Goal: Transaction & Acquisition: Obtain resource

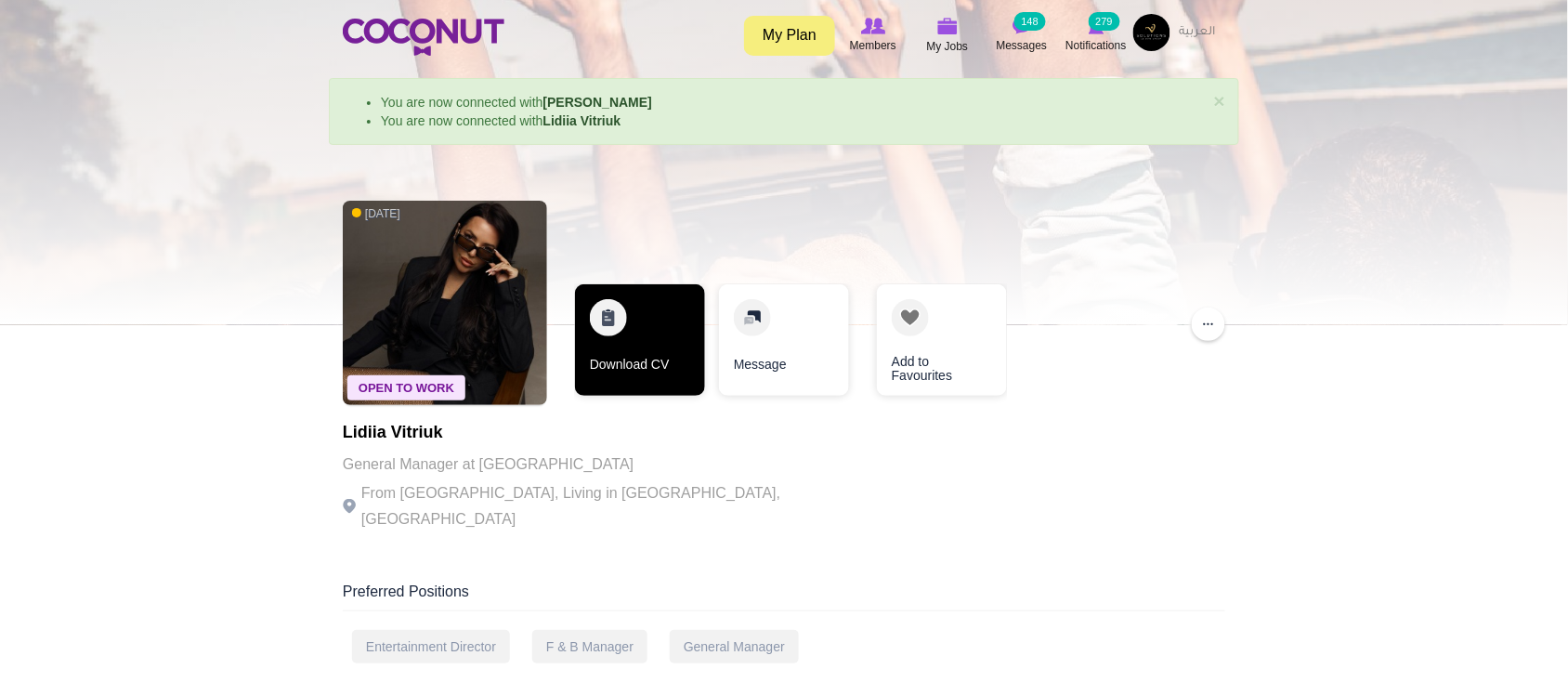
click at [661, 379] on link "Download CV" at bounding box center [641, 340] width 131 height 112
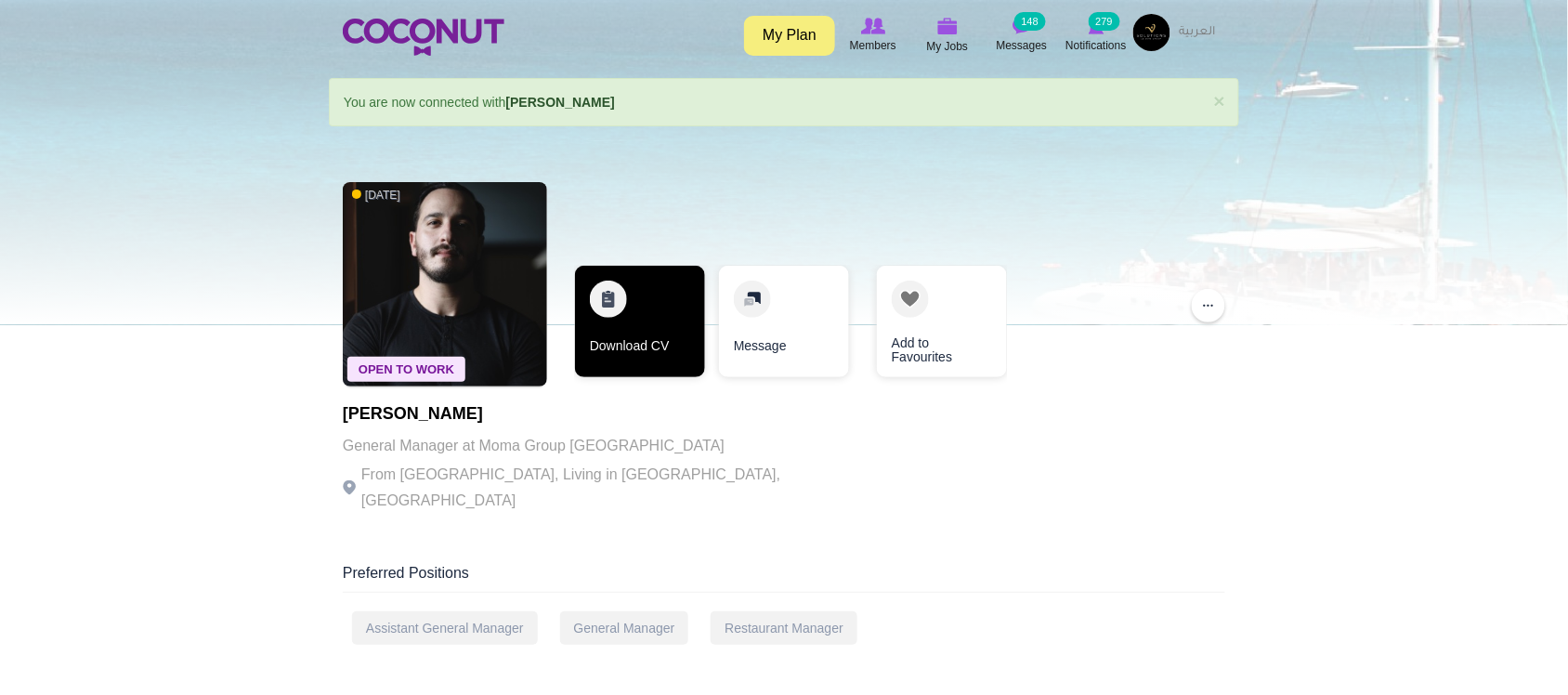
click at [627, 349] on link "Download CV" at bounding box center [641, 321] width 131 height 112
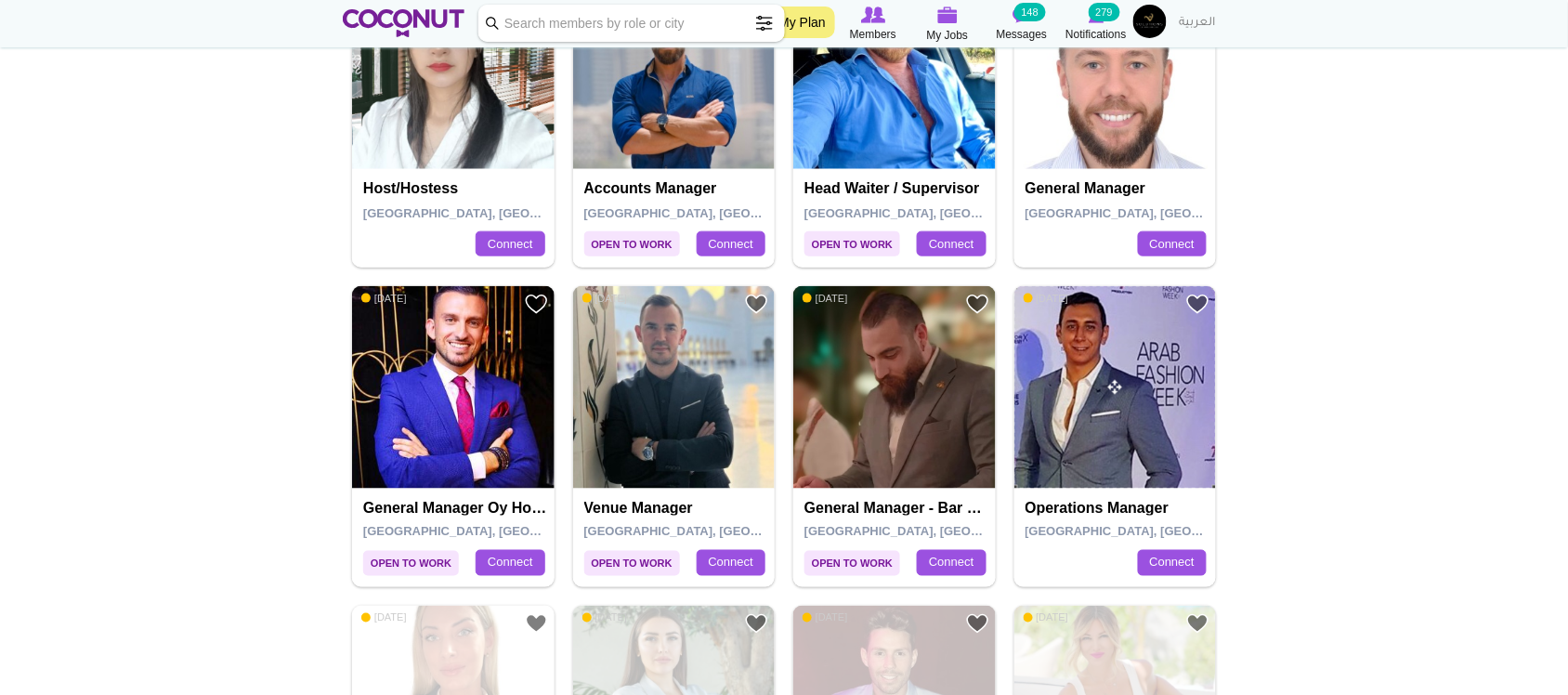
scroll to position [309, 0]
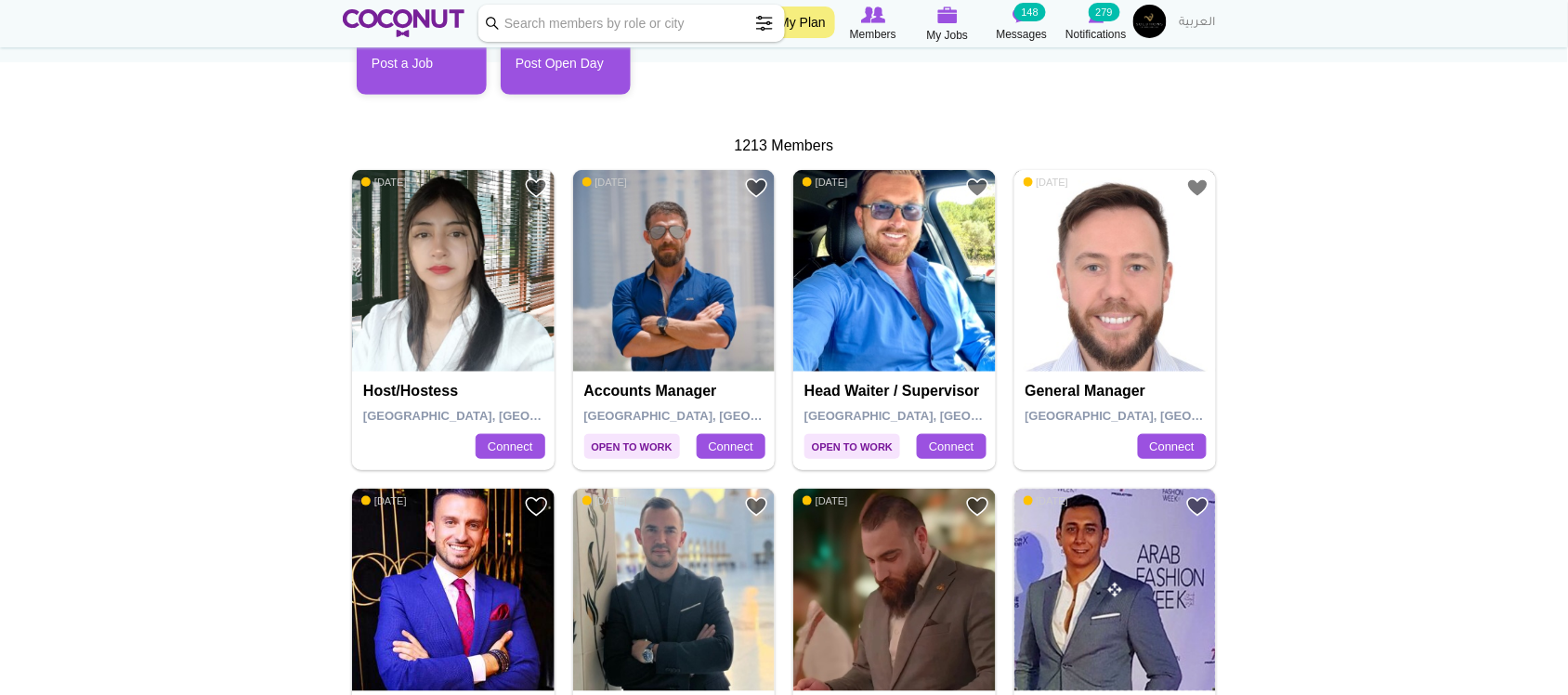
click at [1163, 291] on img at bounding box center [1115, 271] width 203 height 203
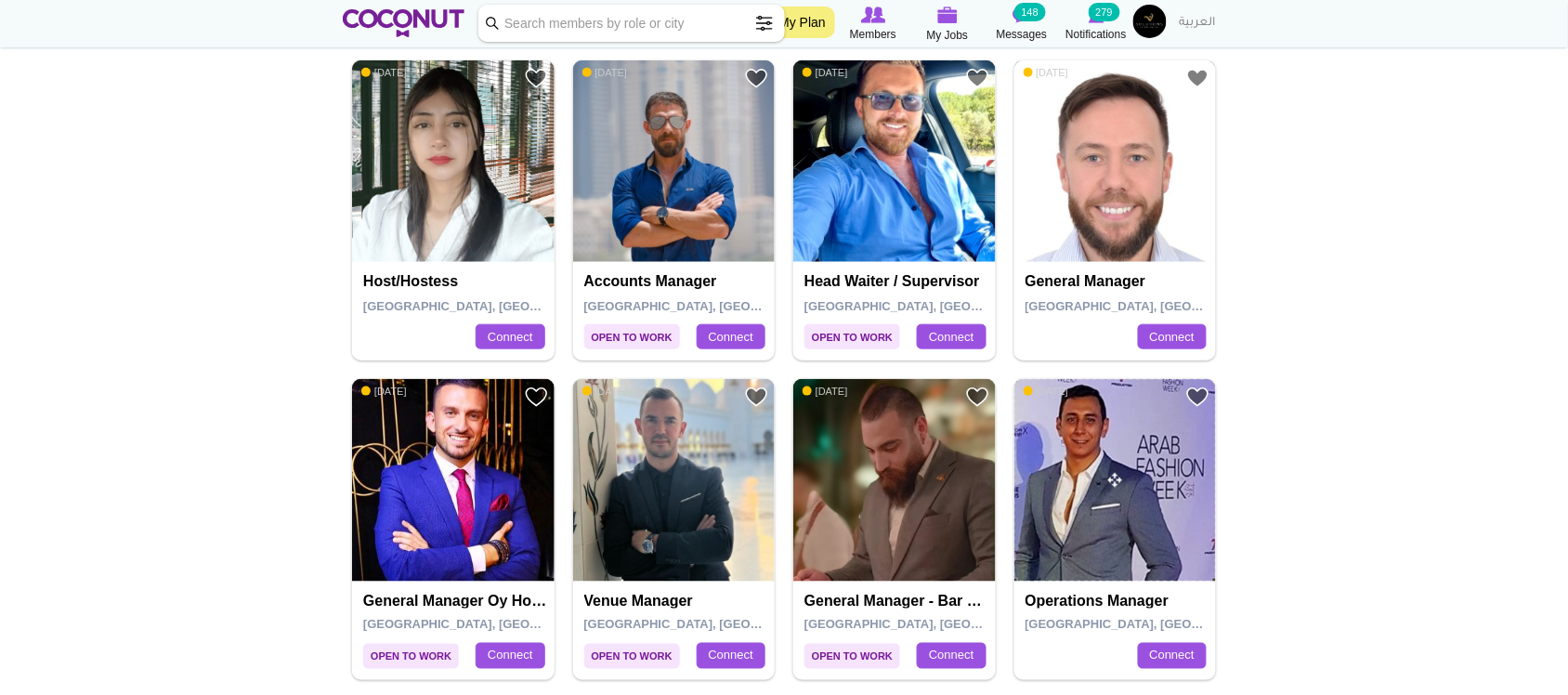
scroll to position [619, 0]
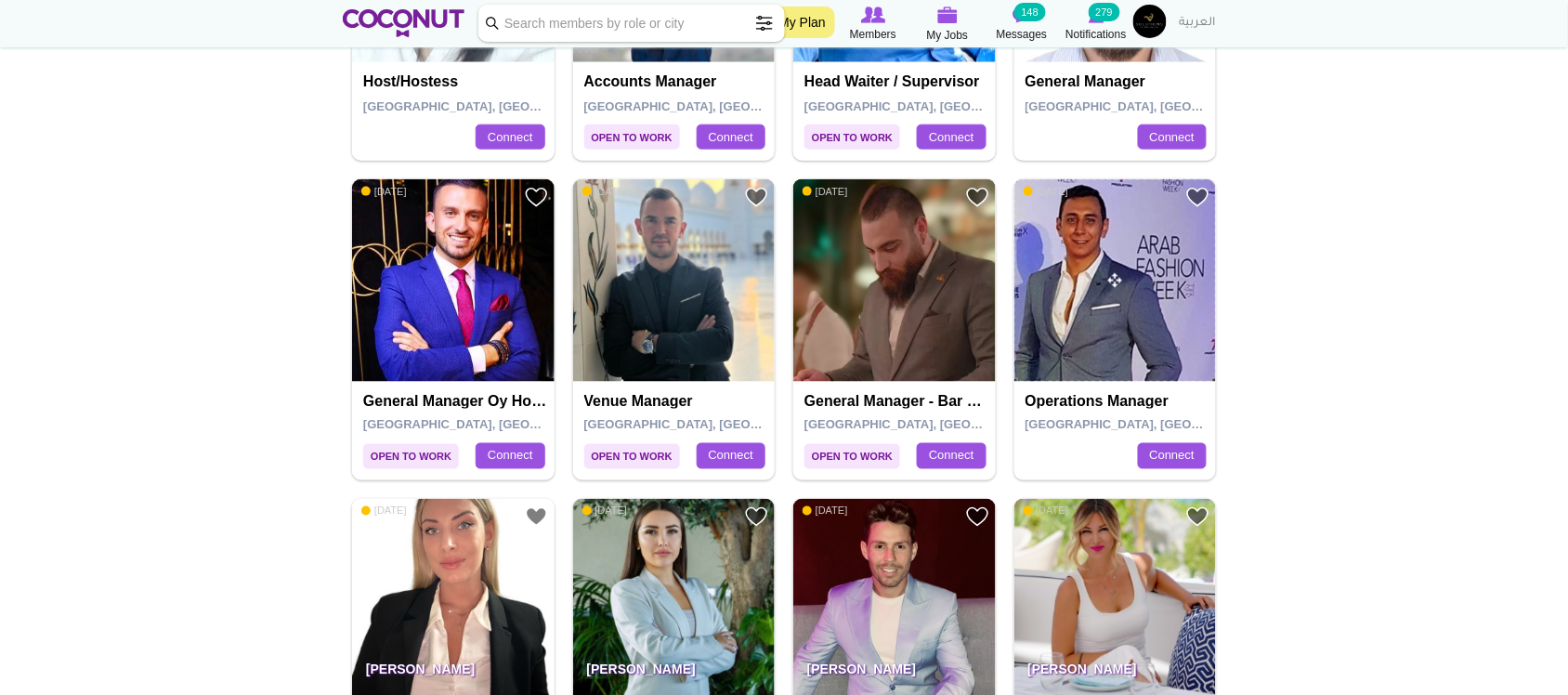
click at [916, 312] on img at bounding box center [895, 280] width 203 height 203
click at [649, 335] on img at bounding box center [674, 280] width 203 height 203
click at [460, 317] on img at bounding box center [453, 280] width 203 height 203
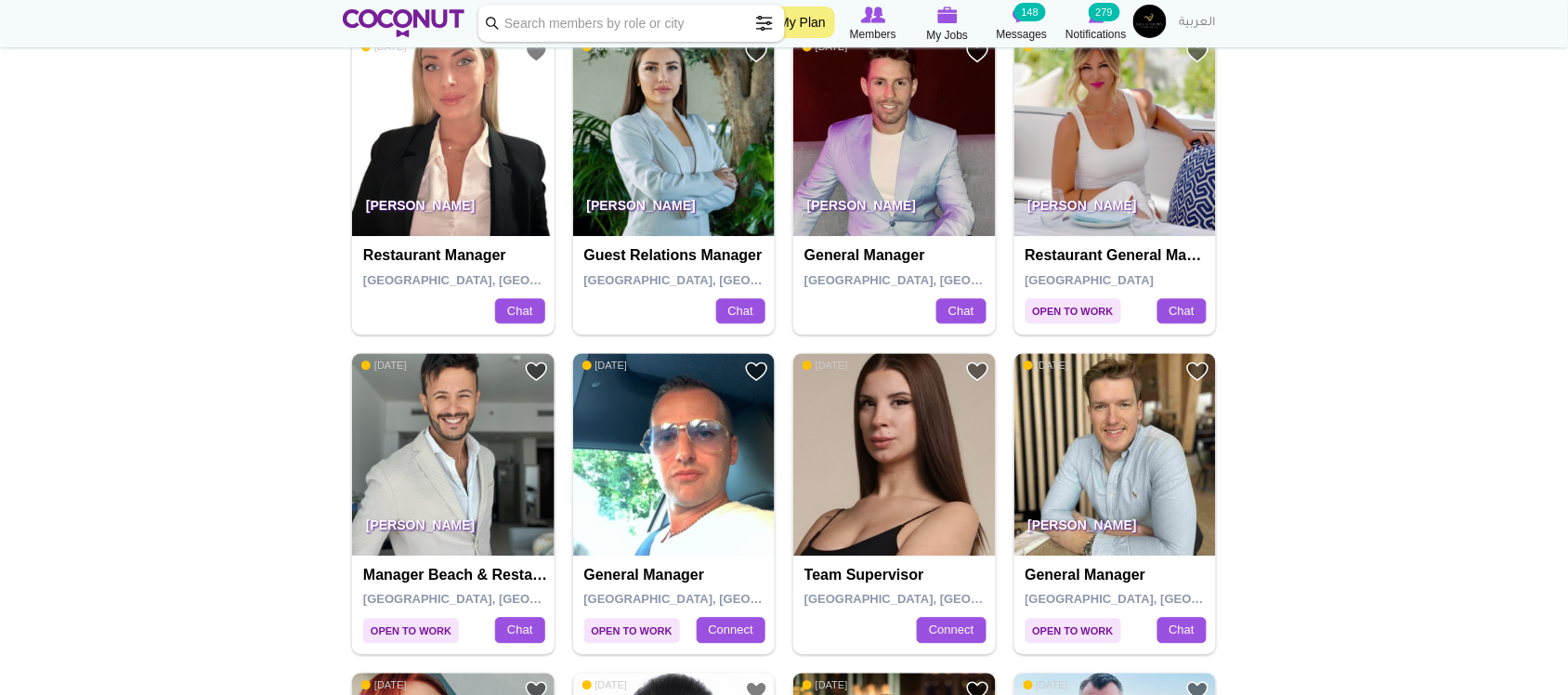
scroll to position [929, 0]
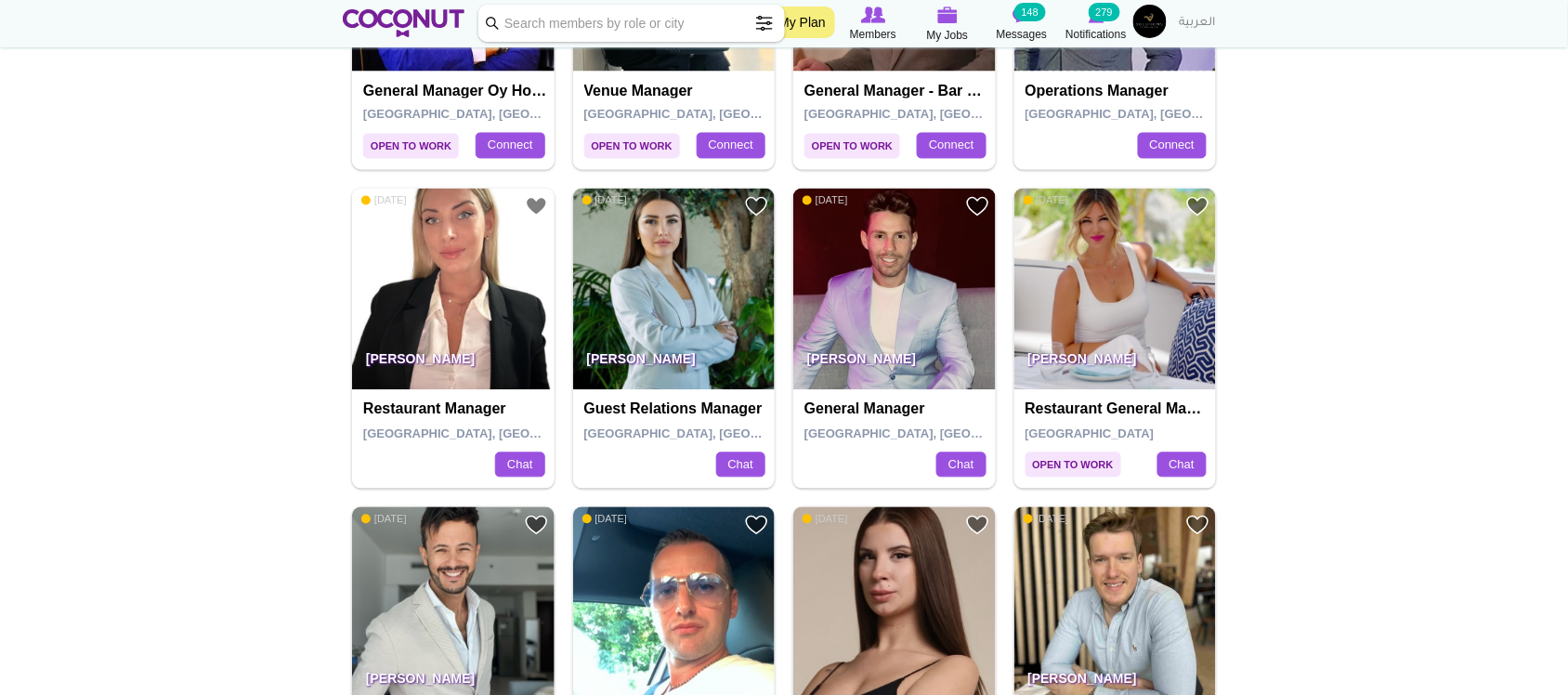
click at [954, 289] on img at bounding box center [895, 290] width 203 height 203
click at [1120, 331] on img at bounding box center [1115, 290] width 203 height 203
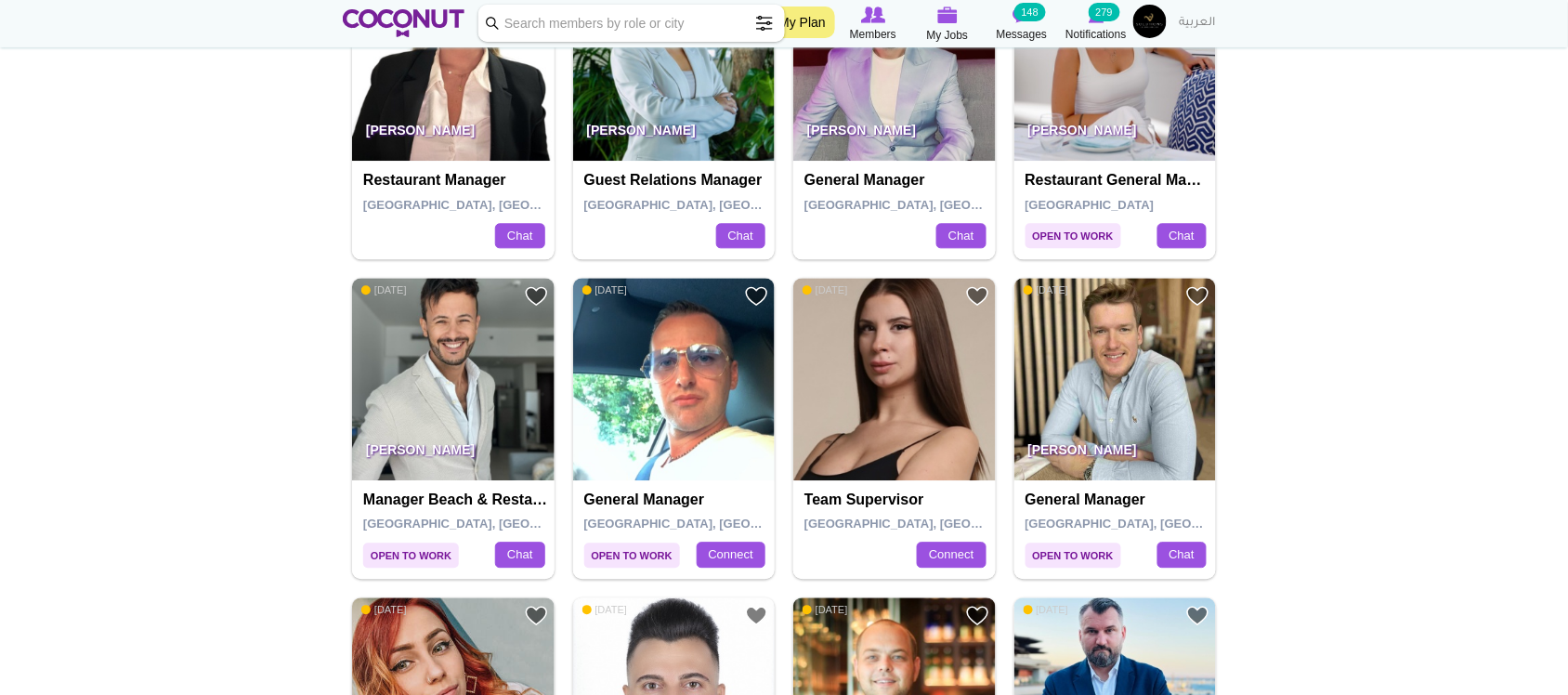
scroll to position [1239, 0]
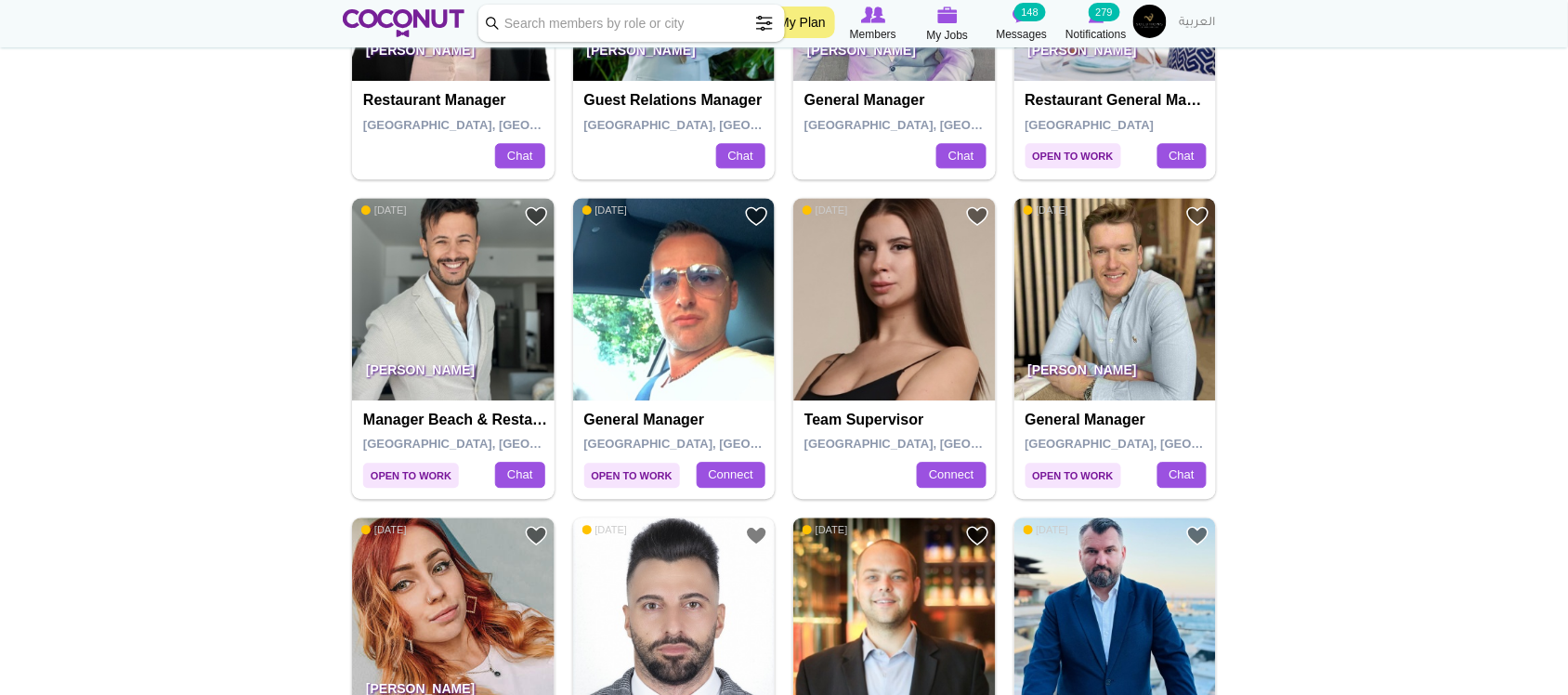
click at [1093, 279] on img at bounding box center [1115, 299] width 203 height 203
click at [674, 321] on img at bounding box center [674, 299] width 203 height 203
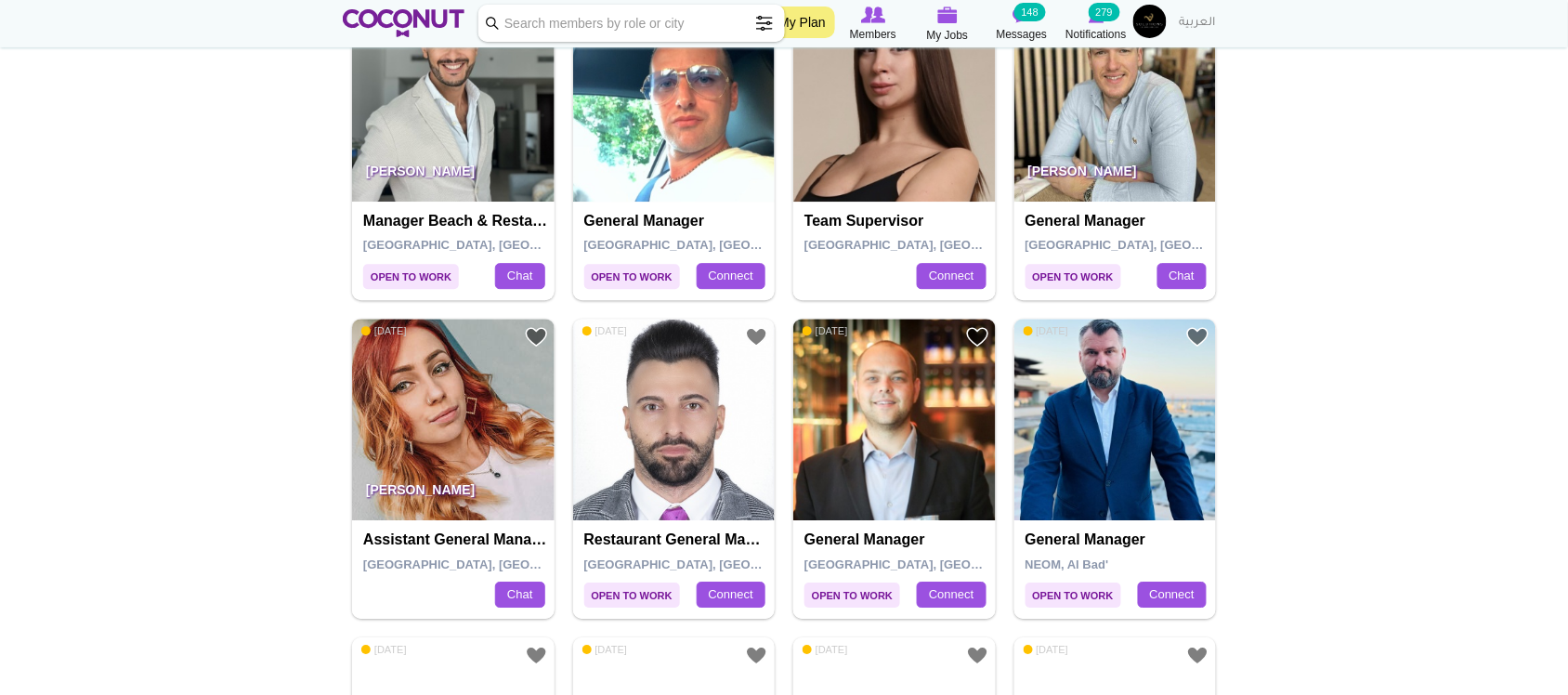
scroll to position [1548, 0]
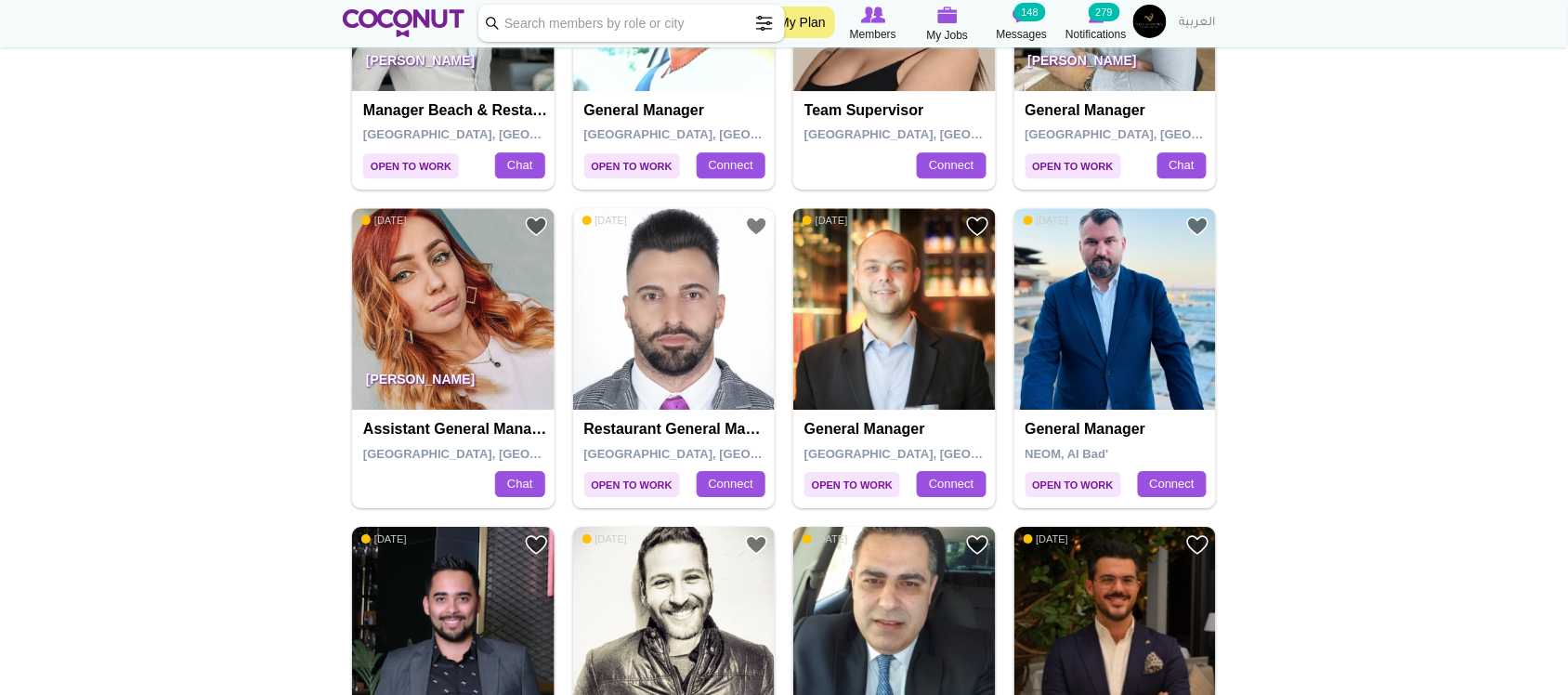
click at [907, 365] on img at bounding box center [895, 309] width 203 height 203
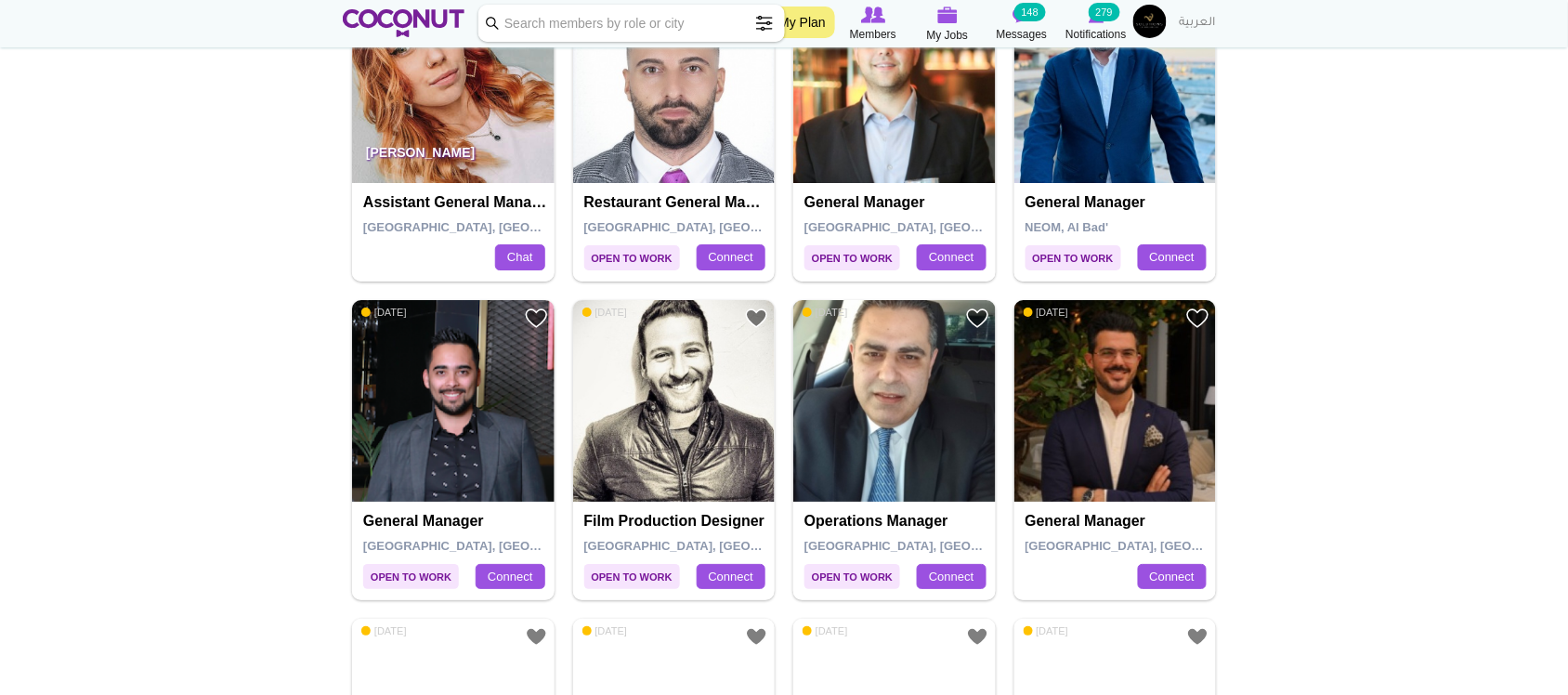
scroll to position [1859, 0]
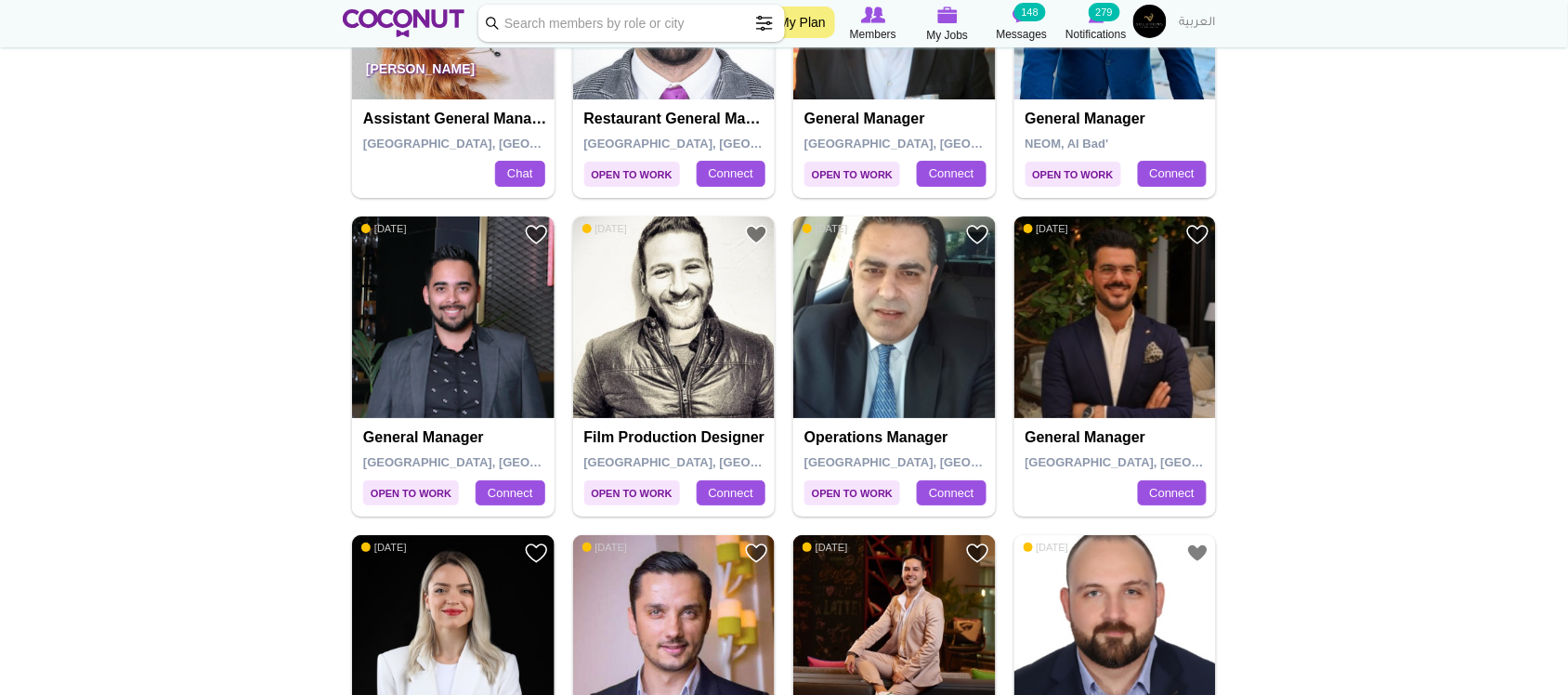
click at [1104, 386] on img at bounding box center [1115, 317] width 203 height 203
click at [495, 342] on img at bounding box center [453, 317] width 203 height 203
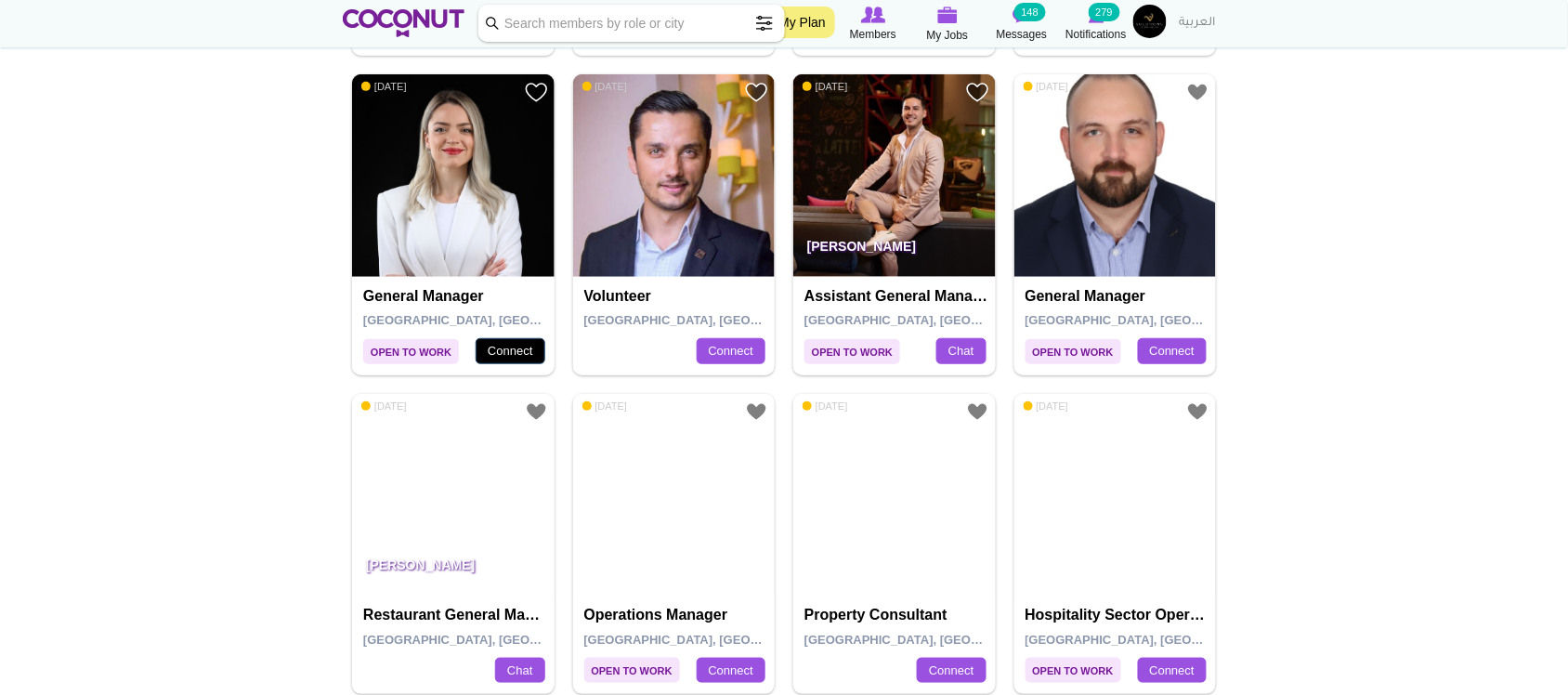
scroll to position [2323, 0]
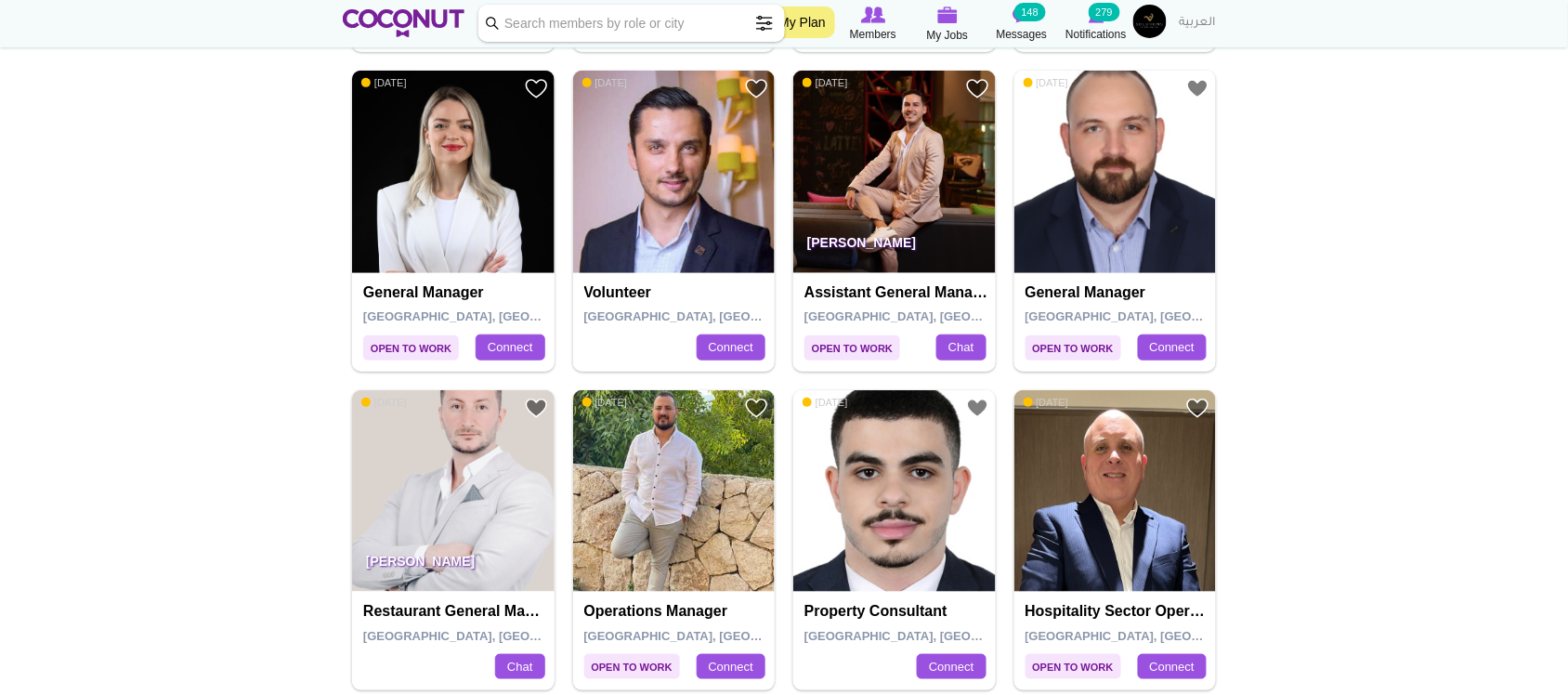
click at [438, 211] on img at bounding box center [453, 171] width 203 height 203
click at [903, 161] on img at bounding box center [895, 171] width 203 height 203
click at [1171, 217] on img at bounding box center [1115, 171] width 203 height 203
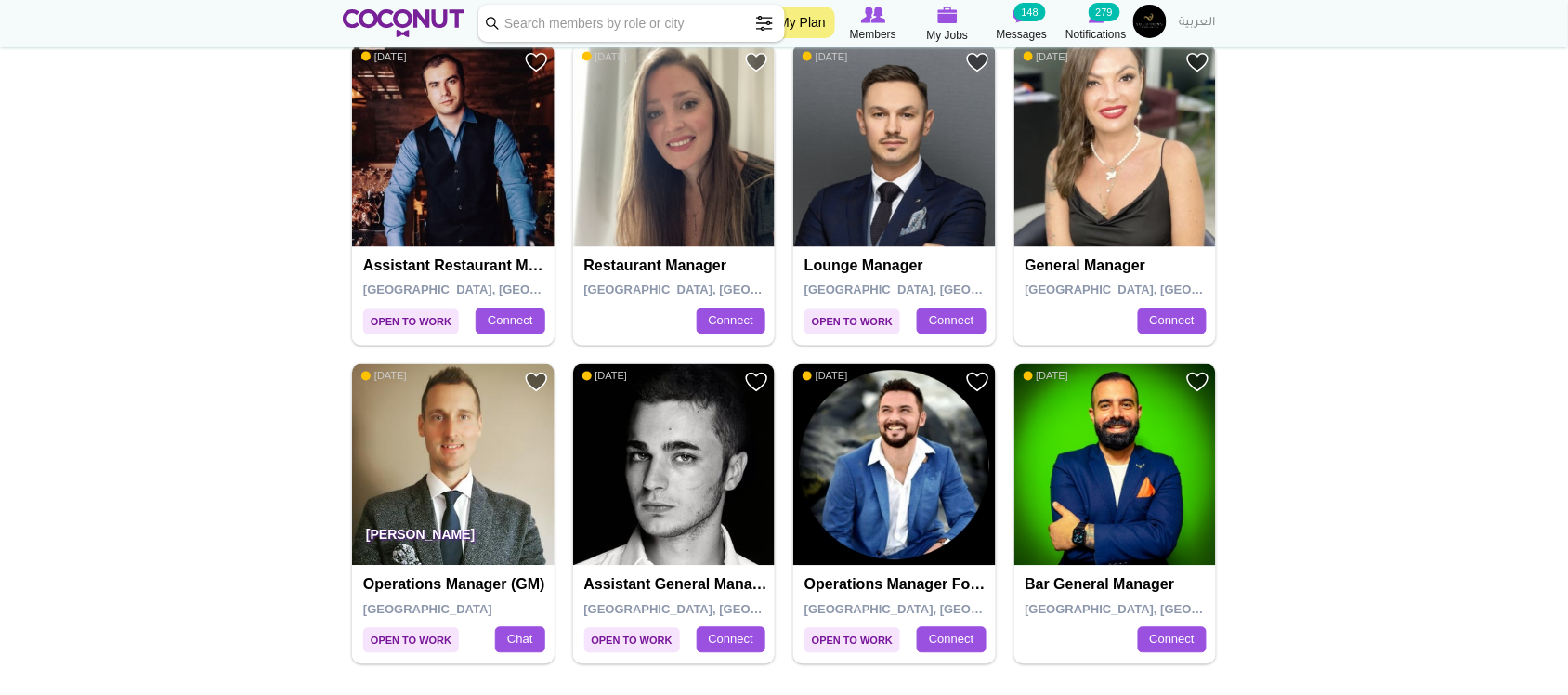
scroll to position [3097, 0]
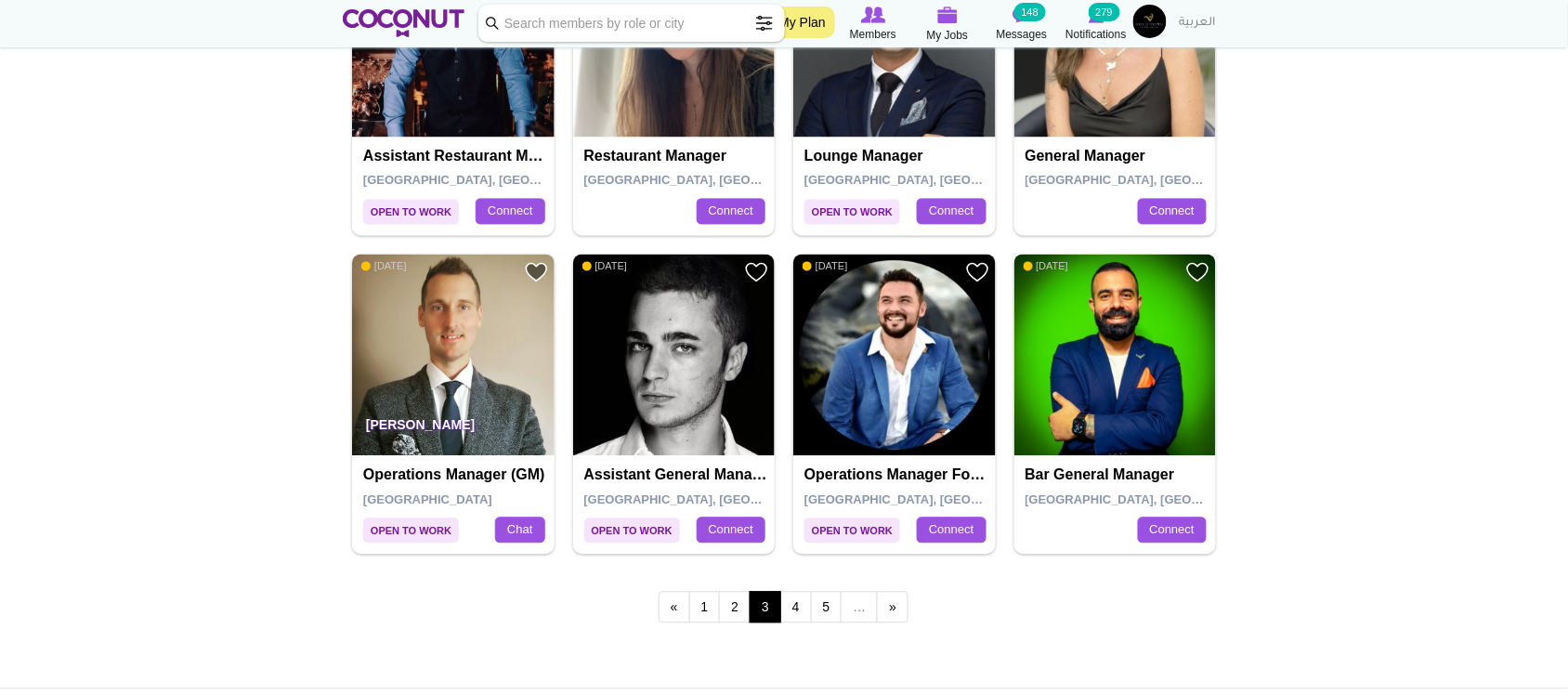
click at [1117, 401] on img at bounding box center [1115, 356] width 203 height 203
click at [695, 391] on img at bounding box center [674, 356] width 203 height 203
click at [460, 355] on img at bounding box center [453, 356] width 203 height 203
click at [788, 610] on link "4" at bounding box center [796, 608] width 32 height 32
click at [793, 607] on link "4" at bounding box center [796, 608] width 32 height 32
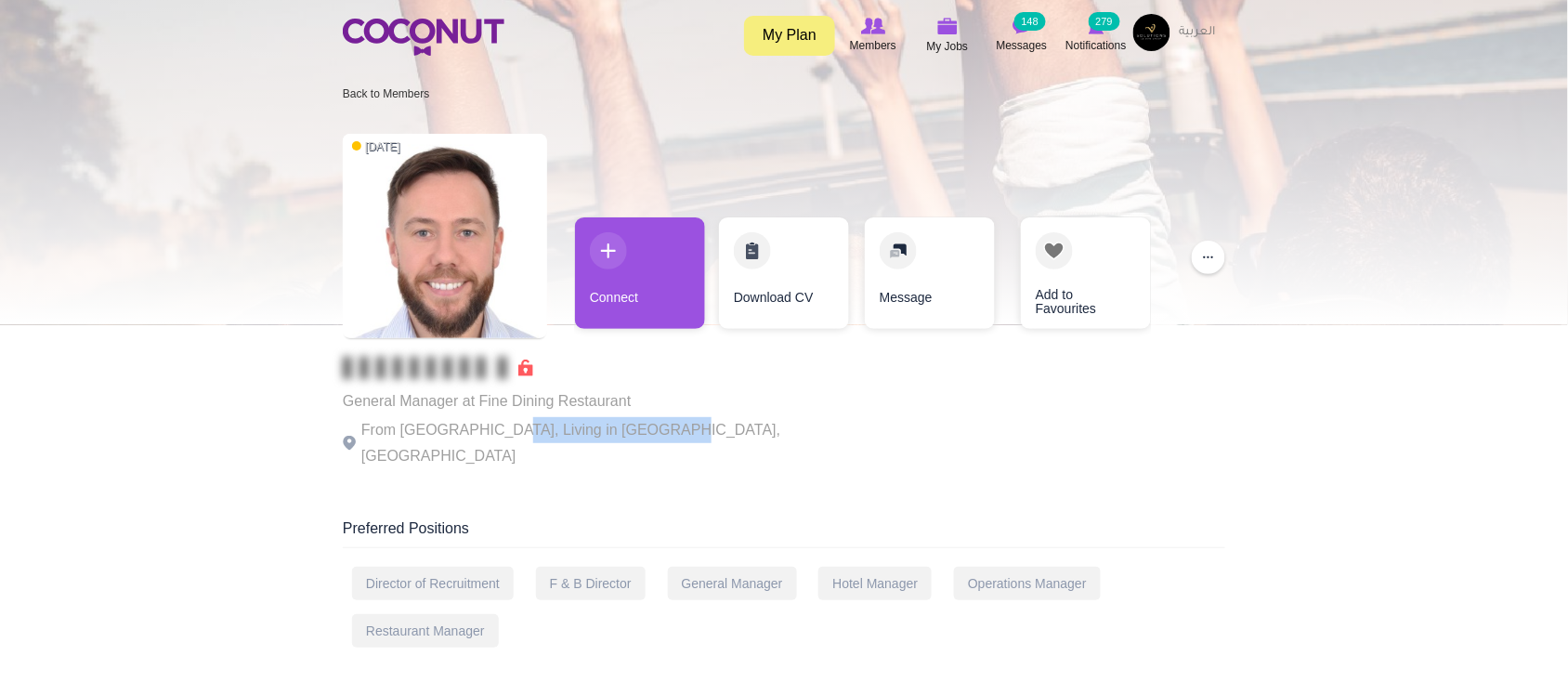
drag, startPoint x: 635, startPoint y: 432, endPoint x: 653, endPoint y: 432, distance: 18.0
click at [653, 432] on p "From France, Living in Dubai, United Arab Emirates" at bounding box center [598, 443] width 511 height 52
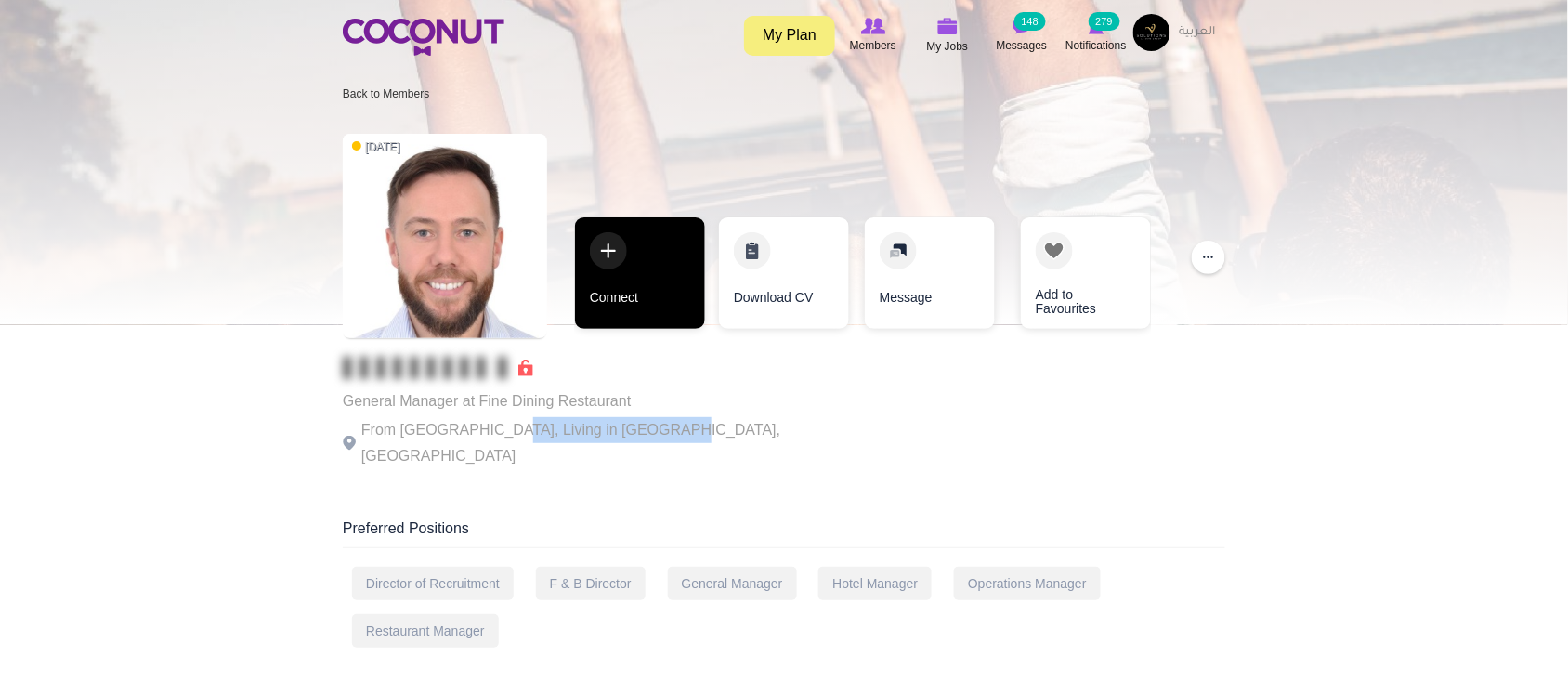
click at [655, 311] on link "Connect" at bounding box center [641, 273] width 131 height 112
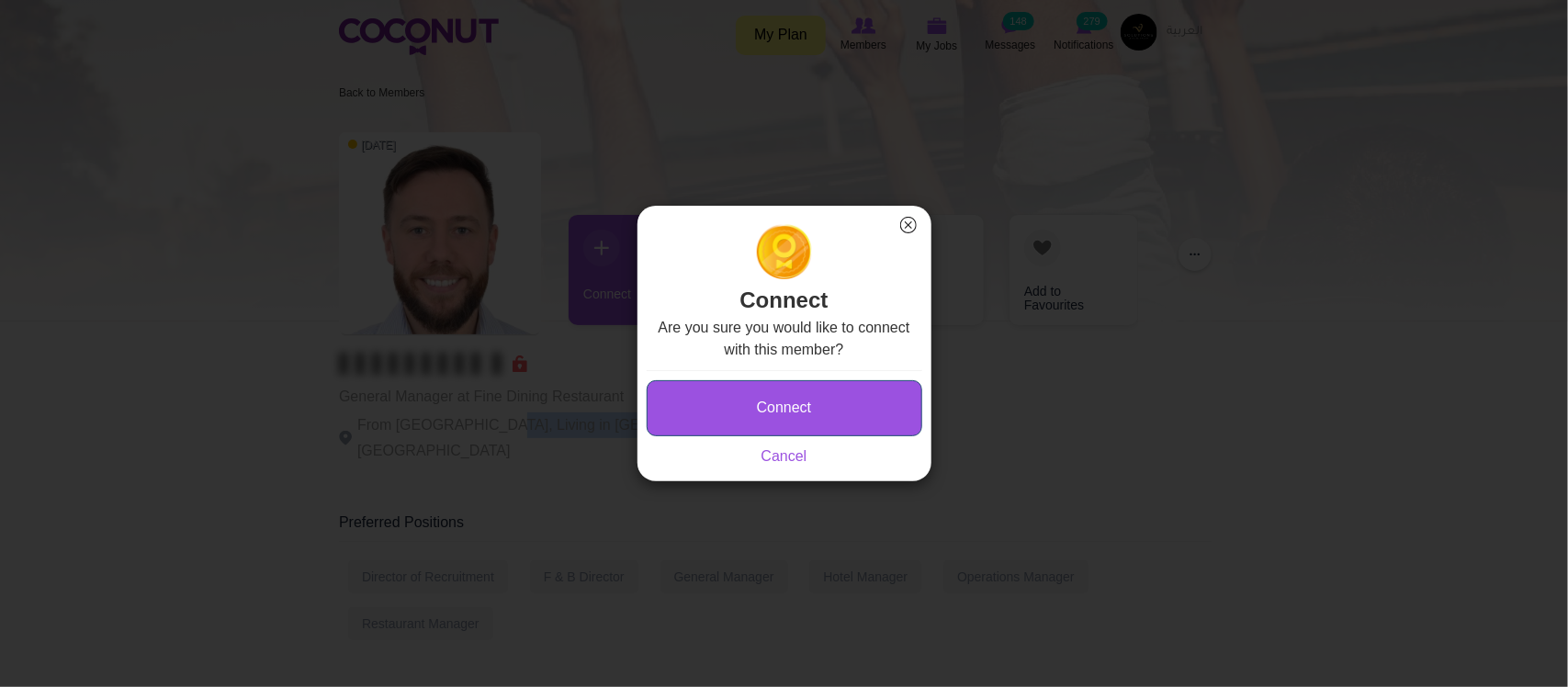
click at [767, 410] on button "Connect" at bounding box center [785, 408] width 276 height 56
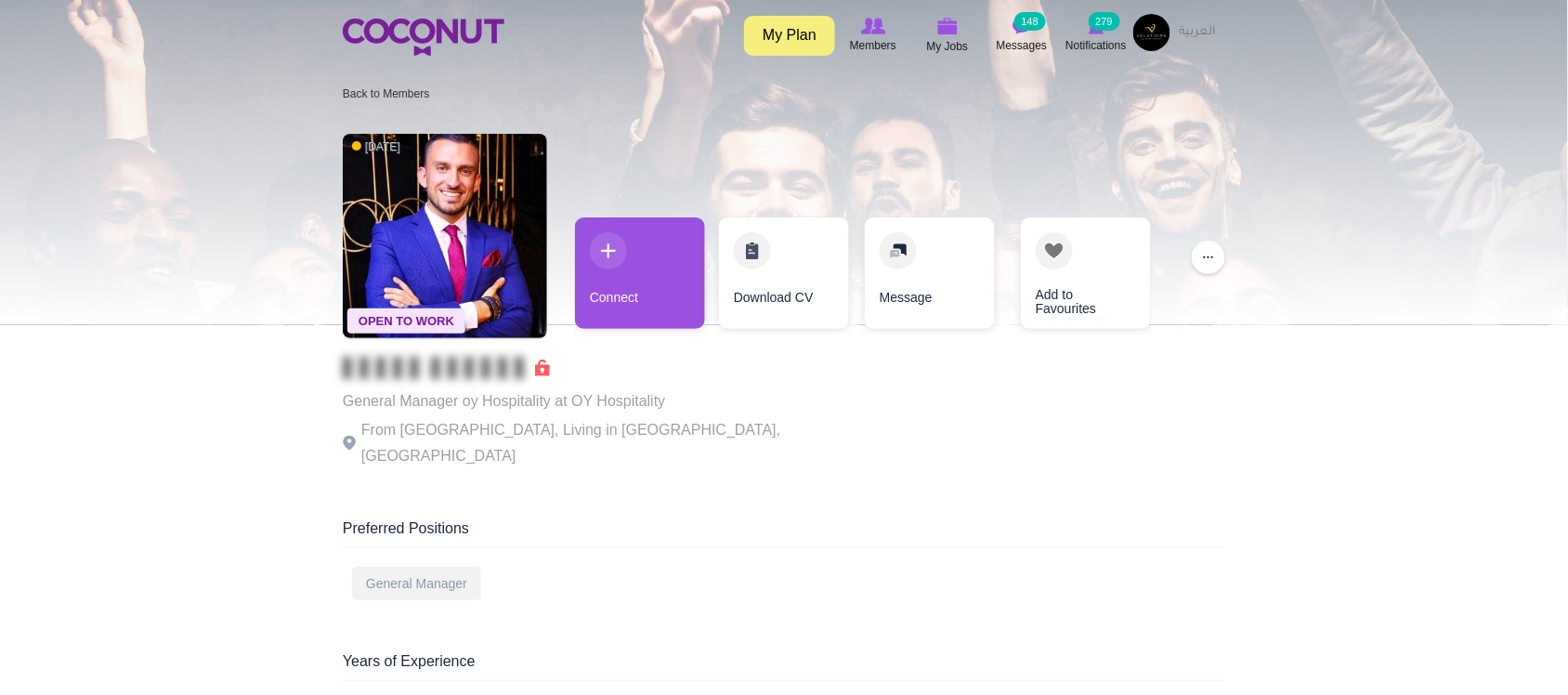
click at [439, 395] on p "General Manager oy Hospitality at OY Hospitality" at bounding box center [598, 401] width 511 height 26
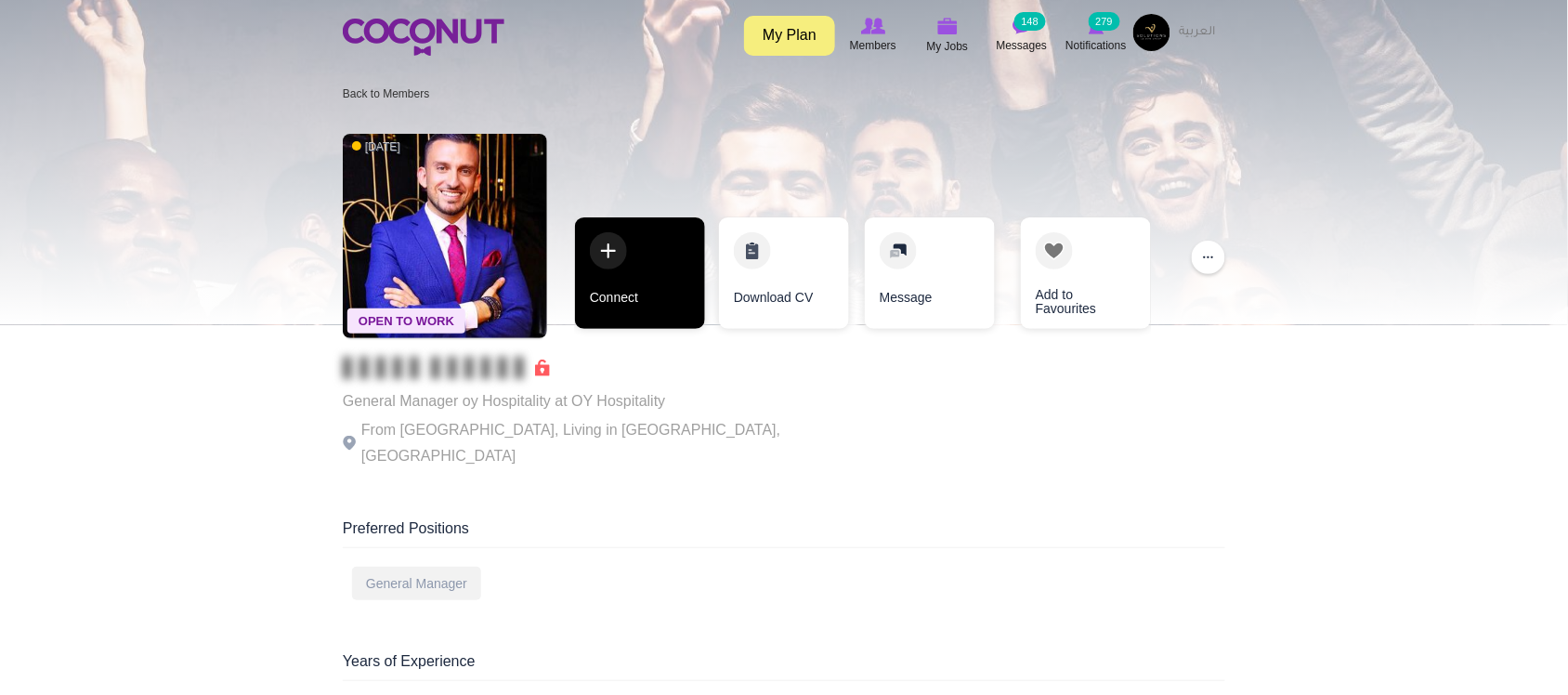
click at [685, 301] on link "Connect" at bounding box center [641, 273] width 131 height 112
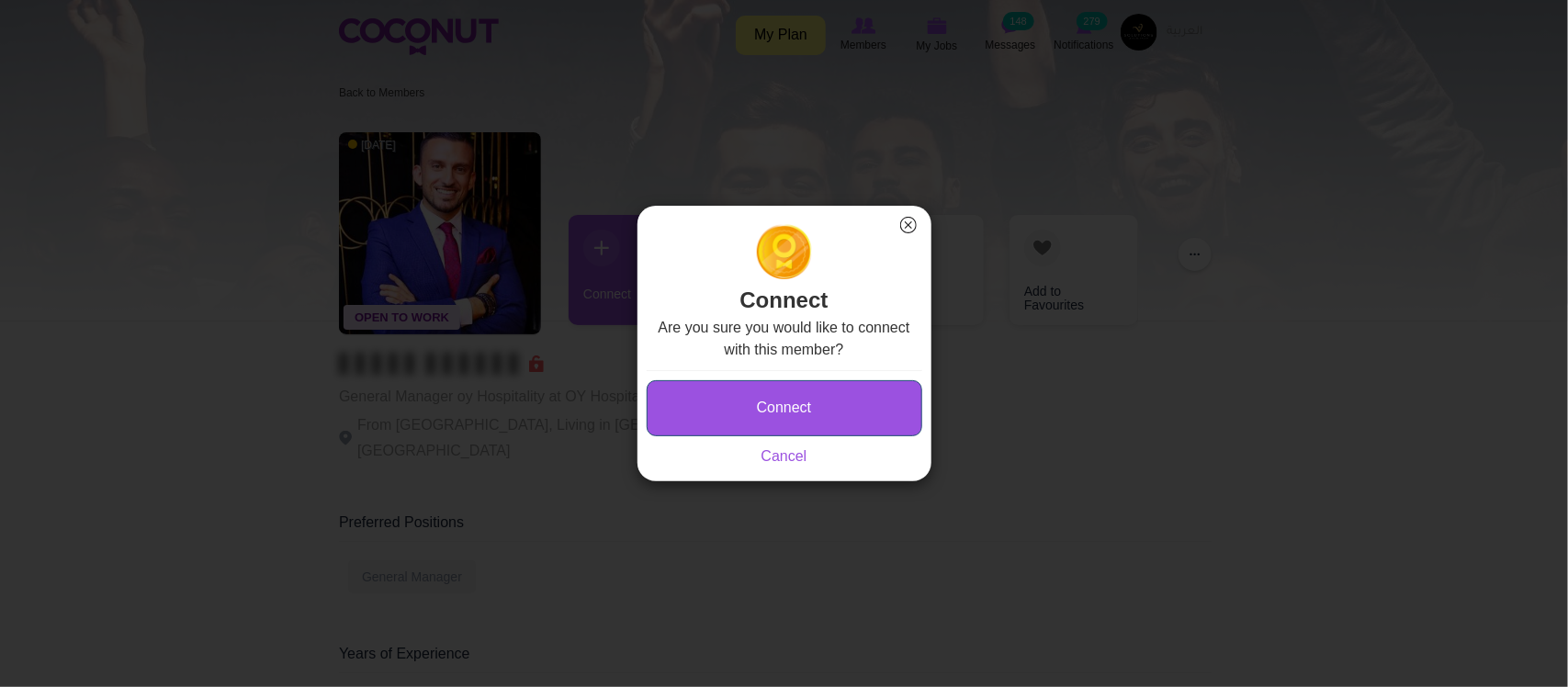
click at [781, 418] on button "Connect" at bounding box center [785, 408] width 276 height 56
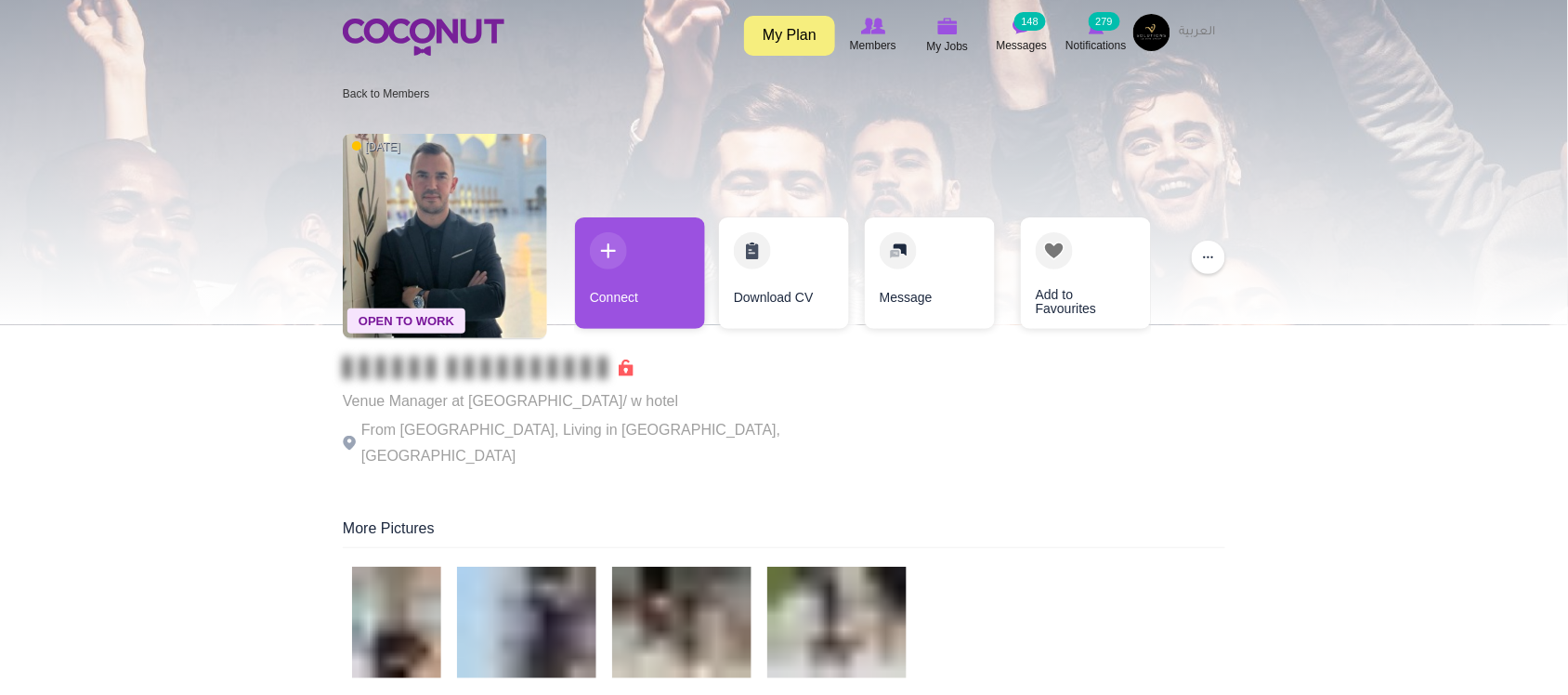
click at [467, 407] on p "Venue Manager at [GEOGRAPHIC_DATA]/ w hotel" at bounding box center [598, 401] width 511 height 26
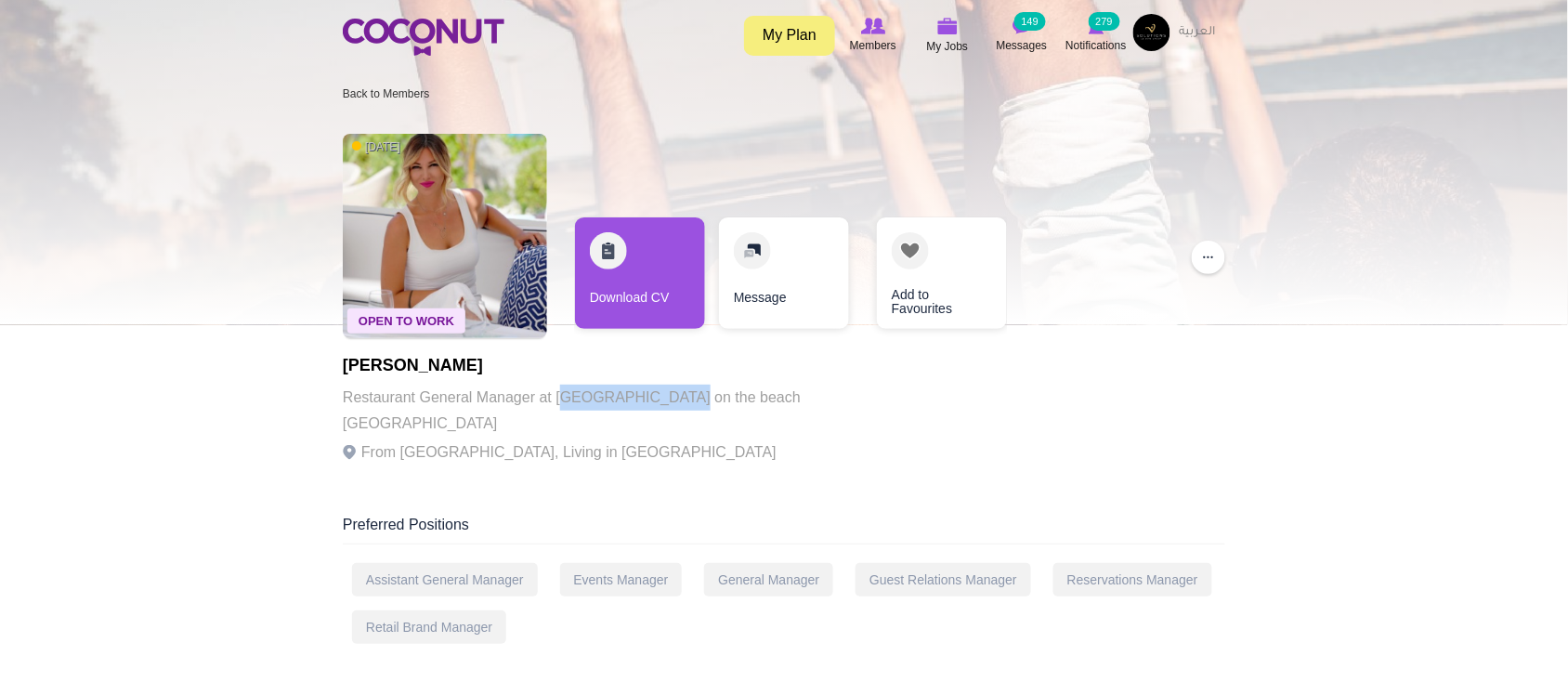
drag, startPoint x: 568, startPoint y: 393, endPoint x: 679, endPoint y: 409, distance: 112.1
click at [679, 409] on p "Restaurant General Manager at Shimmers on the beach Jumeirah" at bounding box center [598, 410] width 511 height 52
click at [669, 440] on p "From Serbia, Living in United Arab Emirates" at bounding box center [598, 453] width 511 height 26
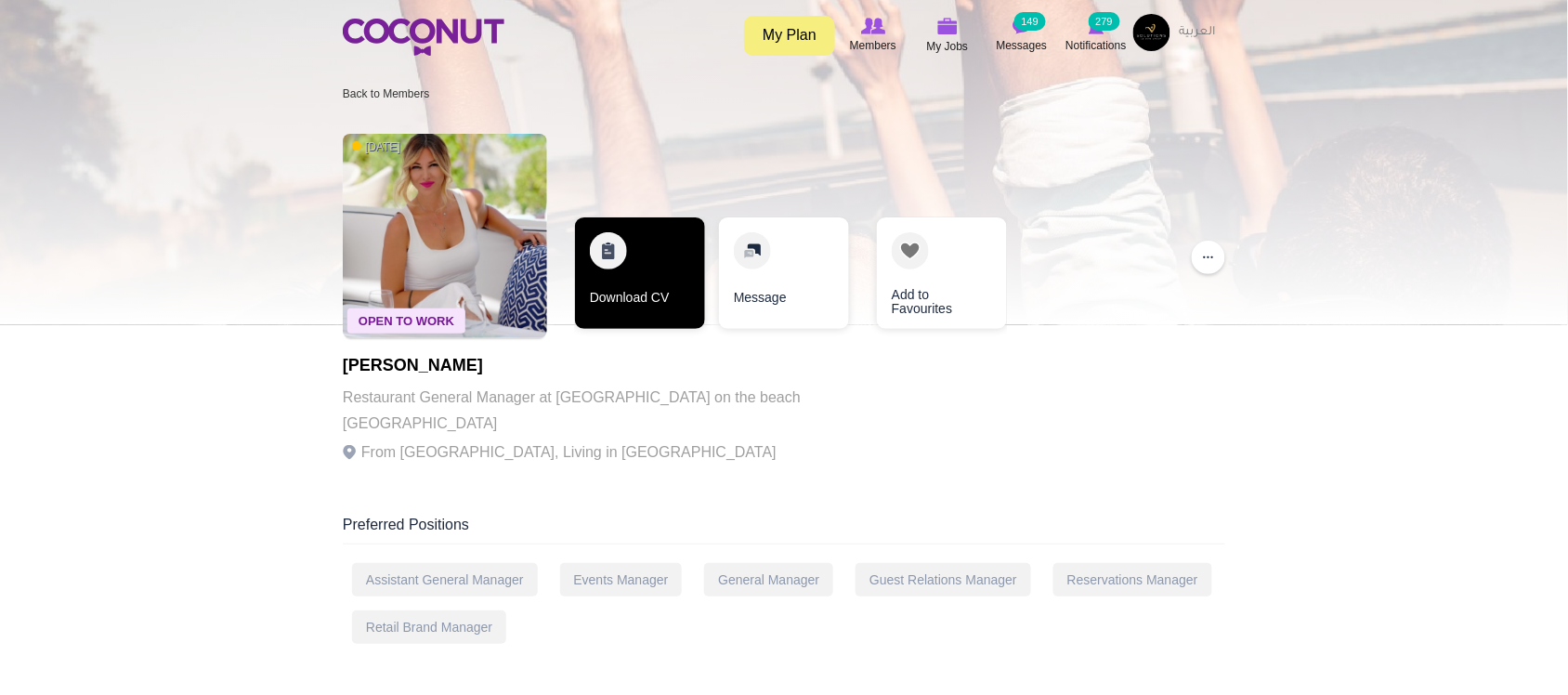
click at [674, 311] on link "Download CV" at bounding box center [641, 273] width 131 height 112
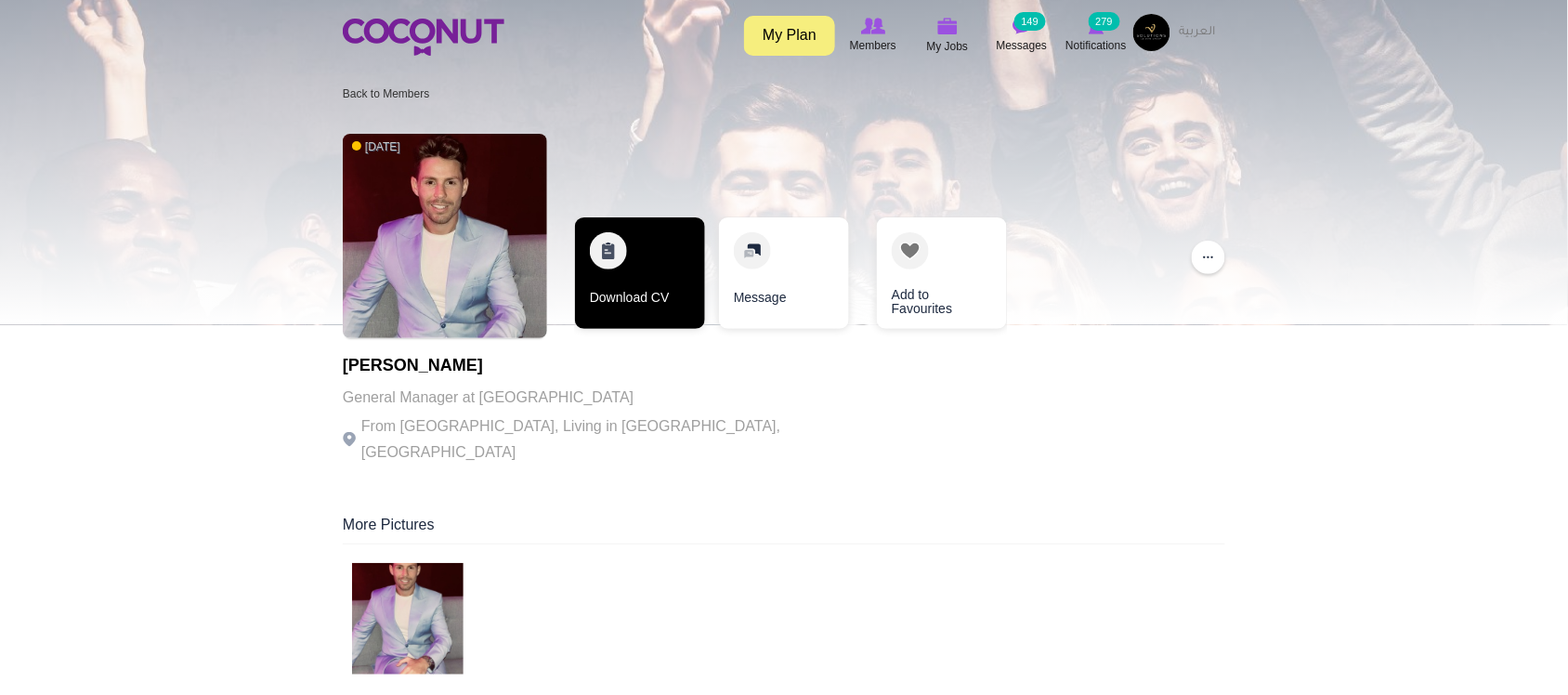
click at [646, 309] on link "Download CV" at bounding box center [641, 273] width 131 height 112
click at [657, 282] on link "Download CV" at bounding box center [641, 273] width 131 height 112
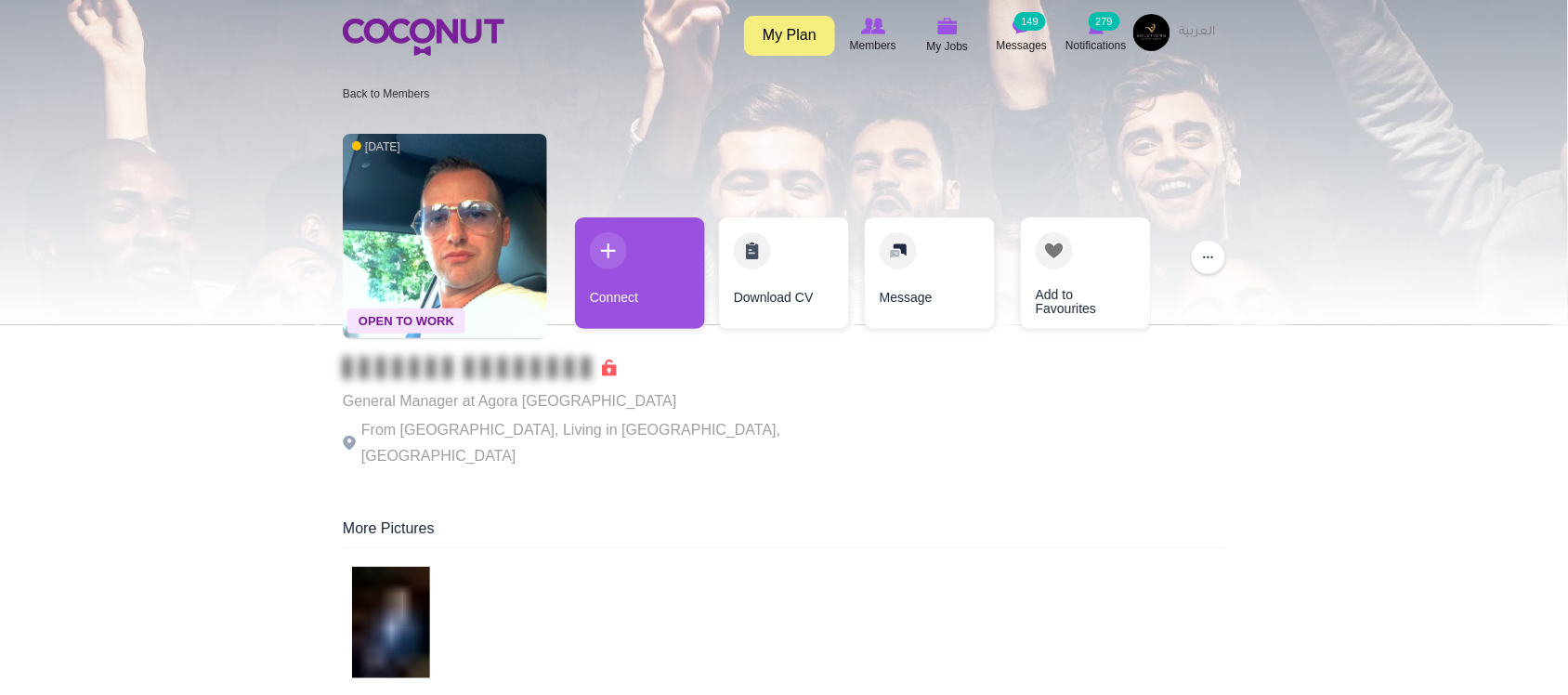
click at [659, 399] on p "General Manager at Agora [GEOGRAPHIC_DATA]" at bounding box center [598, 401] width 511 height 26
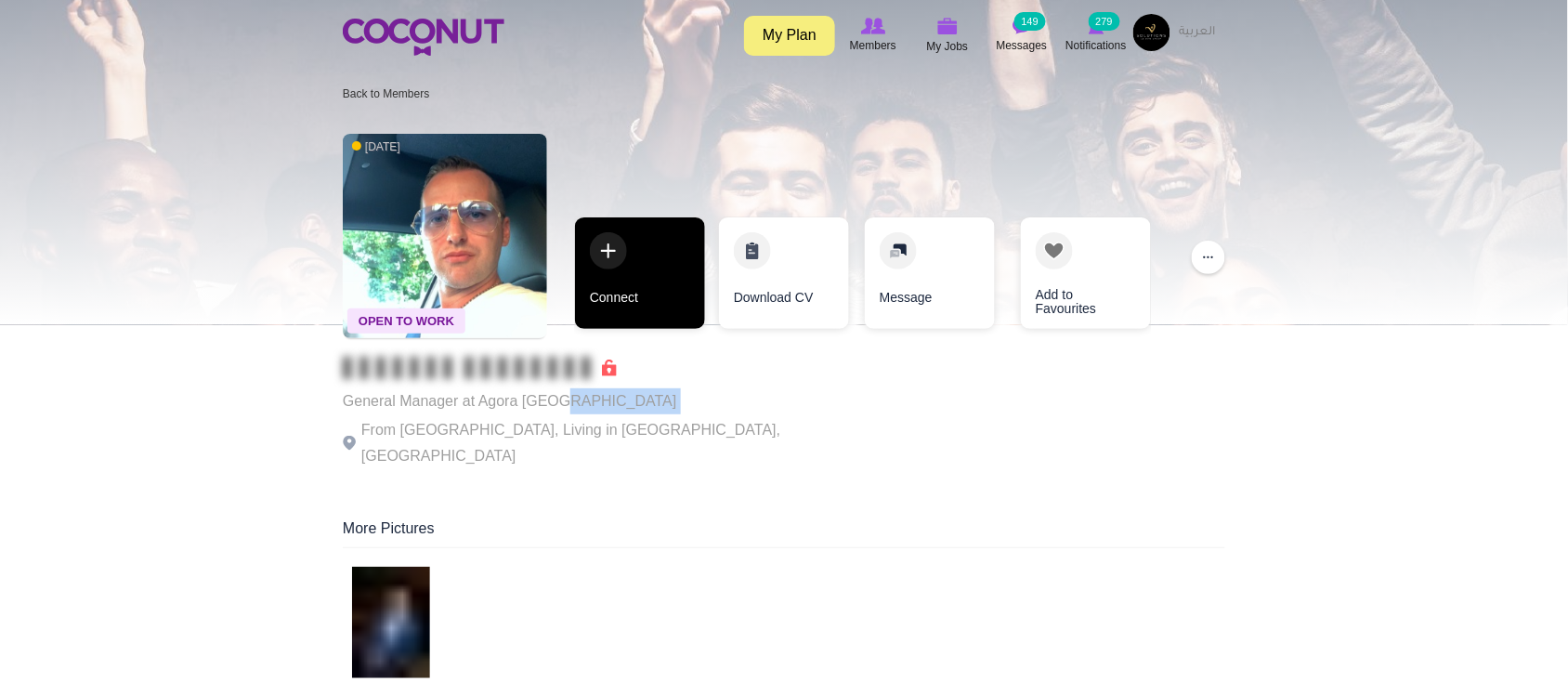
click at [660, 303] on link "Connect" at bounding box center [641, 273] width 131 height 112
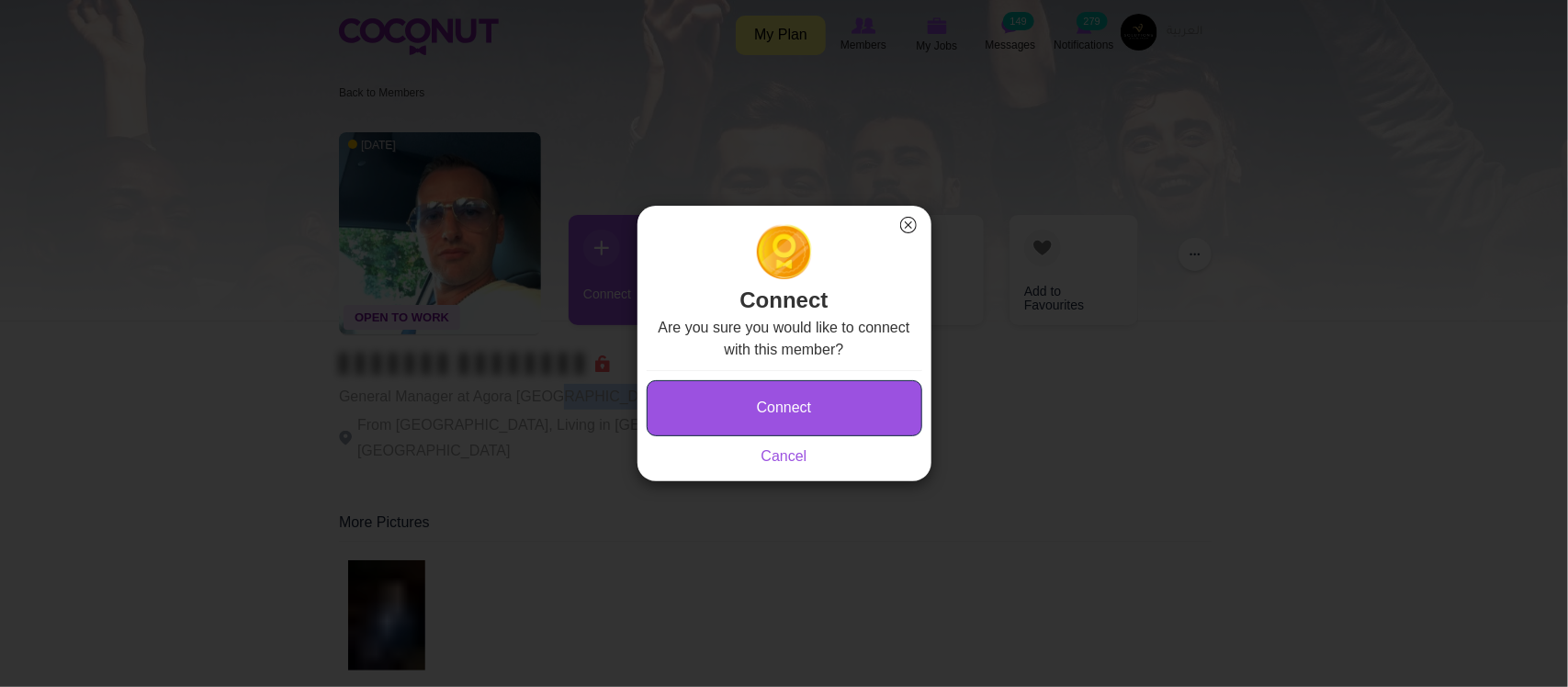
click at [676, 401] on button "Connect" at bounding box center [785, 408] width 276 height 56
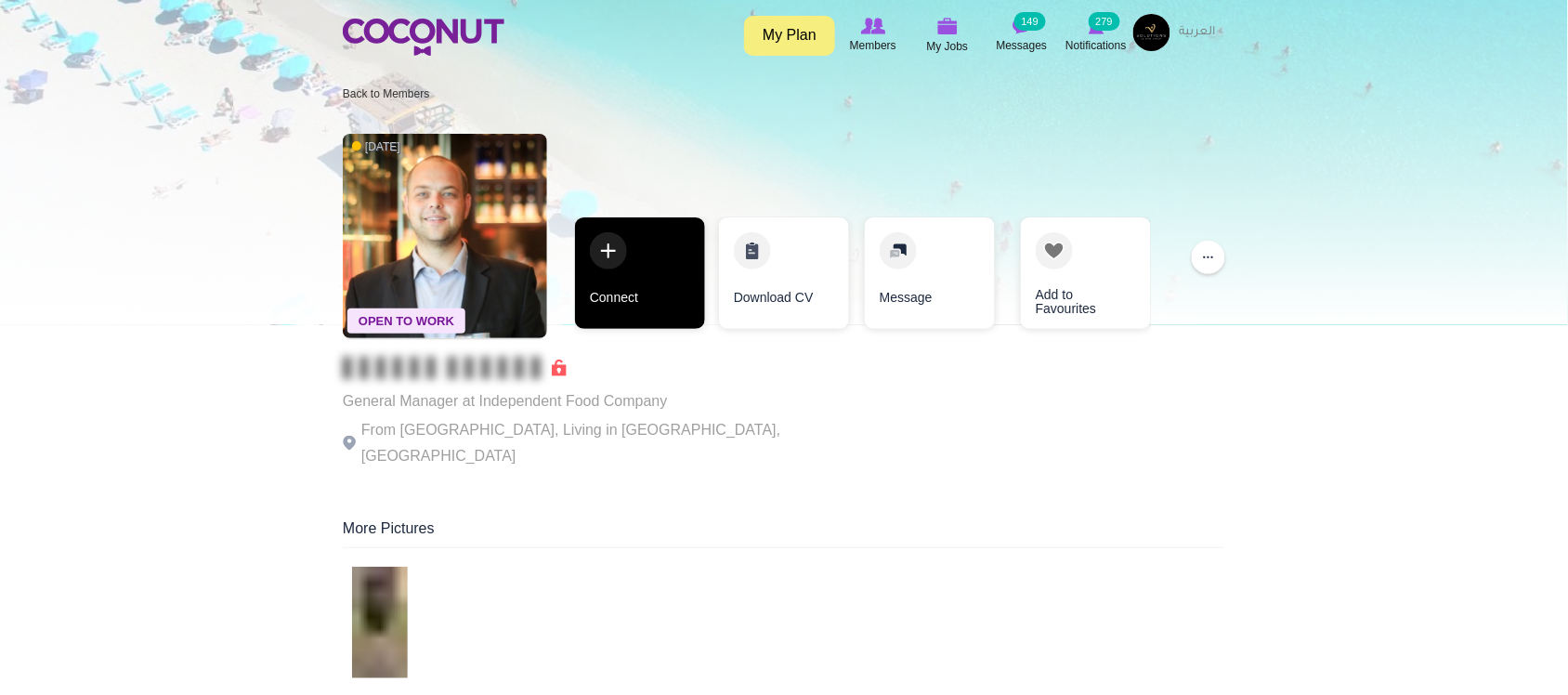
click at [635, 303] on link "Connect" at bounding box center [641, 273] width 131 height 112
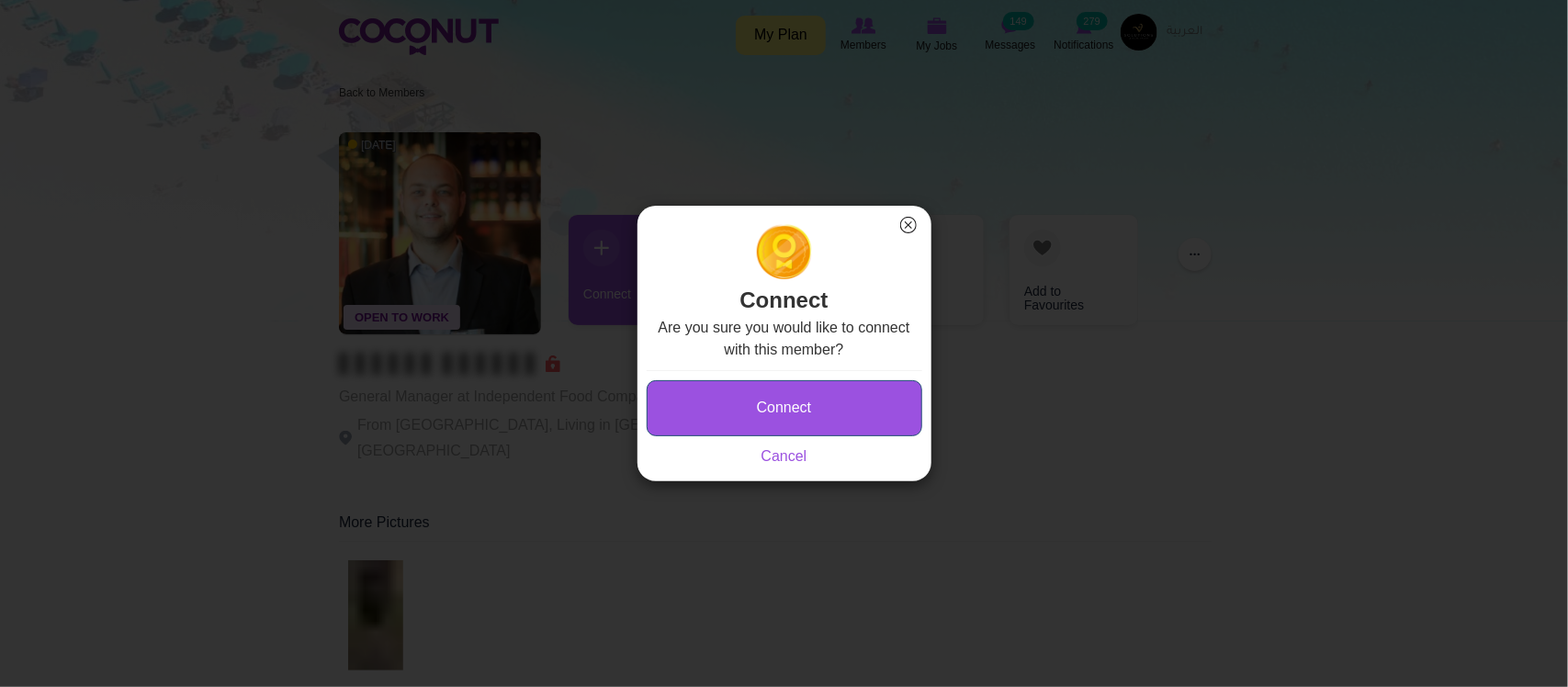
click at [758, 405] on button "Connect" at bounding box center [785, 408] width 276 height 56
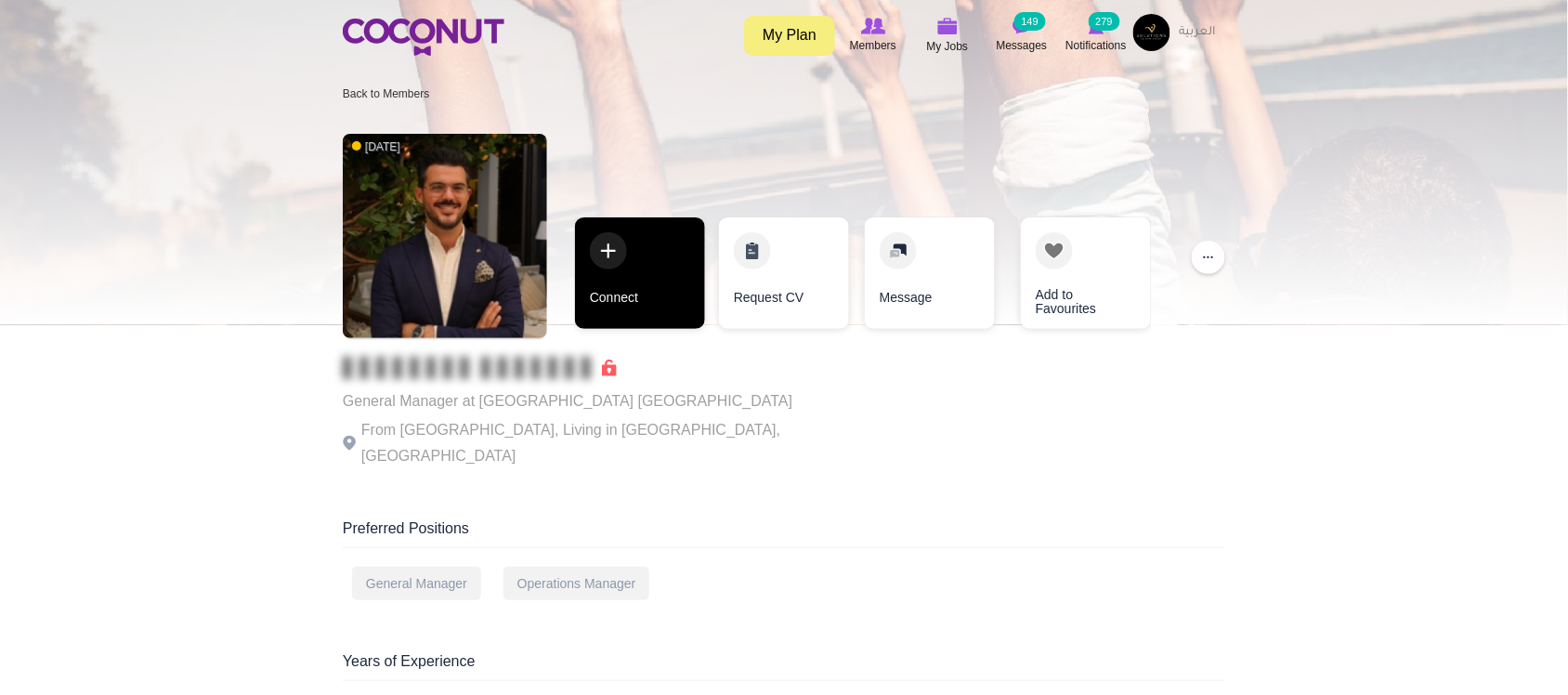
click at [643, 303] on link "Connect" at bounding box center [641, 273] width 131 height 112
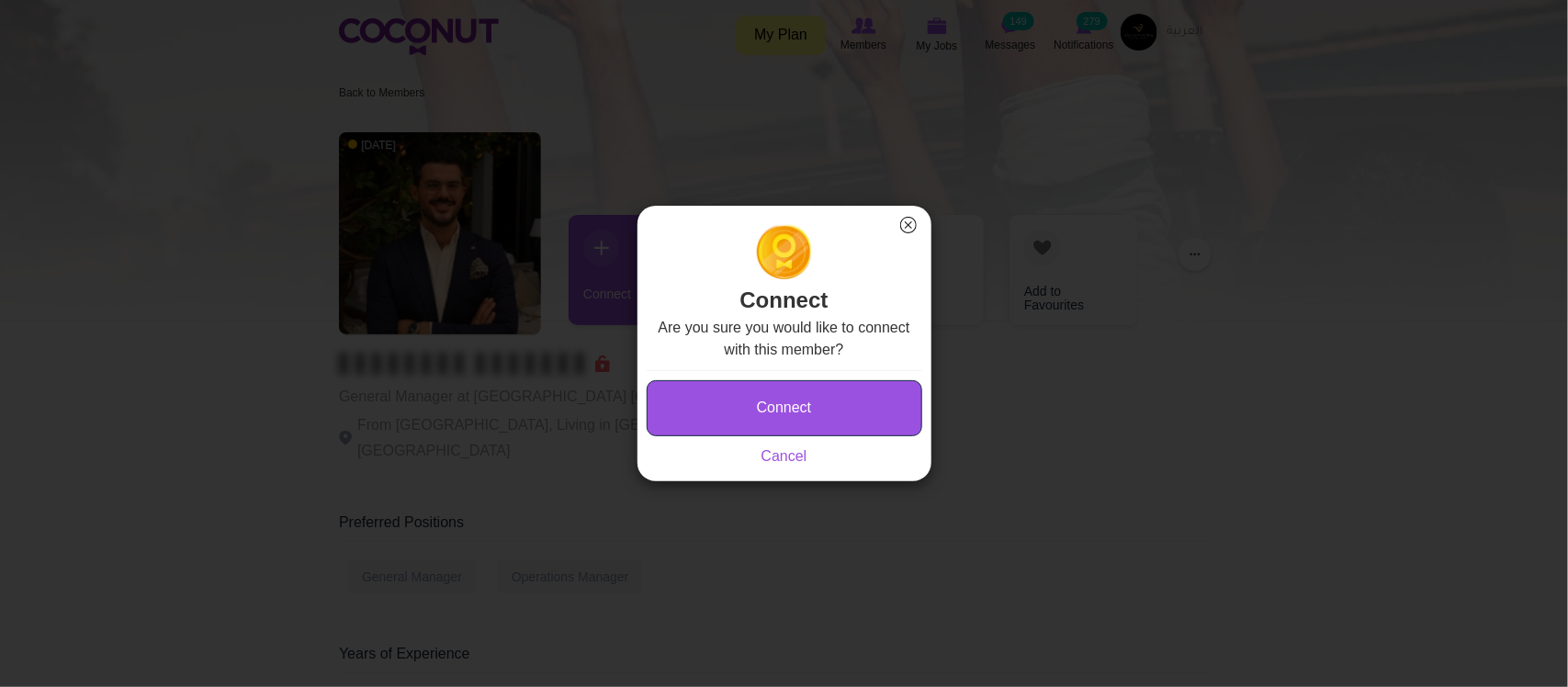
click at [726, 392] on button "Connect" at bounding box center [785, 408] width 276 height 56
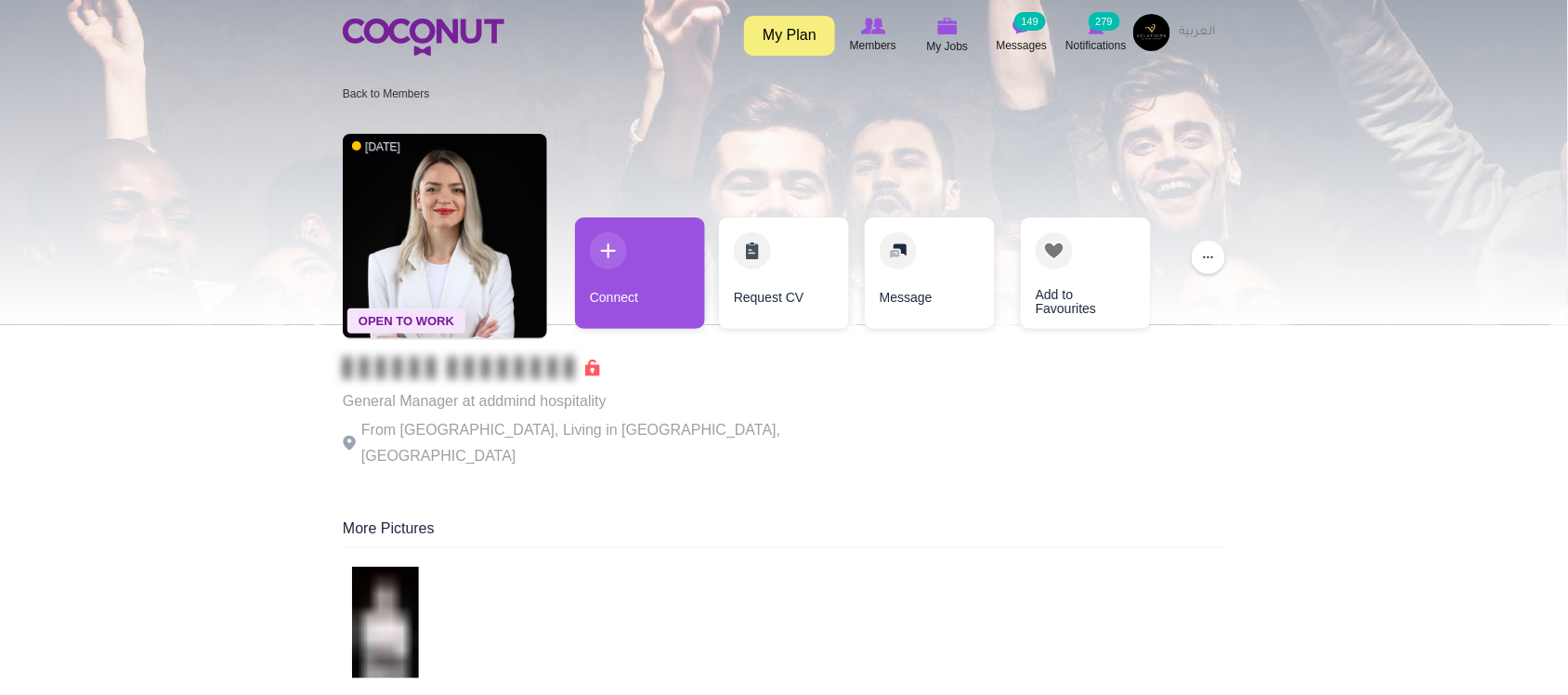
click at [440, 401] on p "General Manager at addmind hospitality" at bounding box center [598, 401] width 511 height 26
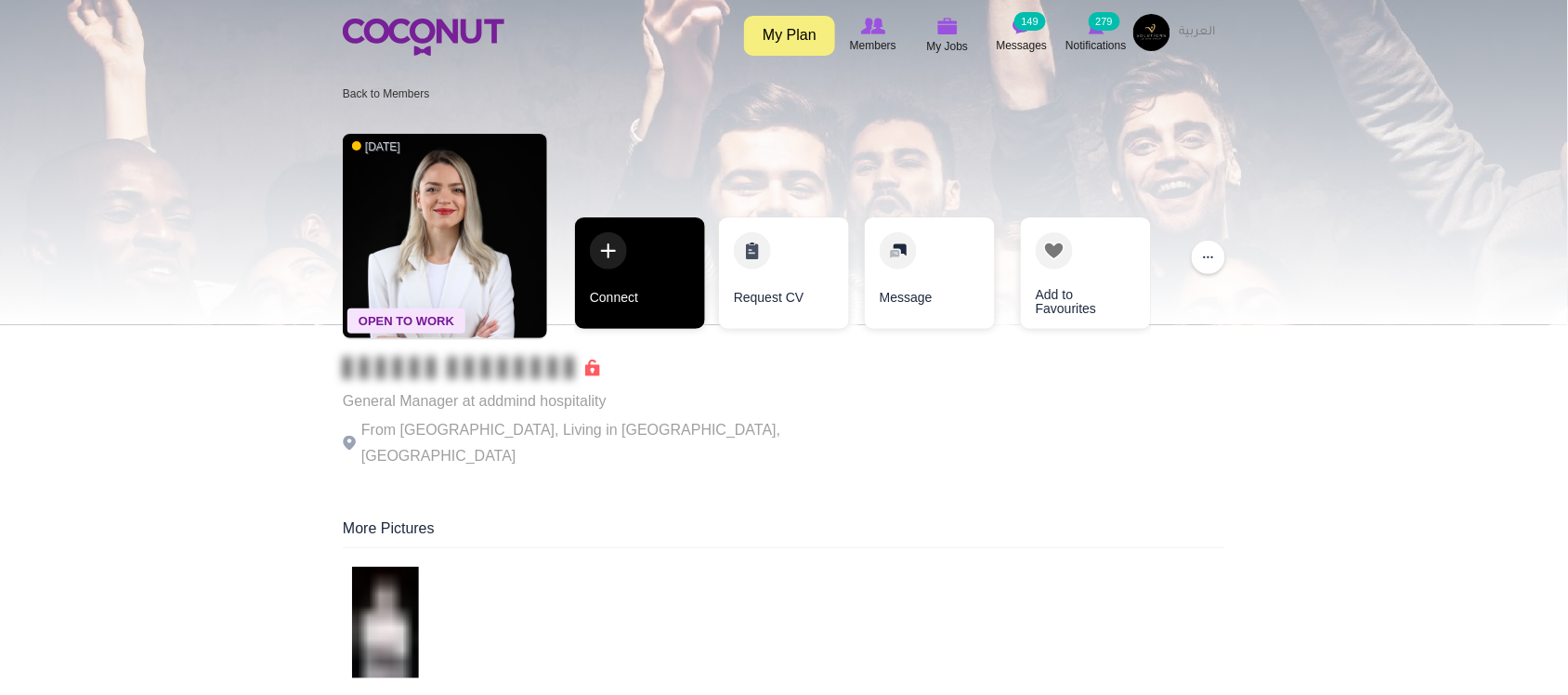
click at [620, 304] on link "Connect" at bounding box center [641, 273] width 131 height 112
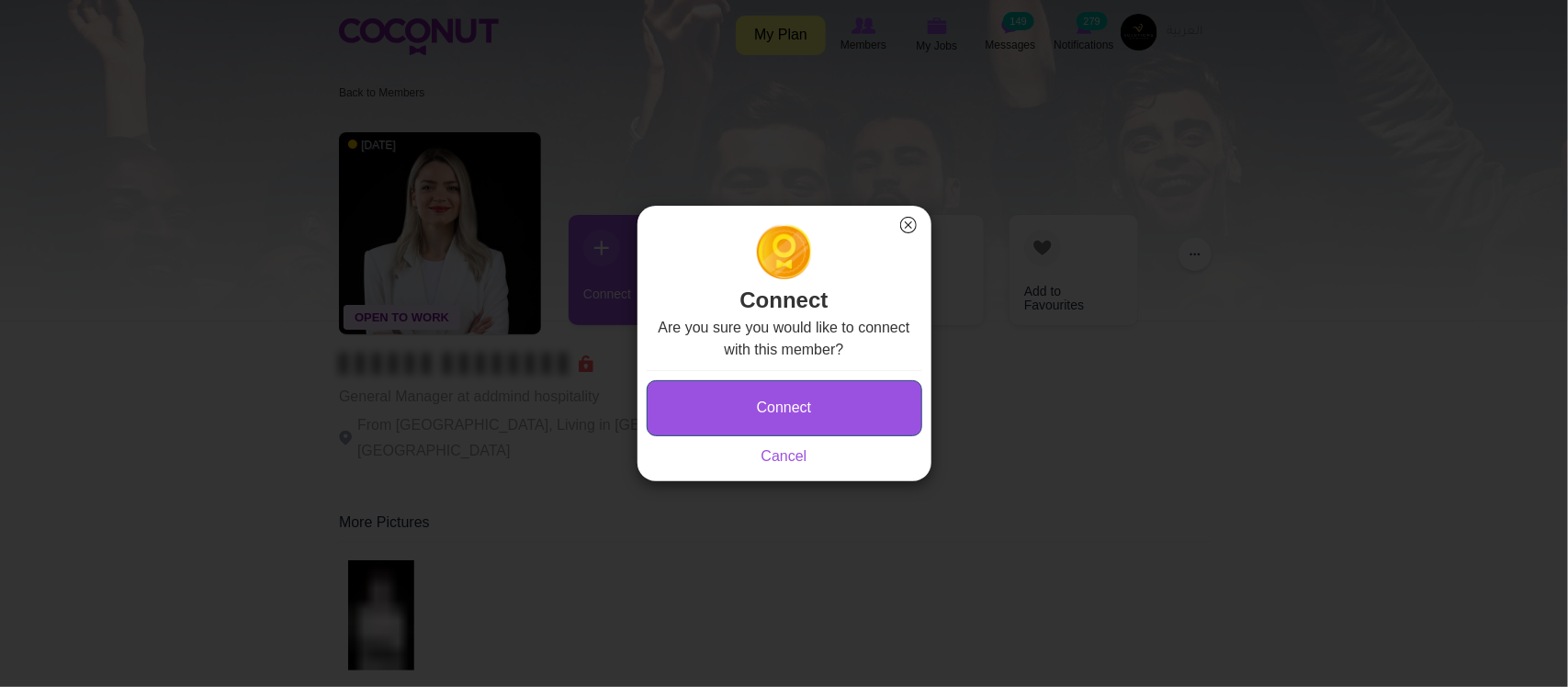
click at [742, 411] on button "Connect" at bounding box center [785, 408] width 276 height 56
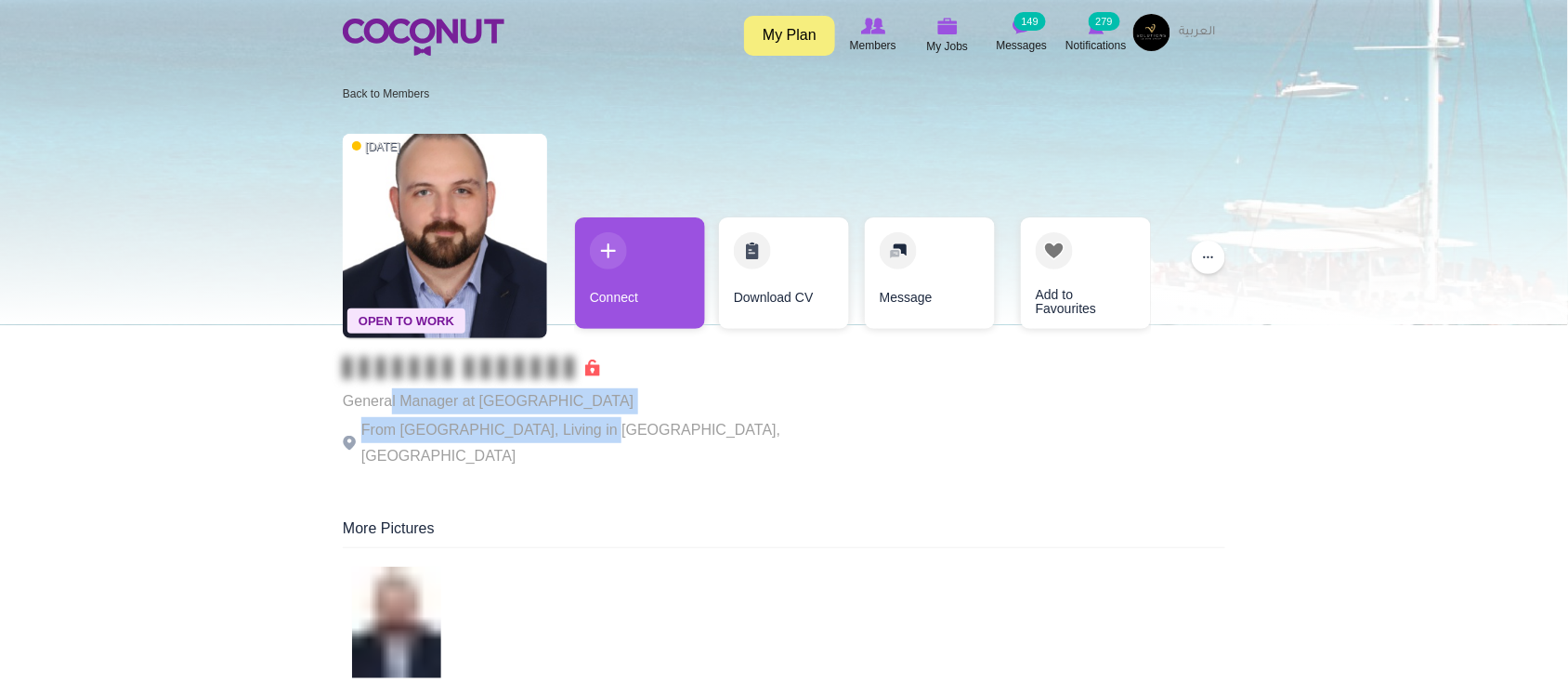
drag, startPoint x: 389, startPoint y: 393, endPoint x: 627, endPoint y: 435, distance: 241.7
click at [587, 428] on div "General Manager at [GEOGRAPHIC_DATA] From [GEOGRAPHIC_DATA], Living in [GEOGRAP…" at bounding box center [598, 413] width 511 height 113
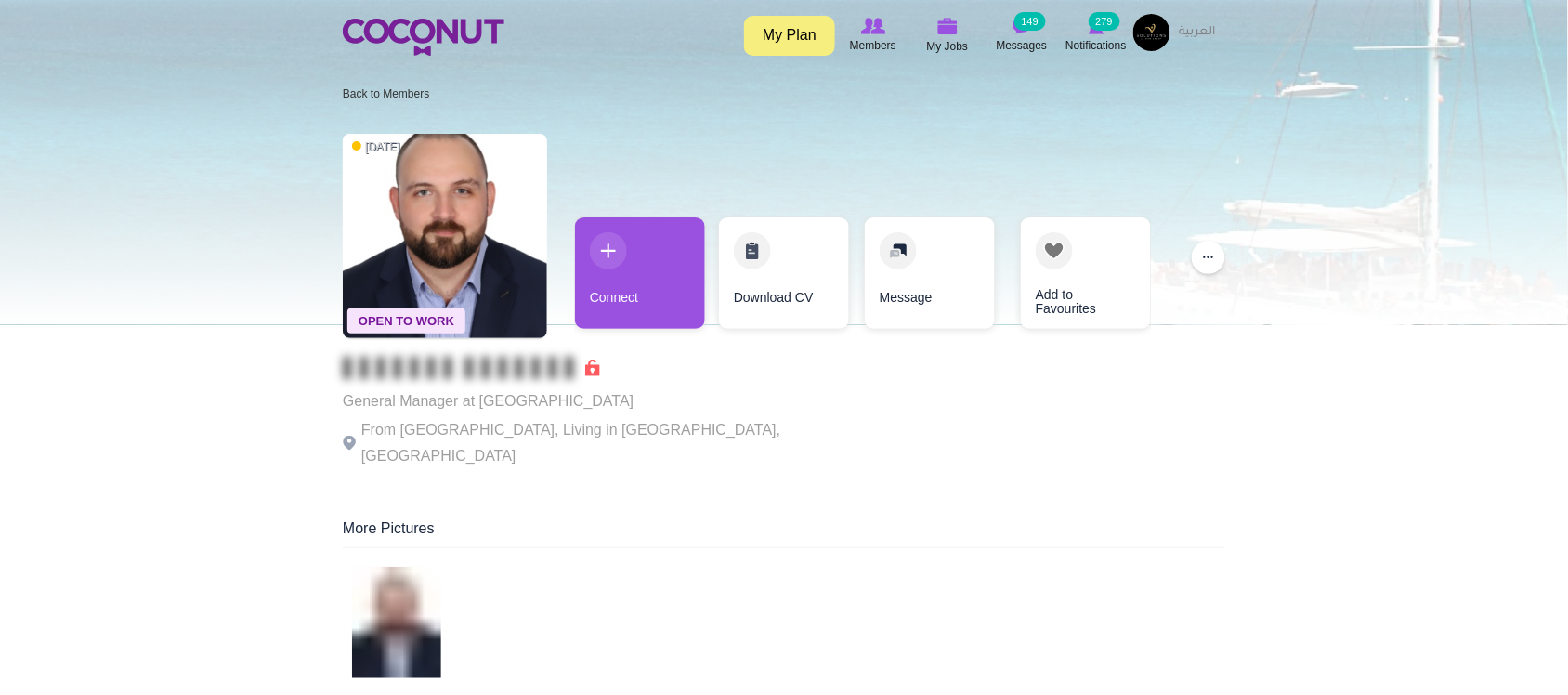
click at [656, 429] on p "From [GEOGRAPHIC_DATA], Living in [GEOGRAPHIC_DATA], [GEOGRAPHIC_DATA]" at bounding box center [598, 443] width 511 height 52
click at [697, 410] on p "General Manager at MOA Cakes Cafe" at bounding box center [598, 401] width 511 height 26
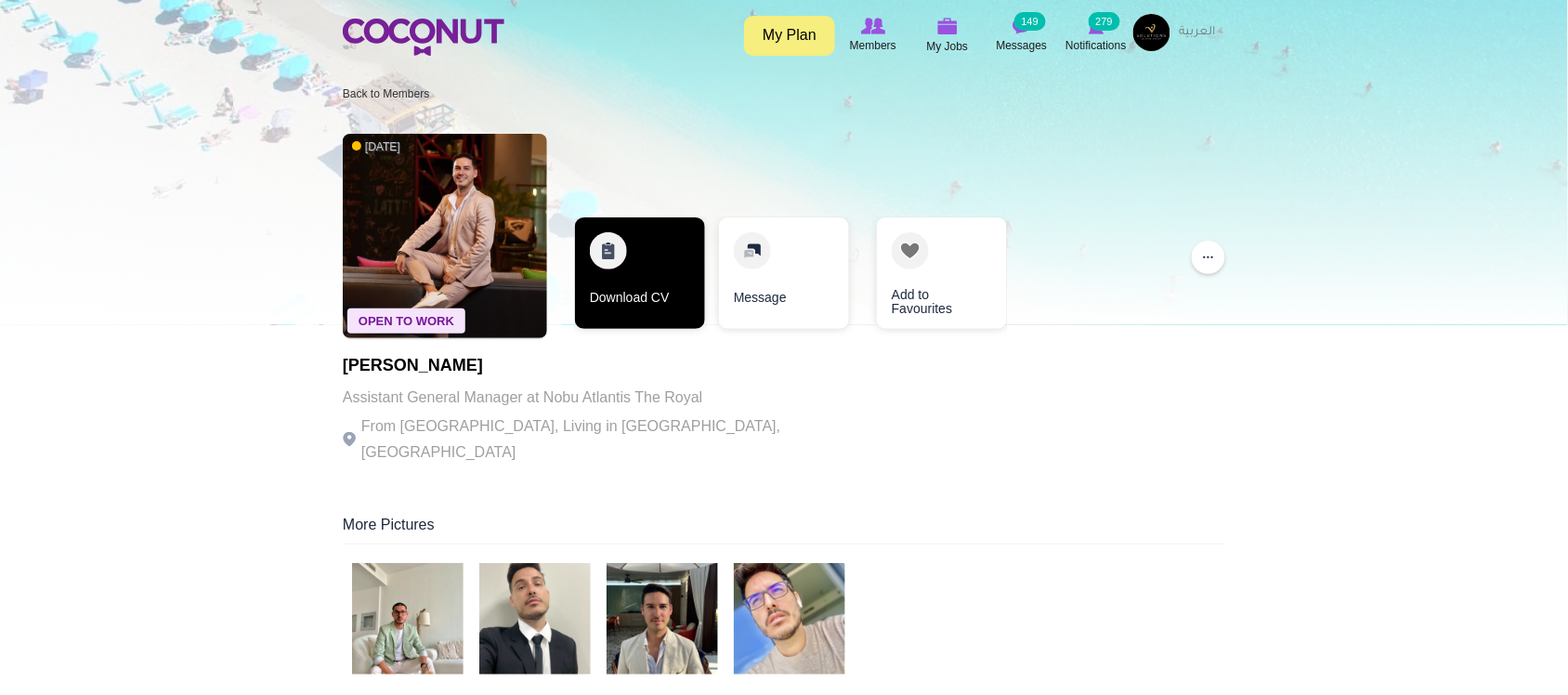
click at [641, 299] on link "Download CV" at bounding box center [641, 273] width 131 height 112
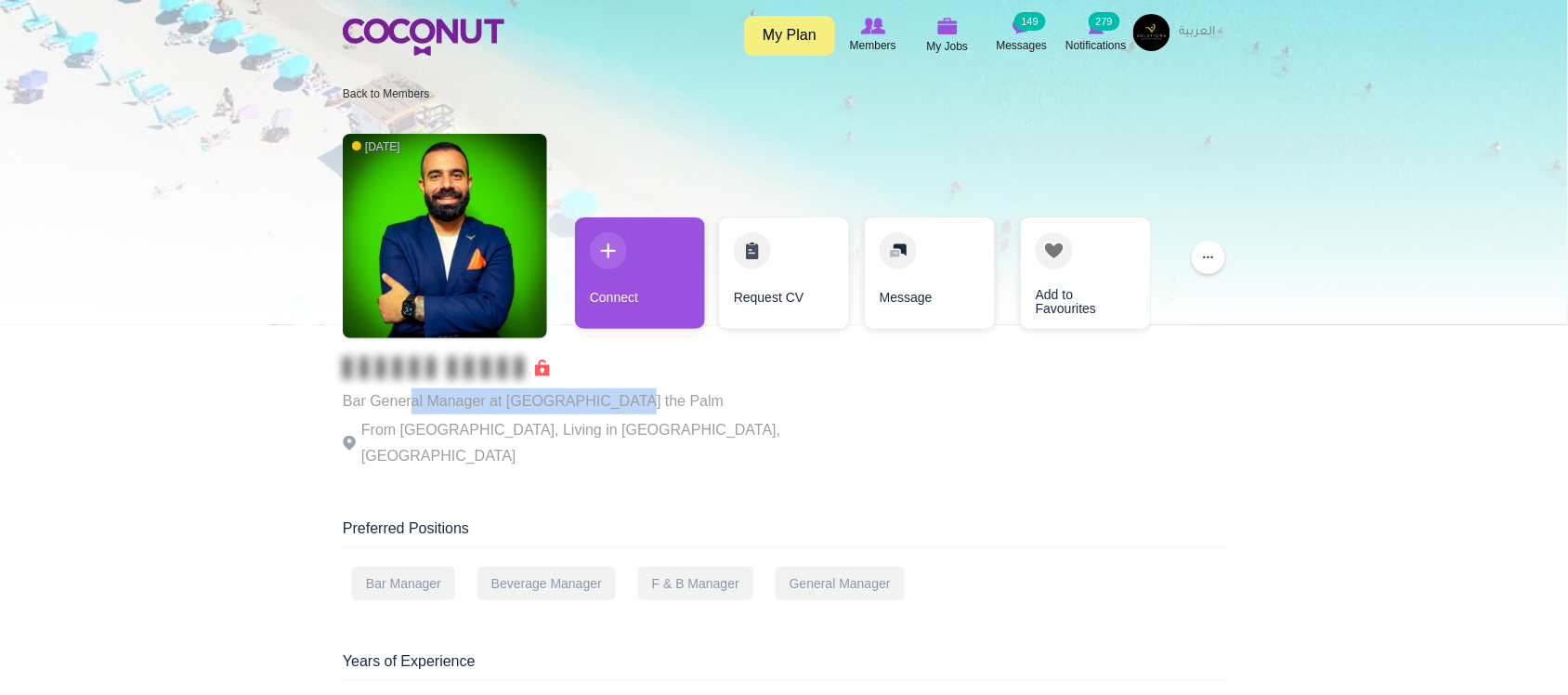
drag, startPoint x: 410, startPoint y: 409, endPoint x: 604, endPoint y: 406, distance: 194.0
click at [604, 406] on p "Bar General Manager at Atlantis the Palm" at bounding box center [598, 401] width 511 height 26
click at [572, 430] on p "From Lebanon, Living in Dubai, United Arab Emirates" at bounding box center [598, 443] width 511 height 52
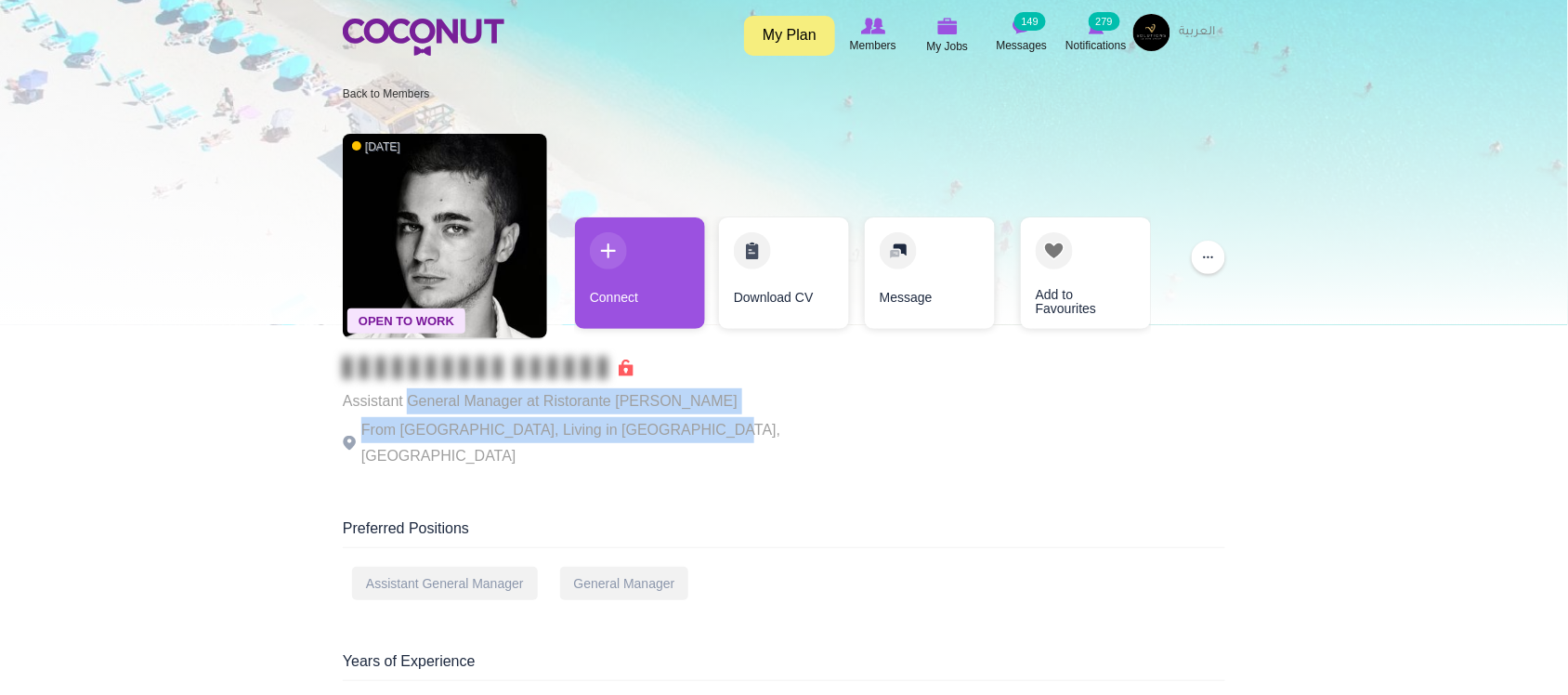
drag, startPoint x: 410, startPoint y: 407, endPoint x: 670, endPoint y: 440, distance: 262.1
click at [670, 440] on div "Assistant General Manager at Ristorante Loren From Italy, Living in Dubai, Unit…" at bounding box center [598, 413] width 511 height 113
click at [670, 440] on p "From Italy, Living in Dubai, United Arab Emirates" at bounding box center [598, 443] width 511 height 52
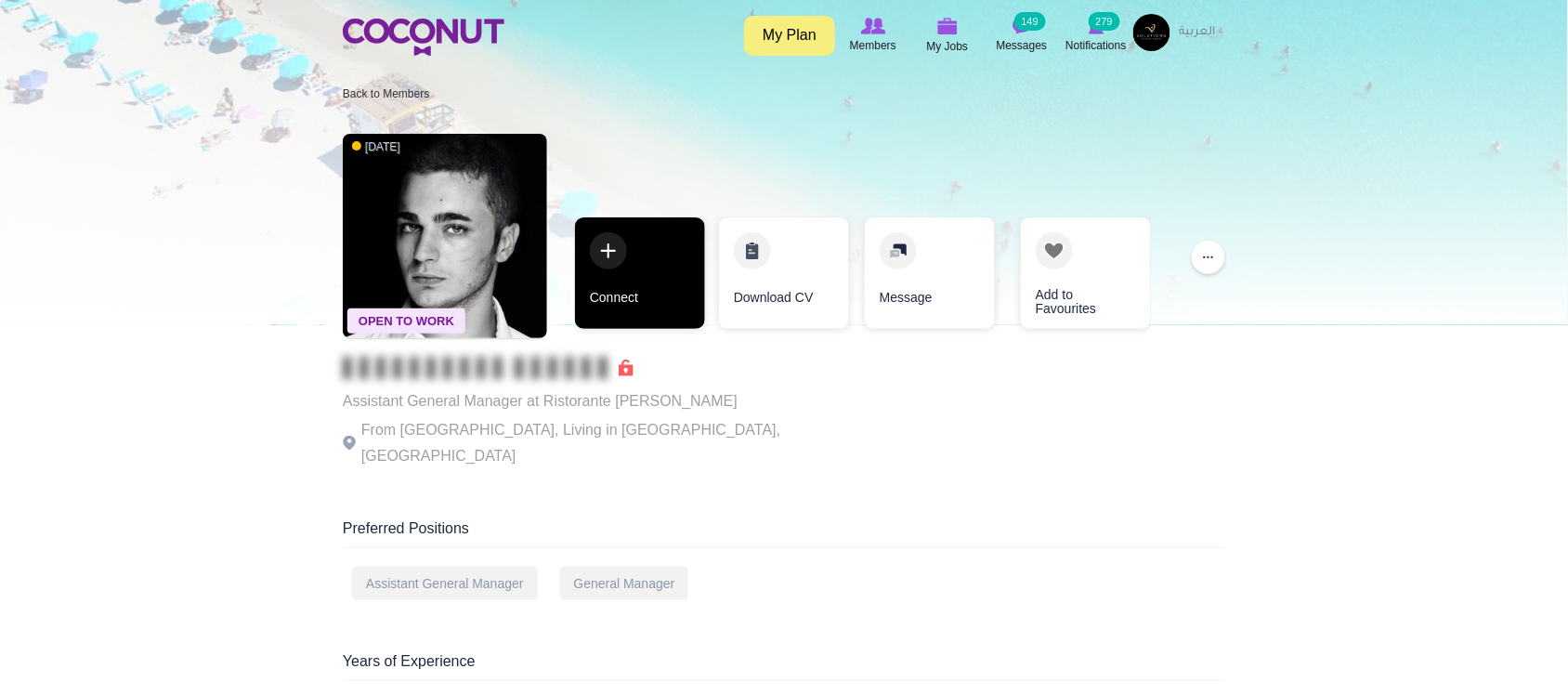
click at [641, 300] on link "Connect" at bounding box center [641, 273] width 131 height 112
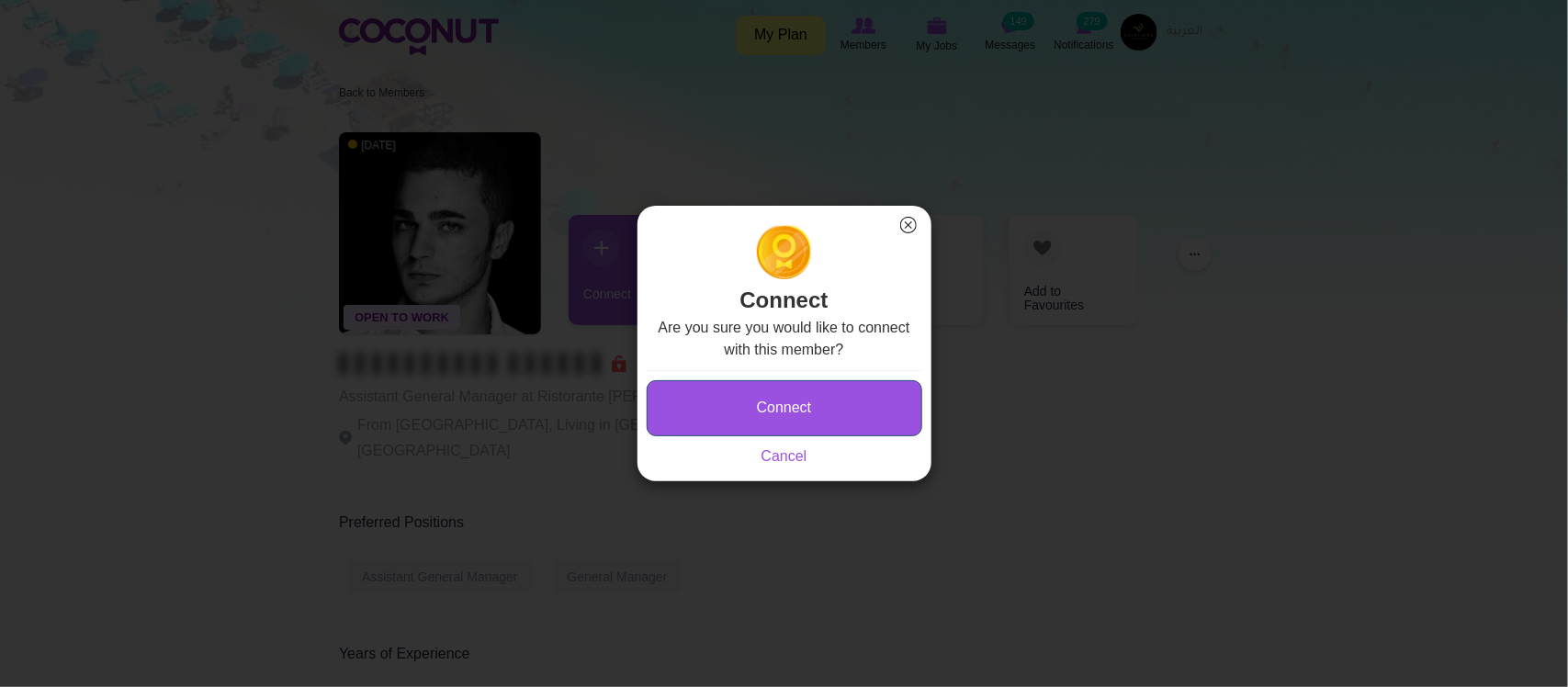
click at [848, 406] on button "Connect" at bounding box center [785, 408] width 276 height 56
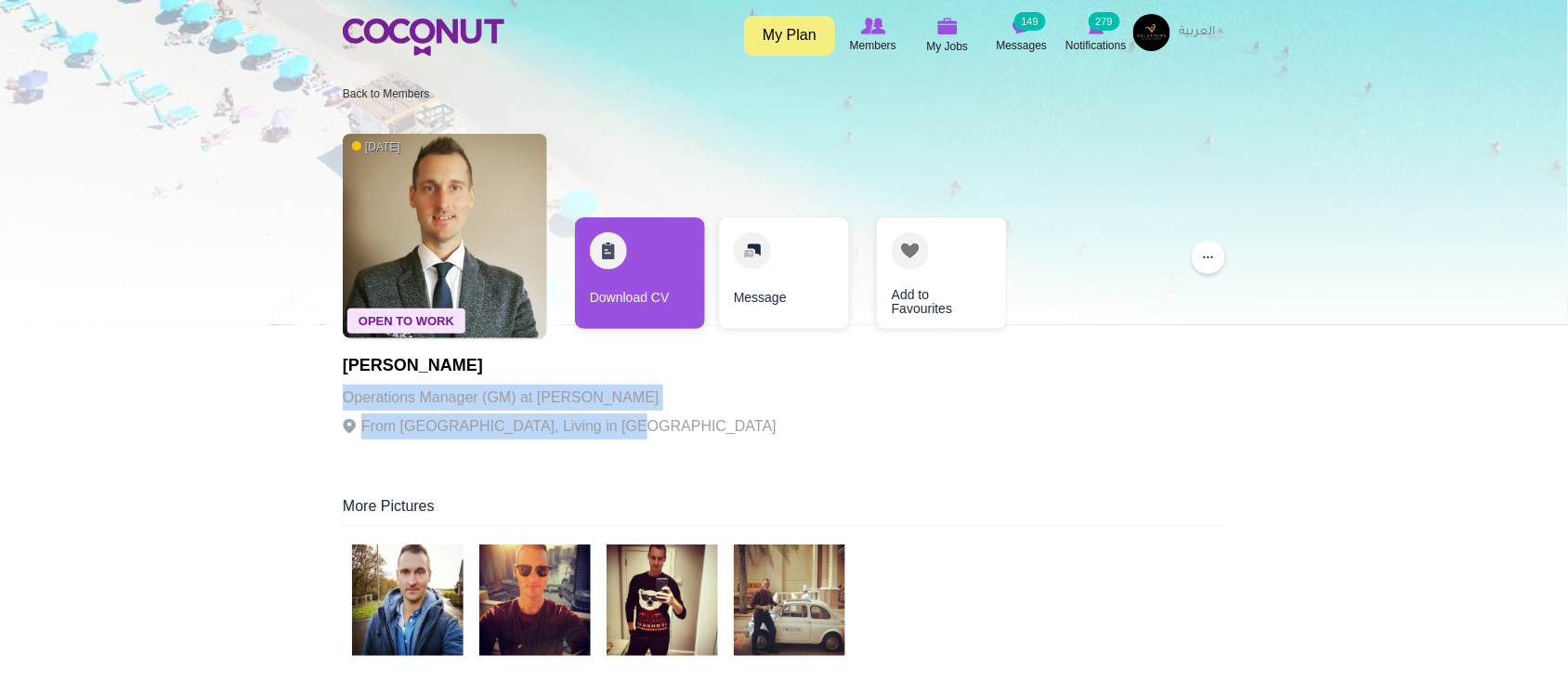
drag, startPoint x: 341, startPoint y: 386, endPoint x: 621, endPoint y: 425, distance: 282.7
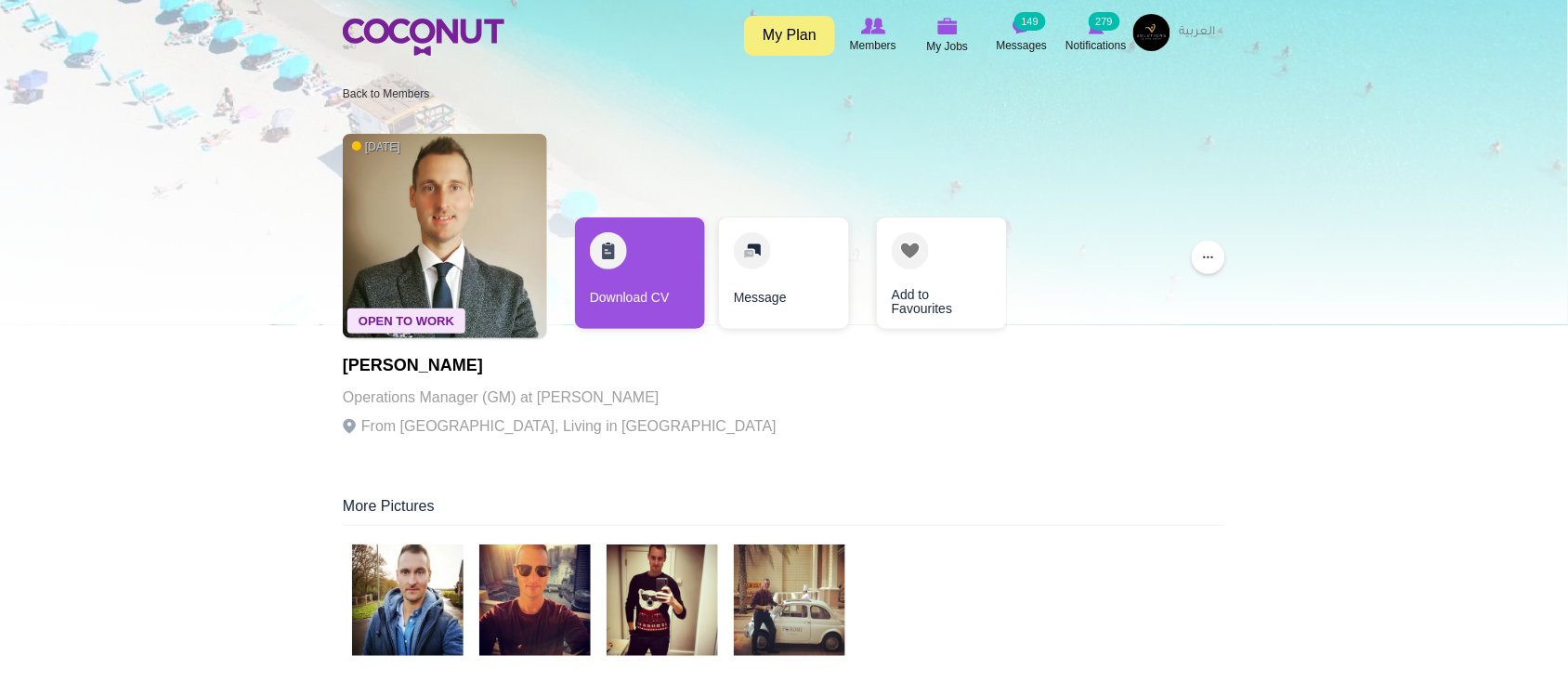
click at [621, 425] on p "From United Kingdom, Living in United Arab Emirates" at bounding box center [560, 426] width 434 height 26
click at [720, 425] on div "Open To Work 11 months ago Craig Brady Operations Manager (GM) at Mcgettigan's …" at bounding box center [784, 292] width 883 height 334
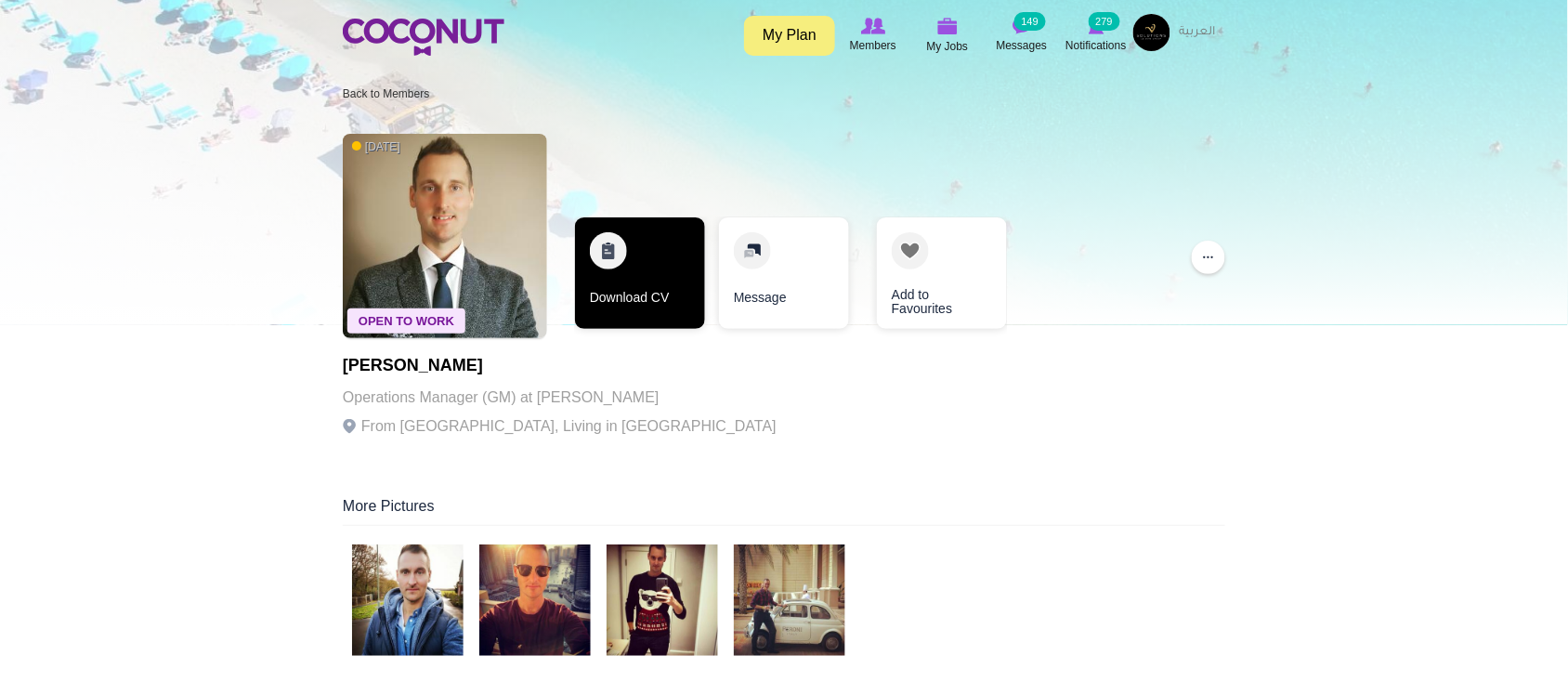
click at [681, 293] on link "Download CV" at bounding box center [641, 273] width 131 height 112
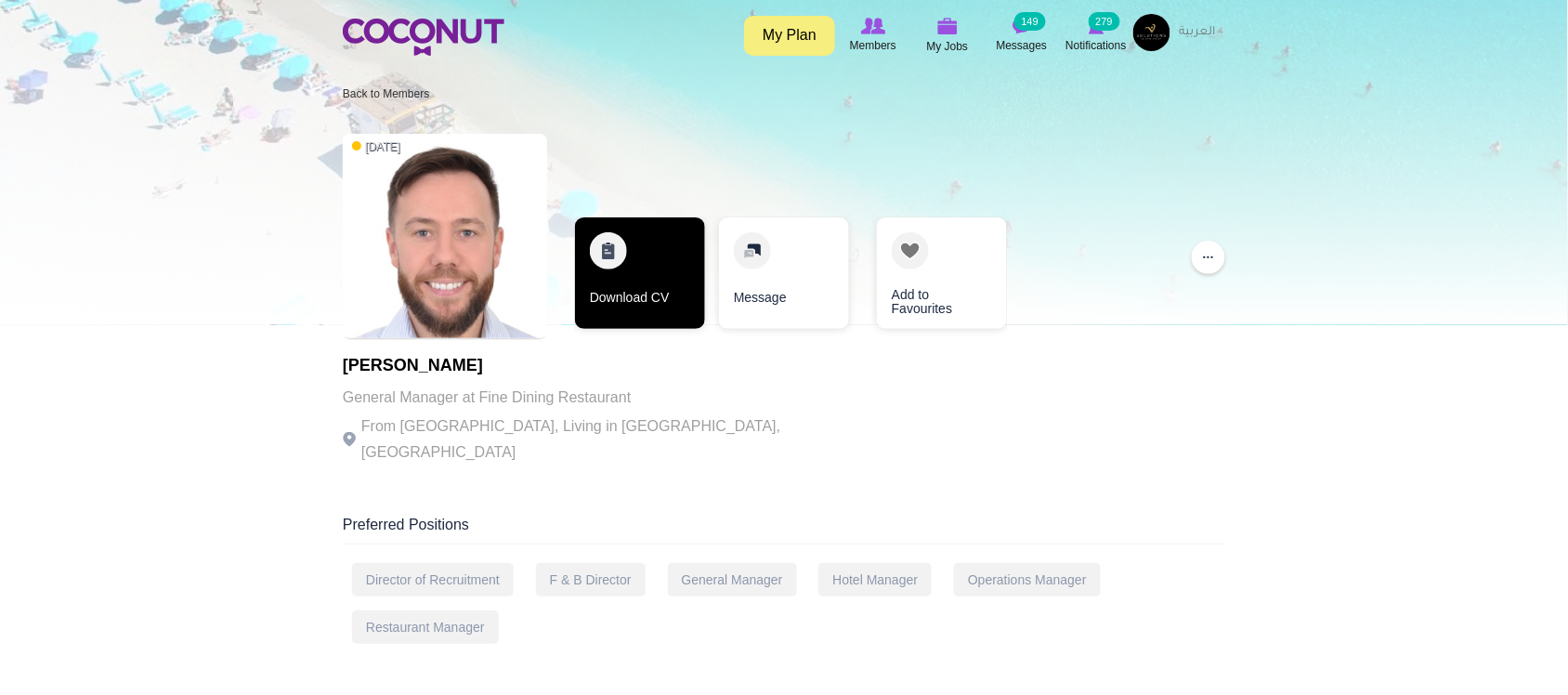
click at [648, 304] on link "Download CV" at bounding box center [641, 273] width 131 height 112
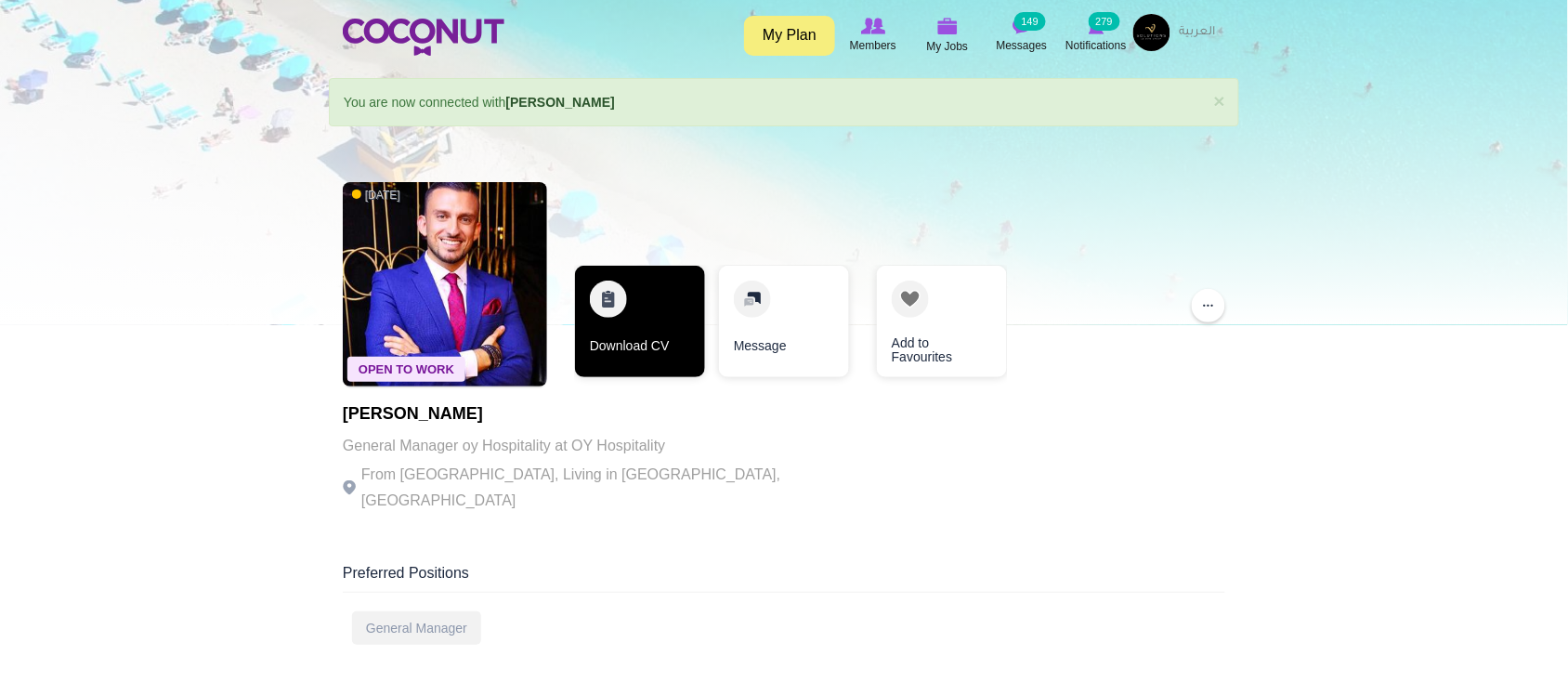
click at [659, 336] on link "Download CV" at bounding box center [641, 321] width 131 height 112
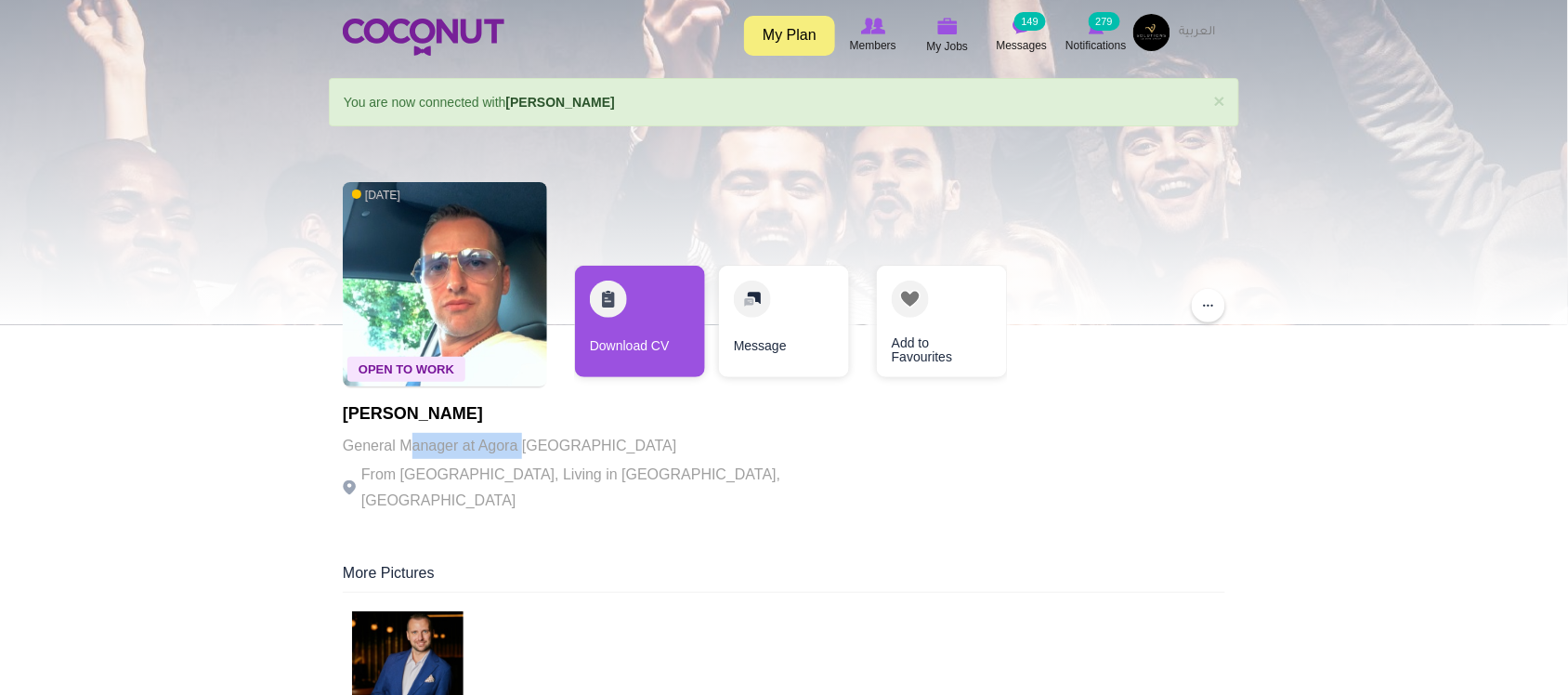
drag, startPoint x: 492, startPoint y: 448, endPoint x: 521, endPoint y: 468, distance: 35.2
click at [521, 461] on div "Michele Righetto General Manager at Agora Dubai From Italy, Living in Dubai, Un…" at bounding box center [598, 460] width 511 height 109
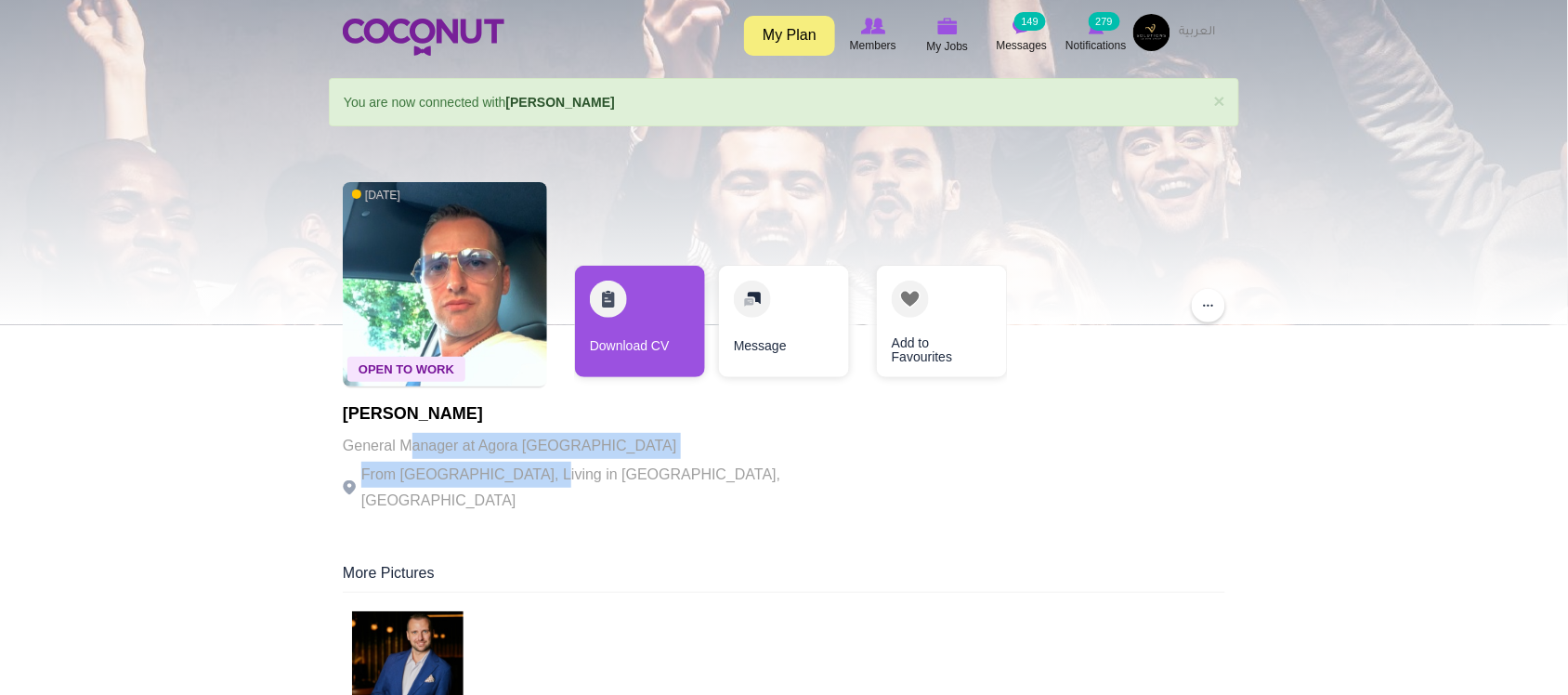
click at [520, 475] on p "From Italy, Living in Dubai, United Arab Emirates" at bounding box center [598, 487] width 511 height 52
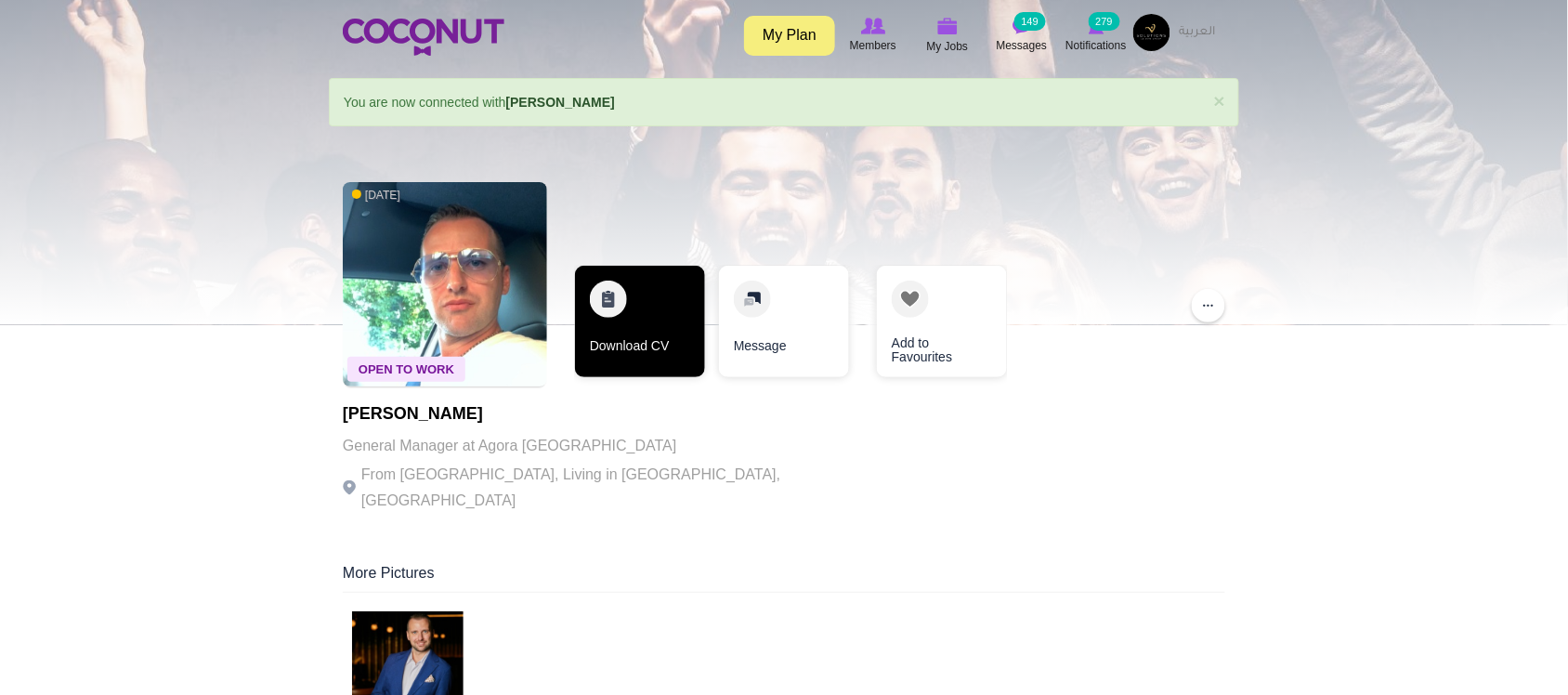
click at [646, 354] on link "Download CV" at bounding box center [641, 321] width 131 height 112
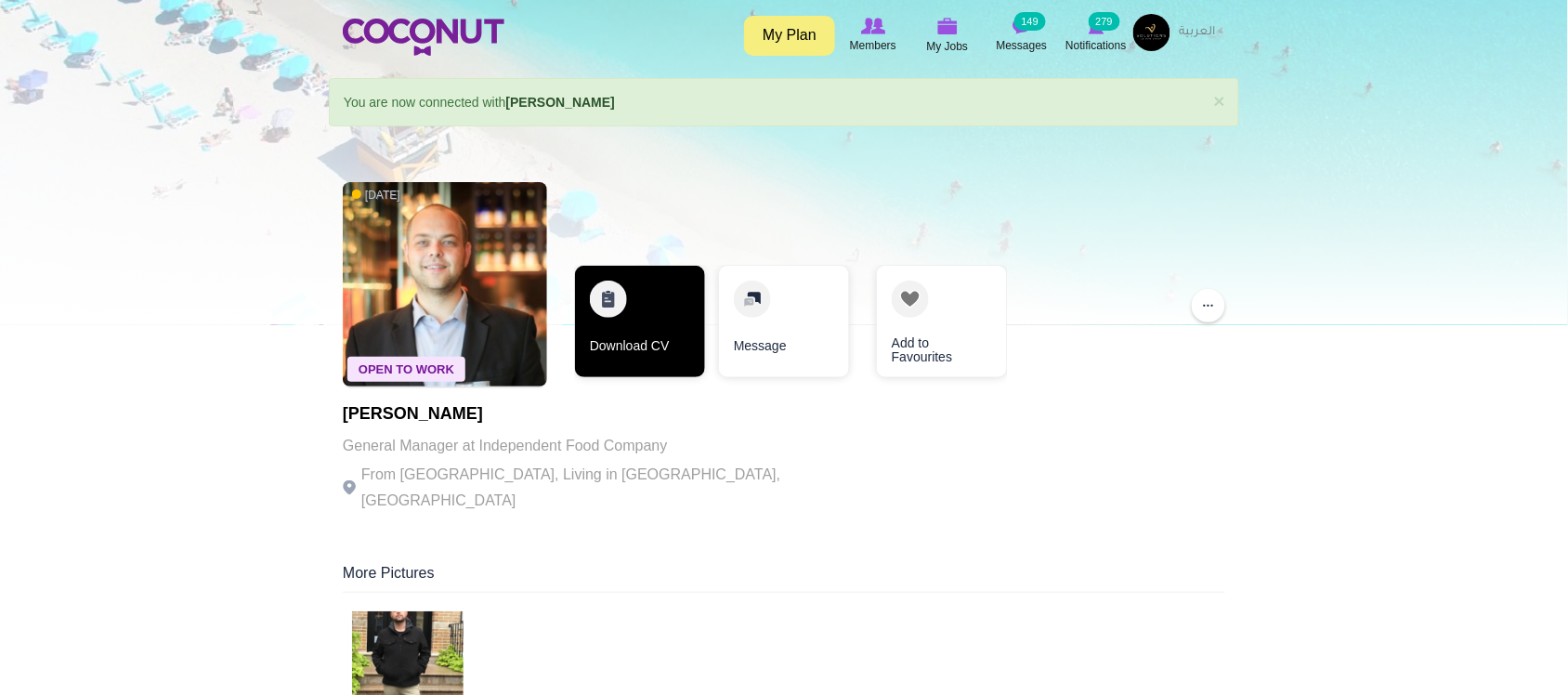
click at [664, 347] on link "Download CV" at bounding box center [641, 321] width 131 height 112
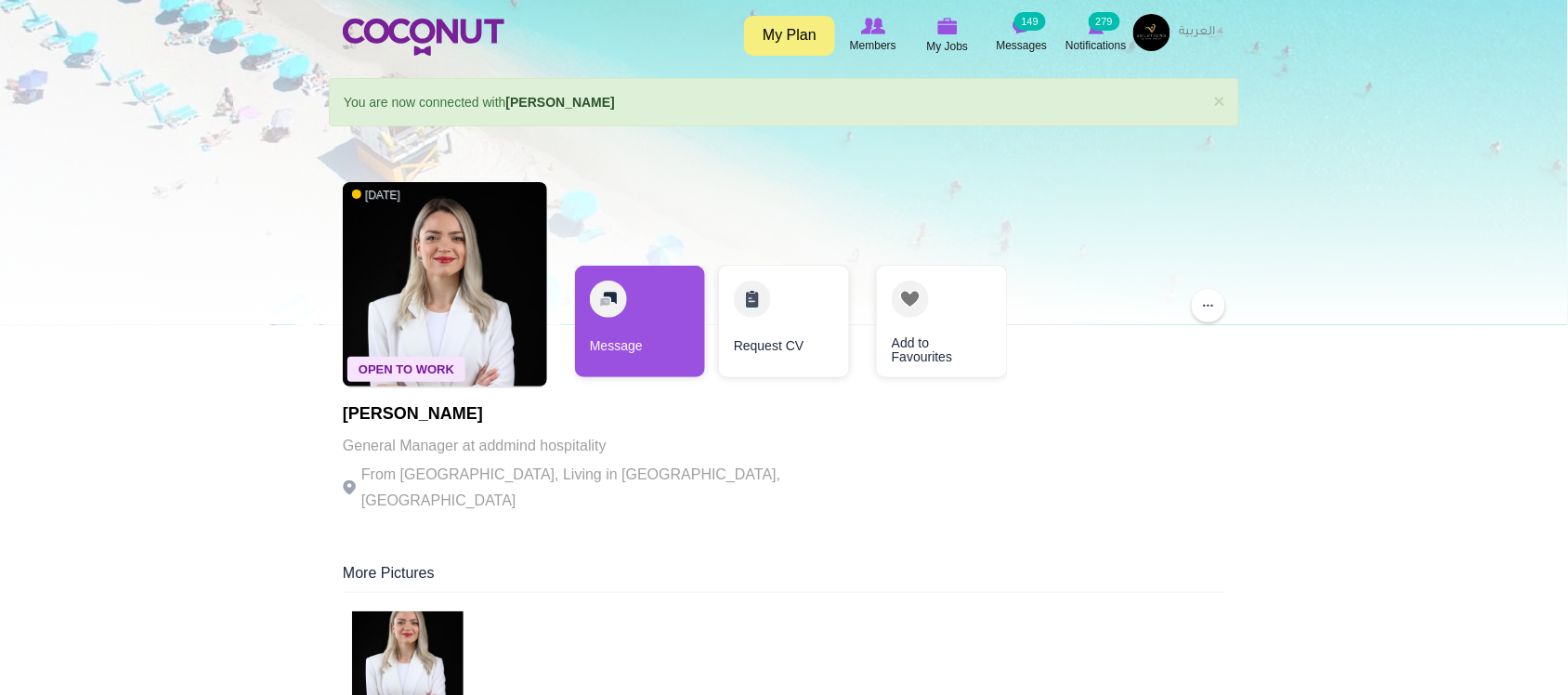
click at [424, 457] on p "General Manager at addmind hospitality" at bounding box center [598, 446] width 511 height 26
drag, startPoint x: 340, startPoint y: 410, endPoint x: 517, endPoint y: 411, distance: 177.0
copy h1 "Sofiia Kateryna"
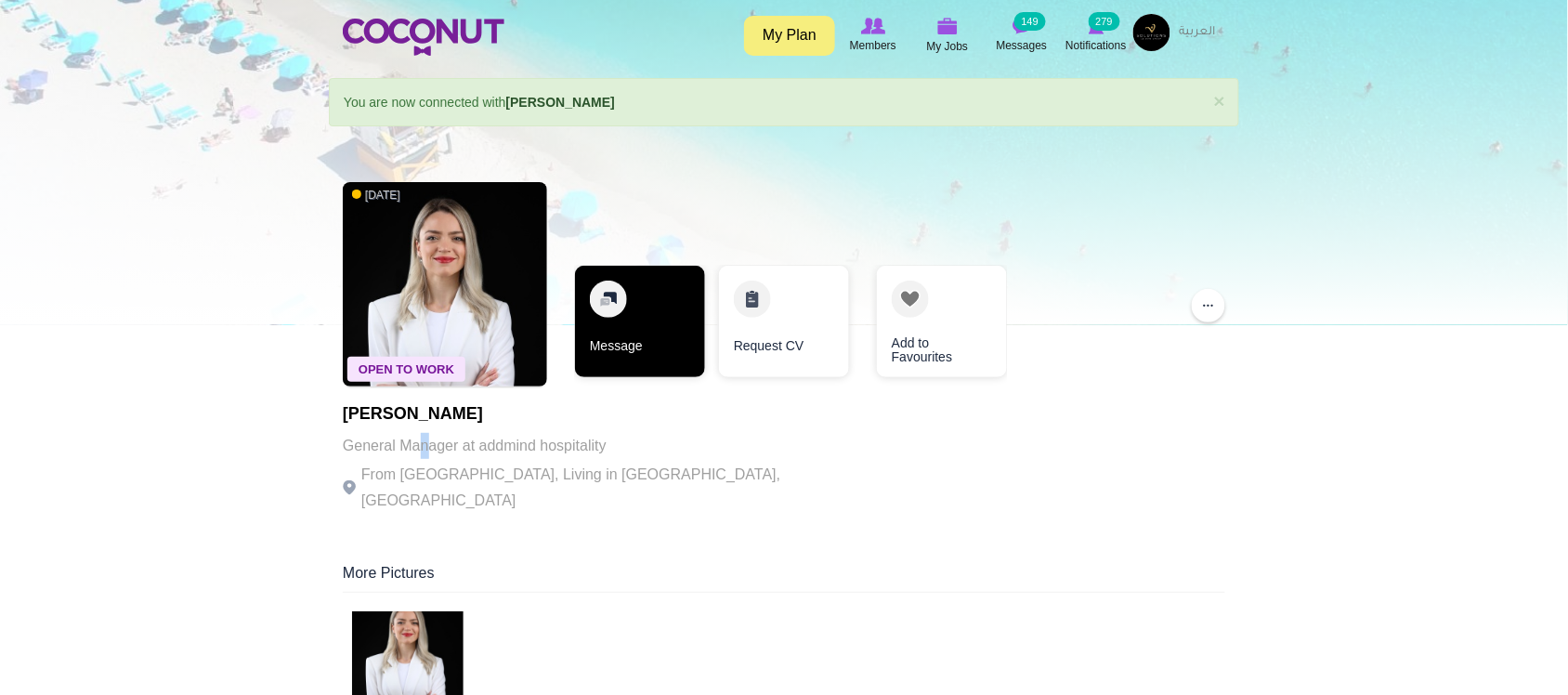
click at [688, 328] on link "Message" at bounding box center [641, 321] width 131 height 112
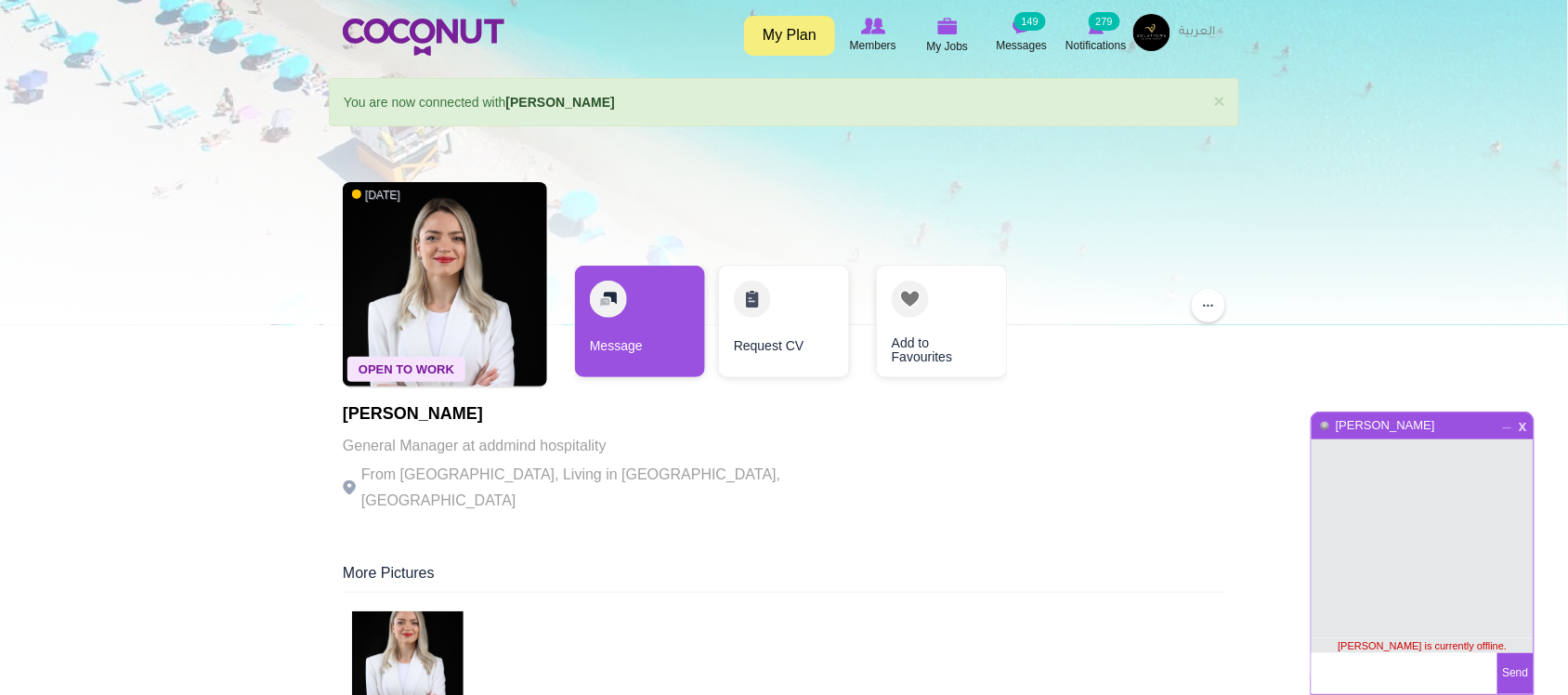
click at [1524, 421] on span "x" at bounding box center [1524, 424] width 16 height 14
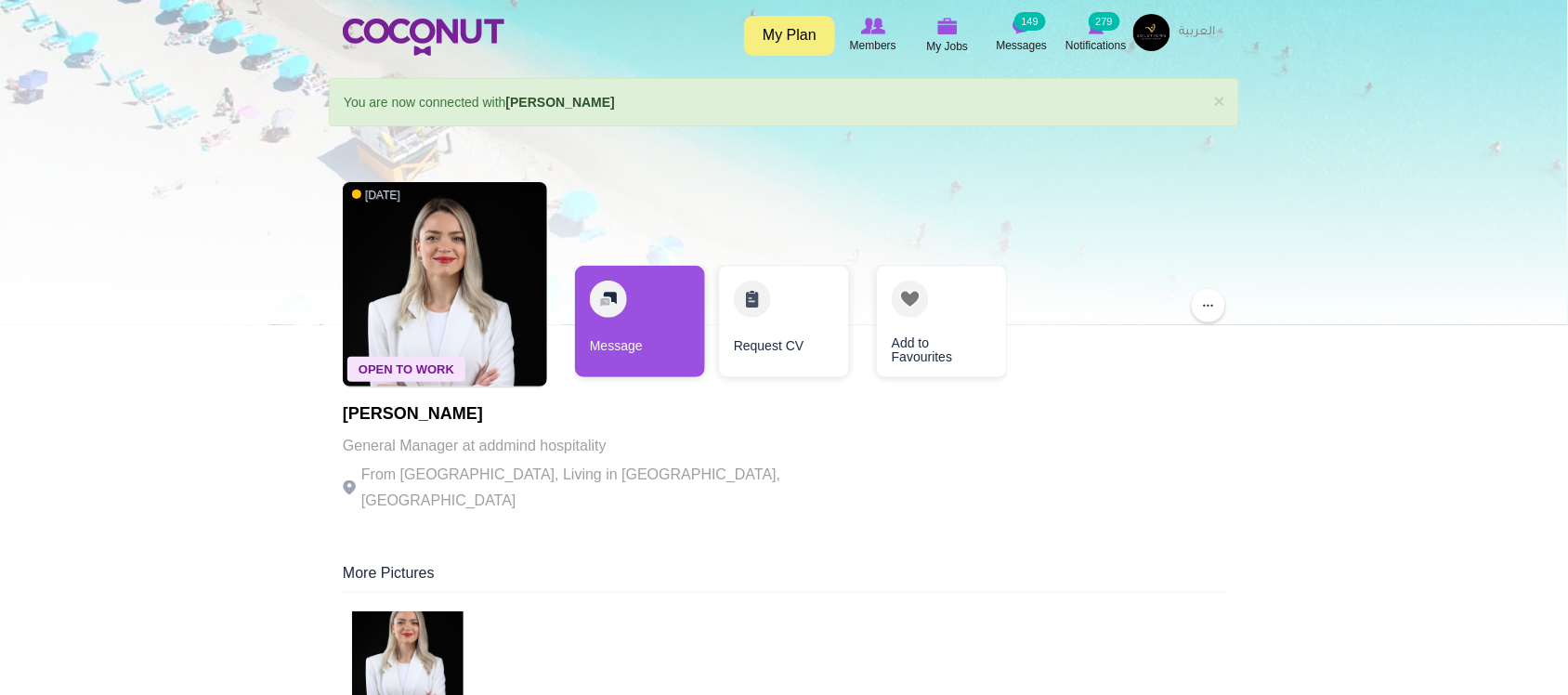
click at [1052, 486] on div "Open To Work 9 months ago Sofiia Kateryna General Manager at addmind hospitalit…" at bounding box center [784, 349] width 883 height 353
drag, startPoint x: 345, startPoint y: 414, endPoint x: 486, endPoint y: 409, distance: 141.1
click at [486, 409] on h1 "Sofiia Kateryna" at bounding box center [598, 414] width 511 height 19
copy h1 "Sofiia Kateryna"
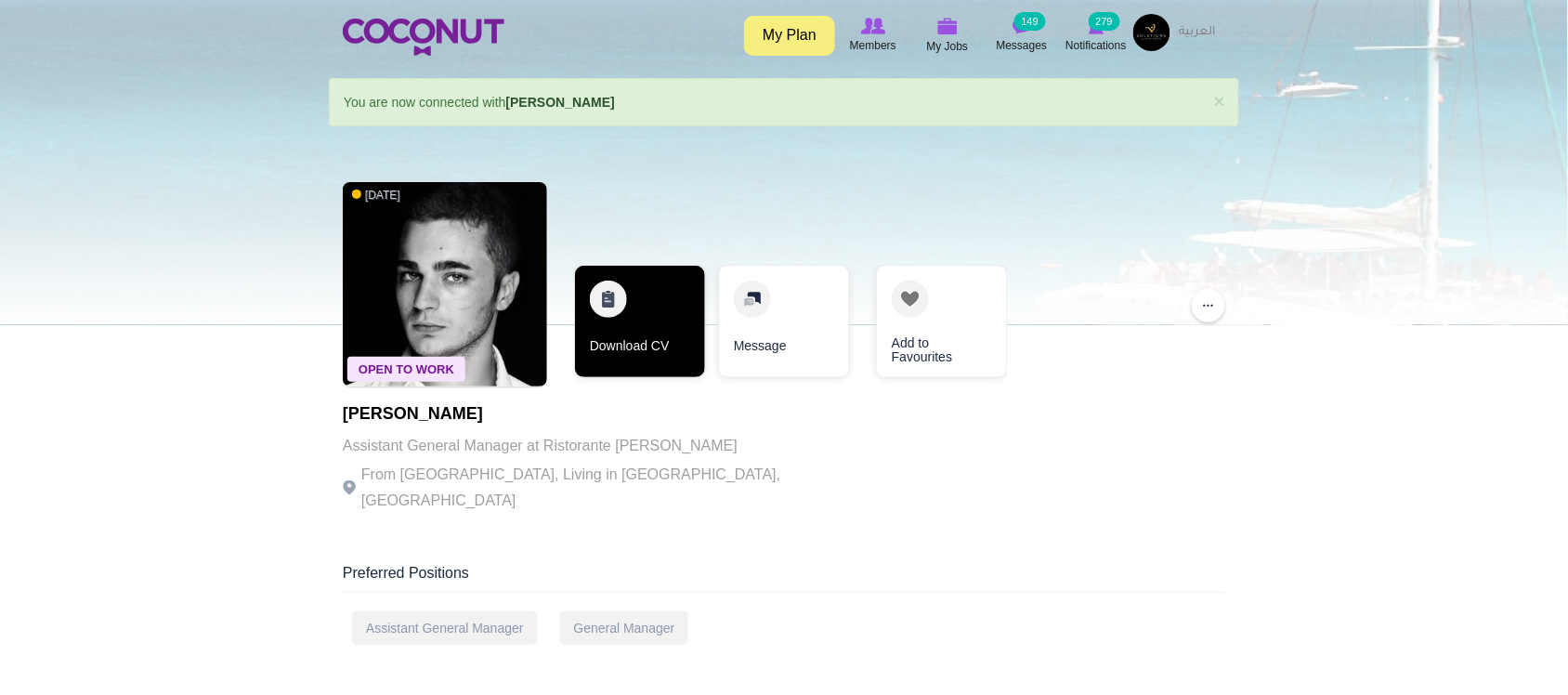
click at [662, 321] on link "Download CV" at bounding box center [641, 321] width 131 height 112
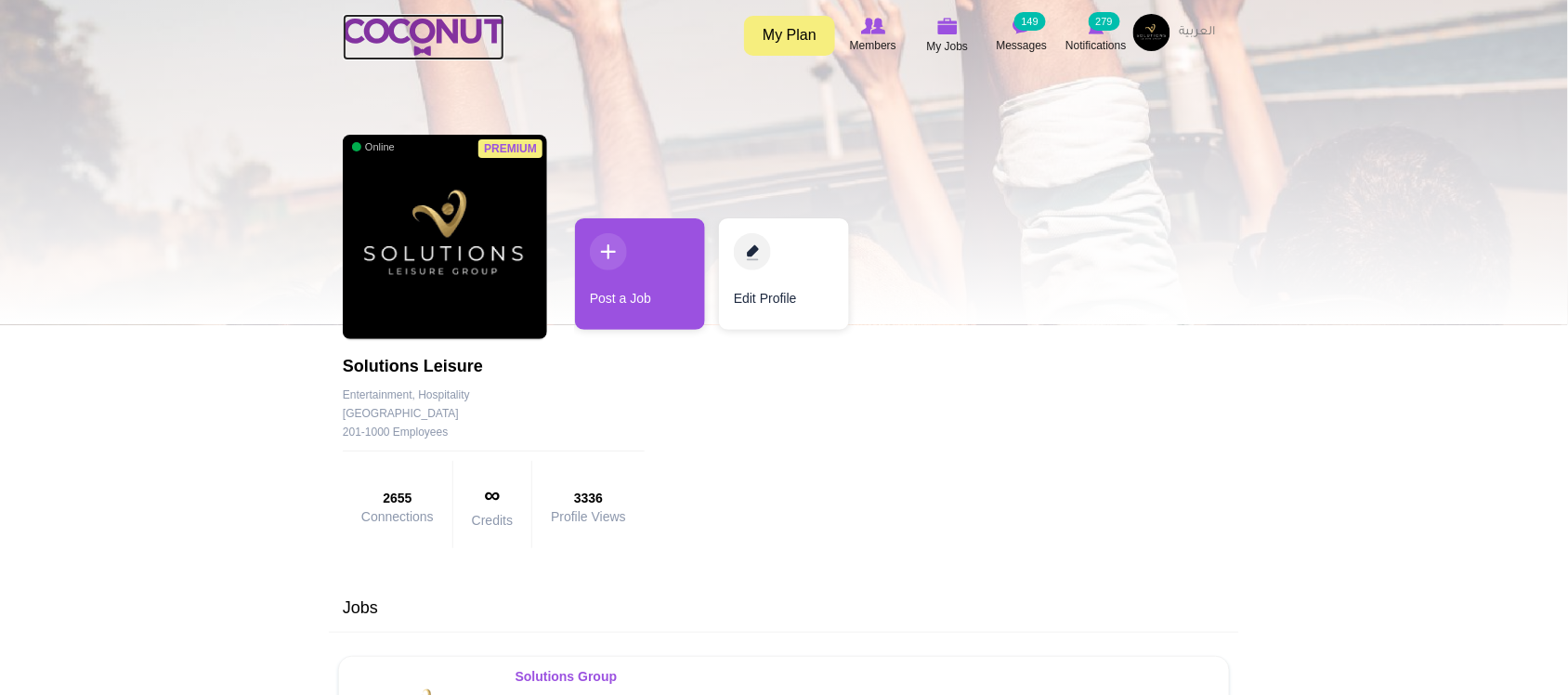
click at [434, 36] on img at bounding box center [424, 38] width 162 height 38
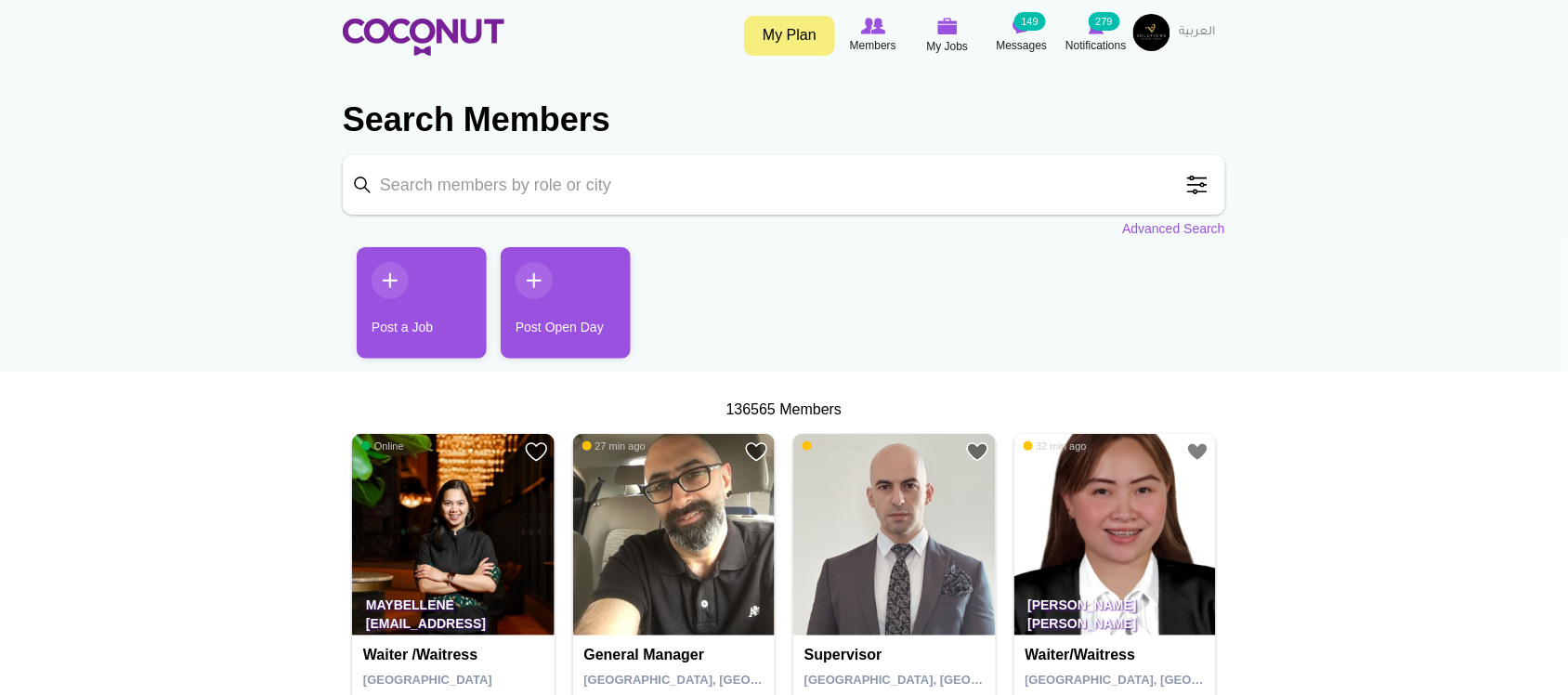
click at [1213, 186] on span at bounding box center [1198, 185] width 38 height 38
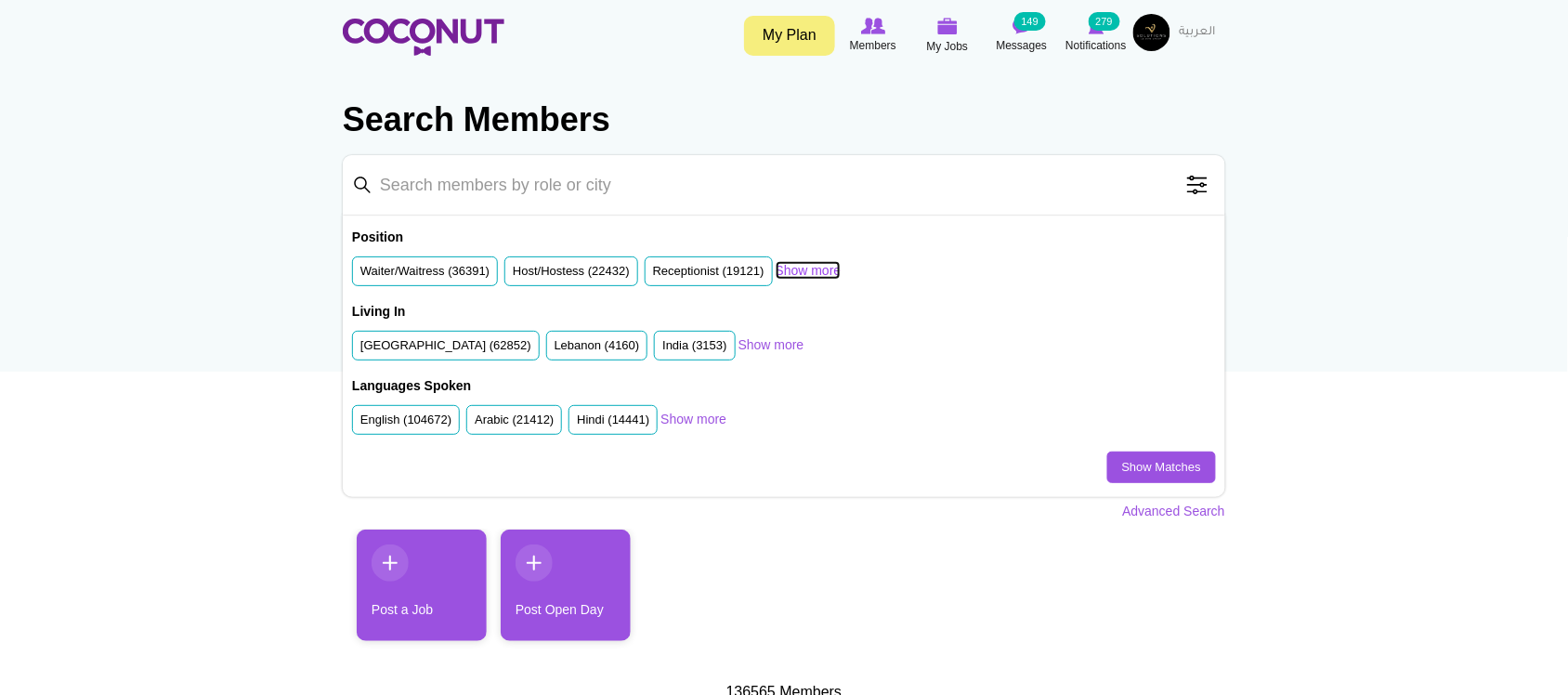
click at [827, 270] on link "Show more" at bounding box center [809, 270] width 66 height 19
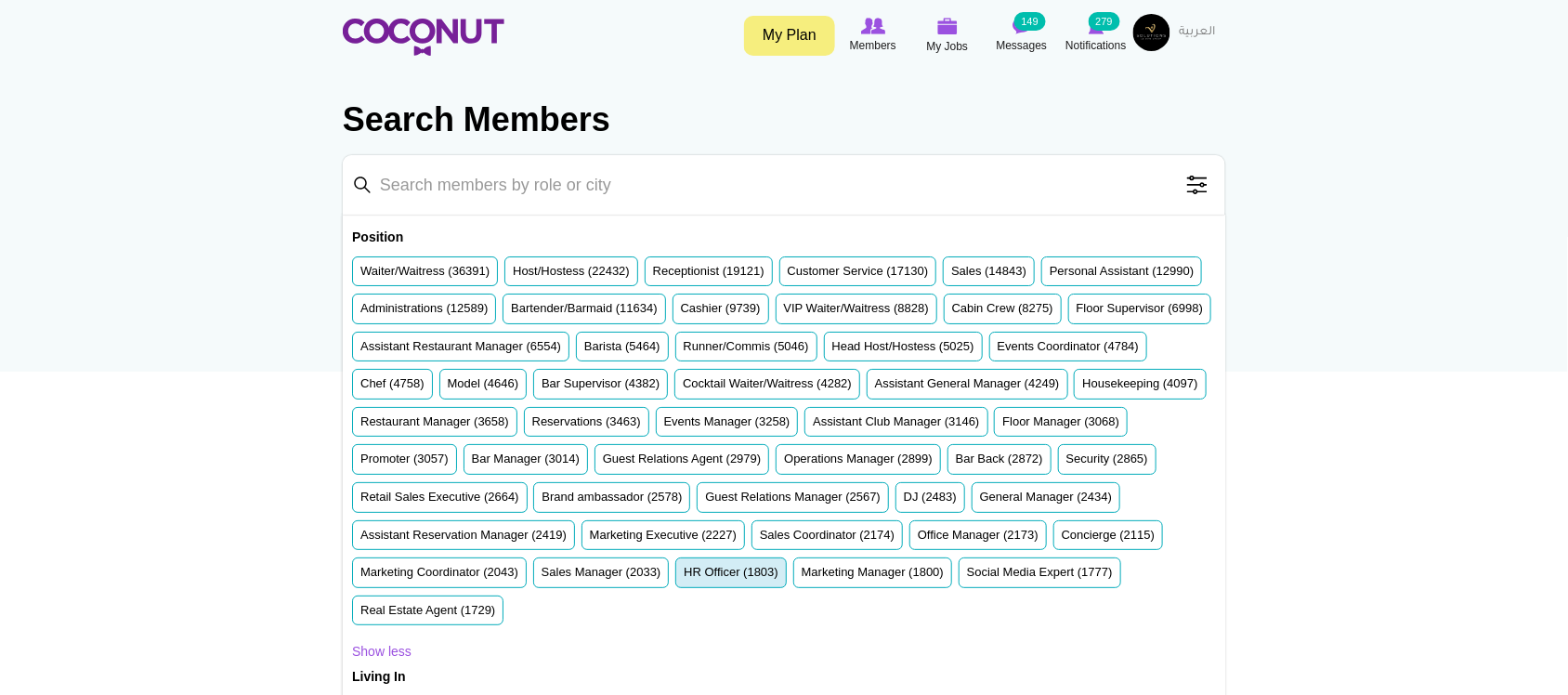
click at [684, 581] on label "HR Officer (1803)" at bounding box center [732, 572] width 95 height 18
click at [684, 576] on input "HR Officer (1803)" at bounding box center [684, 576] width 0 height 0
click at [438, 268] on label "Waiter/Waitress (36391)" at bounding box center [425, 272] width 130 height 18
click at [361, 275] on input "Waiter/Waitress (36391)" at bounding box center [361, 275] width 0 height 0
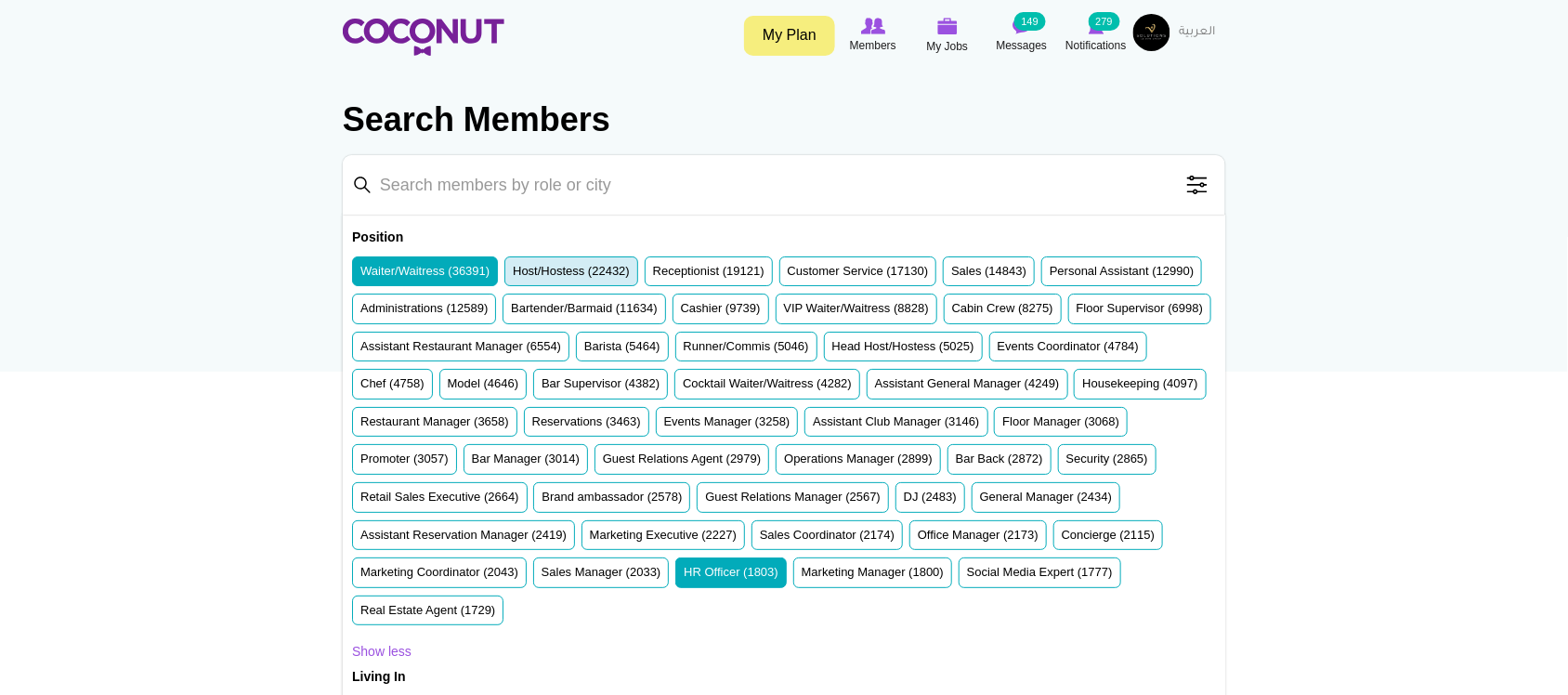
drag, startPoint x: 587, startPoint y: 267, endPoint x: 595, endPoint y: 260, distance: 10.6
click at [588, 267] on label "Host/Hostess (22432)" at bounding box center [571, 272] width 117 height 18
click at [513, 275] on input "Host/Hostess (22432)" at bounding box center [513, 275] width 0 height 0
click at [657, 312] on label "Bartender/Barmaid (11634)" at bounding box center [584, 309] width 146 height 18
click at [511, 312] on input "Bartender/Barmaid (11634)" at bounding box center [511, 312] width 0 height 0
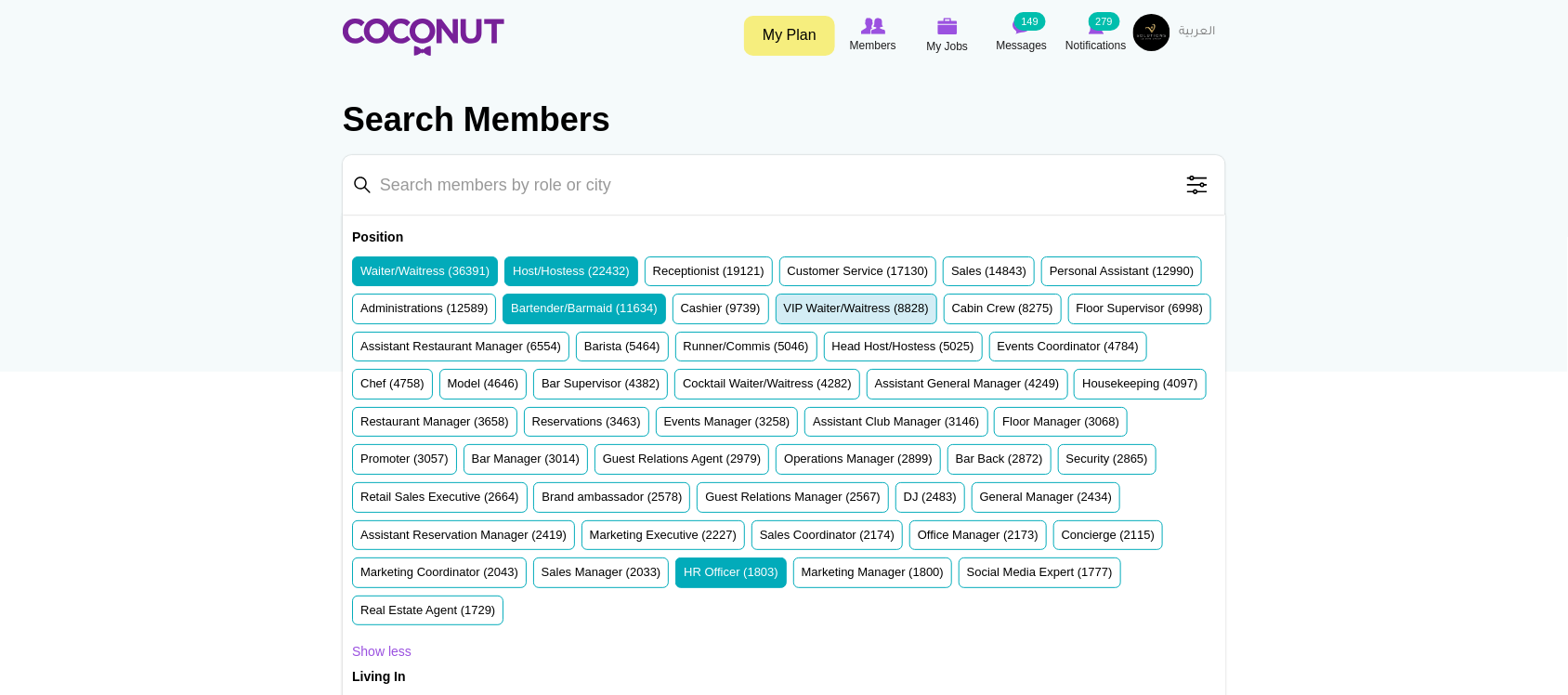
click at [929, 311] on label "VIP Waiter/Waitress (8828)" at bounding box center [856, 309] width 145 height 18
click at [784, 312] on input "VIP Waiter/Waitress (8828)" at bounding box center [784, 312] width 0 height 0
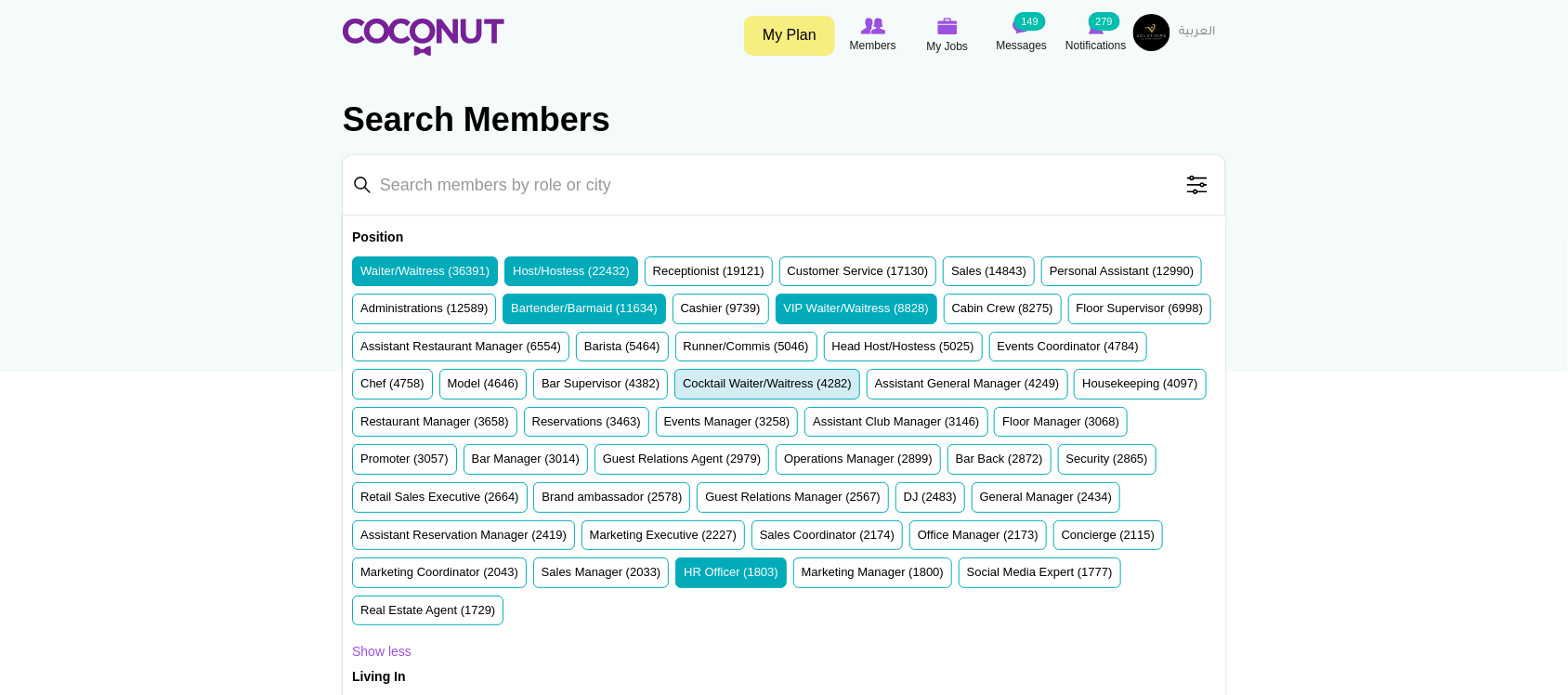
click at [852, 388] on label "Cocktail Waiter/Waitress (4282)" at bounding box center [767, 385] width 169 height 18
click at [683, 388] on input "Cocktail Waiter/Waitress (4282)" at bounding box center [683, 388] width 0 height 0
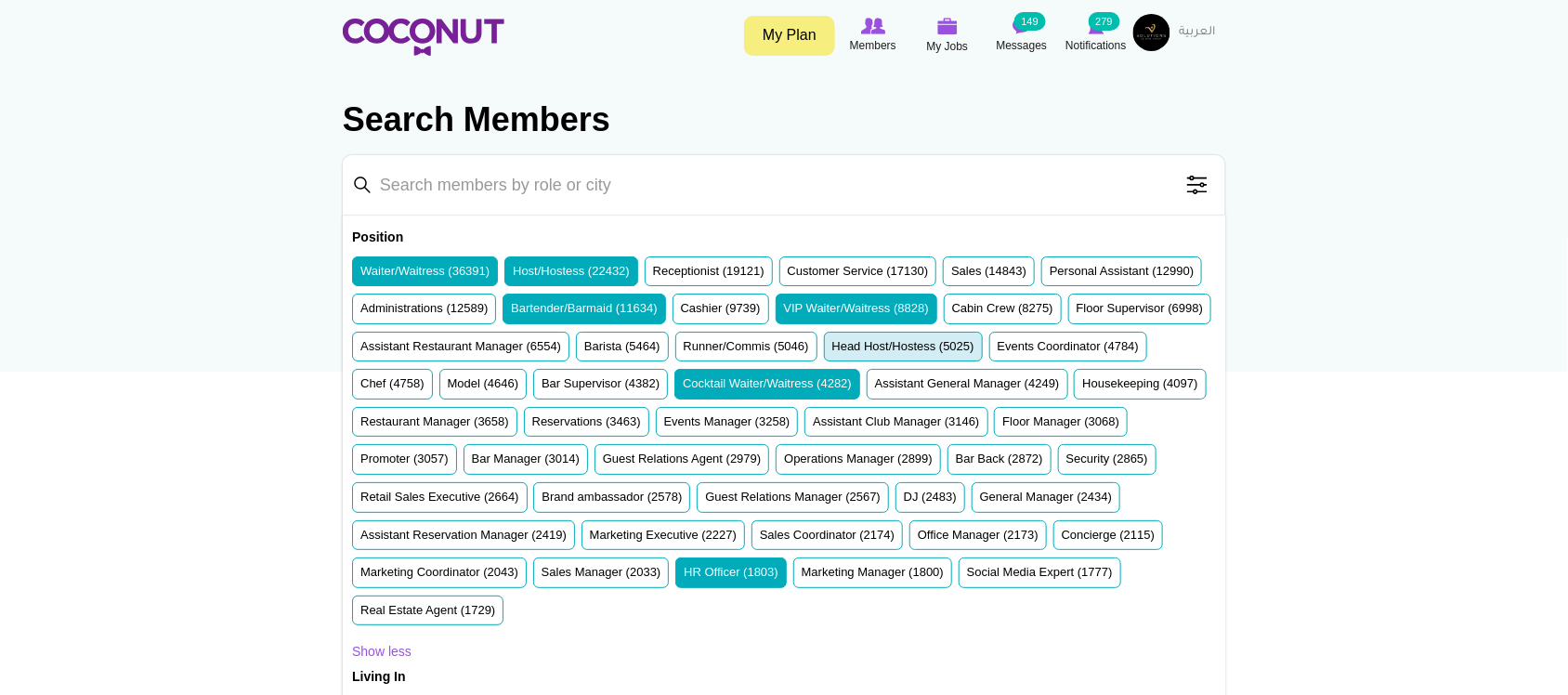
click at [832, 356] on label "Head Host/Hostess (5025)" at bounding box center [904, 347] width 142 height 18
click at [832, 350] on input "Head Host/Hostess (5025)" at bounding box center [832, 350] width 0 height 0
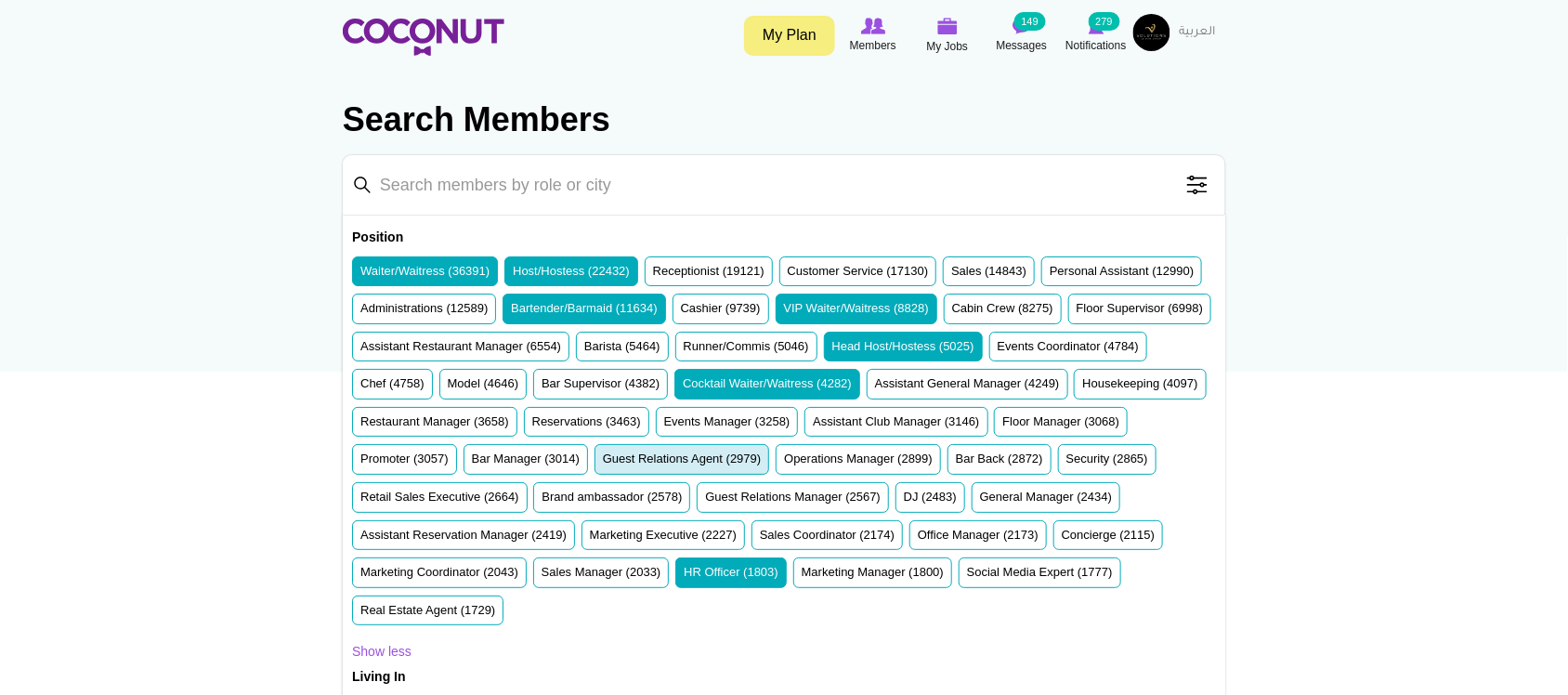
click at [762, 456] on label "Guest Relations Agent (2979)" at bounding box center [682, 460] width 159 height 18
click at [641, 425] on label "Reservations (3463)" at bounding box center [587, 422] width 109 height 18
click at [533, 425] on input "Reservations (3463)" at bounding box center [533, 425] width 0 height 0
click at [762, 466] on label "Guest Relations Agent (2979)" at bounding box center [682, 460] width 159 height 18
click at [603, 463] on input "Guest Relations Agent (2979)" at bounding box center [603, 463] width 0 height 0
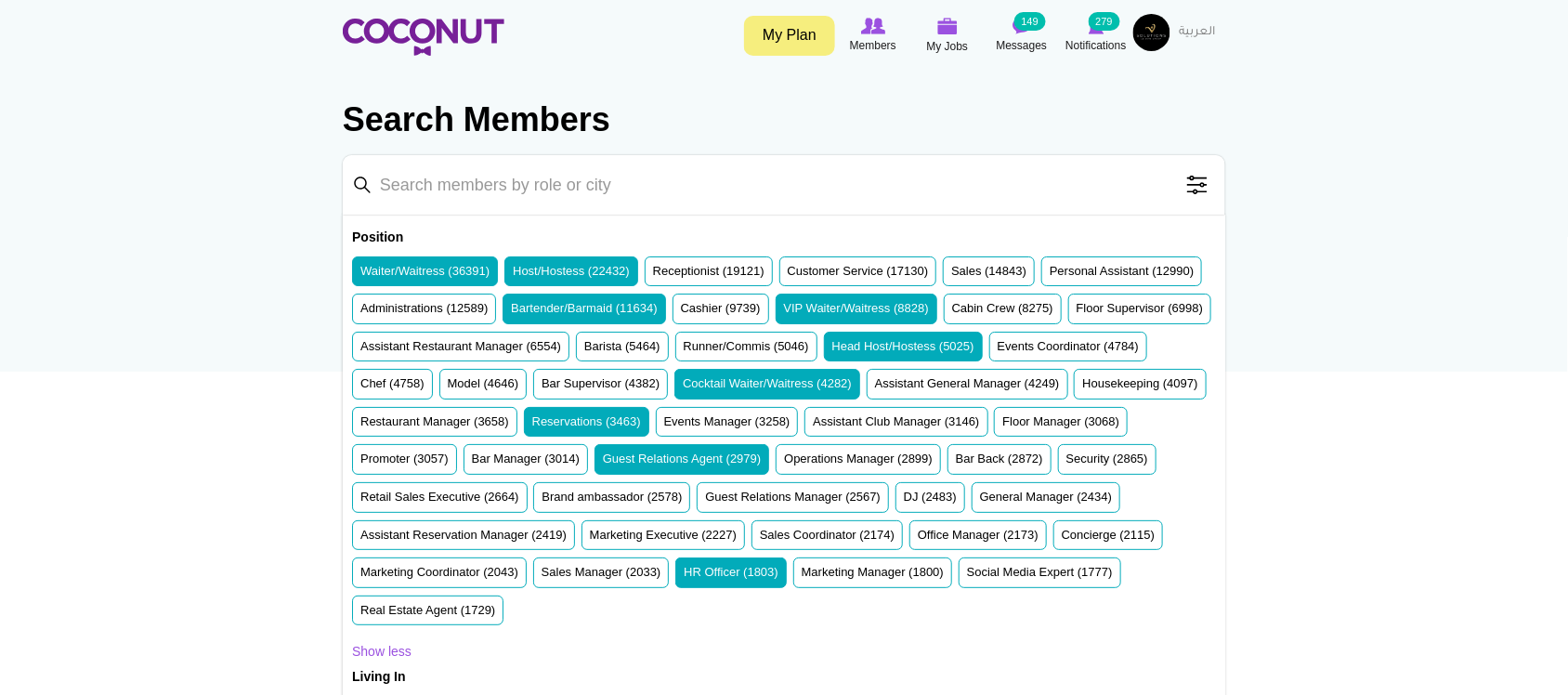
click at [684, 581] on label "HR Officer (1803)" at bounding box center [732, 572] width 95 height 18
click at [684, 576] on input "HR Officer (1803)" at bounding box center [684, 576] width 0 height 0
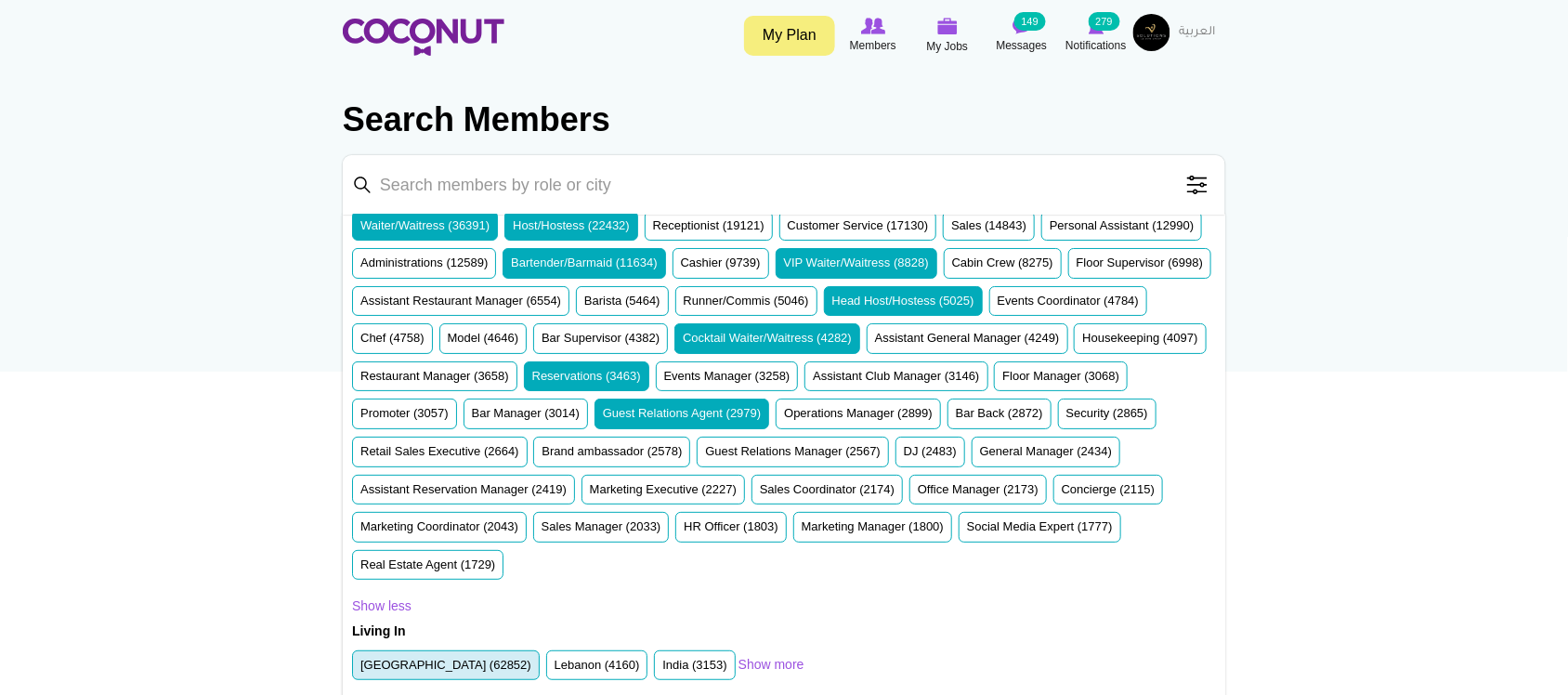
click at [493, 660] on label "United Arab Emirates (62852)" at bounding box center [446, 665] width 171 height 18
click at [361, 669] on input "United Arab Emirates (62852)" at bounding box center [361, 669] width 0 height 0
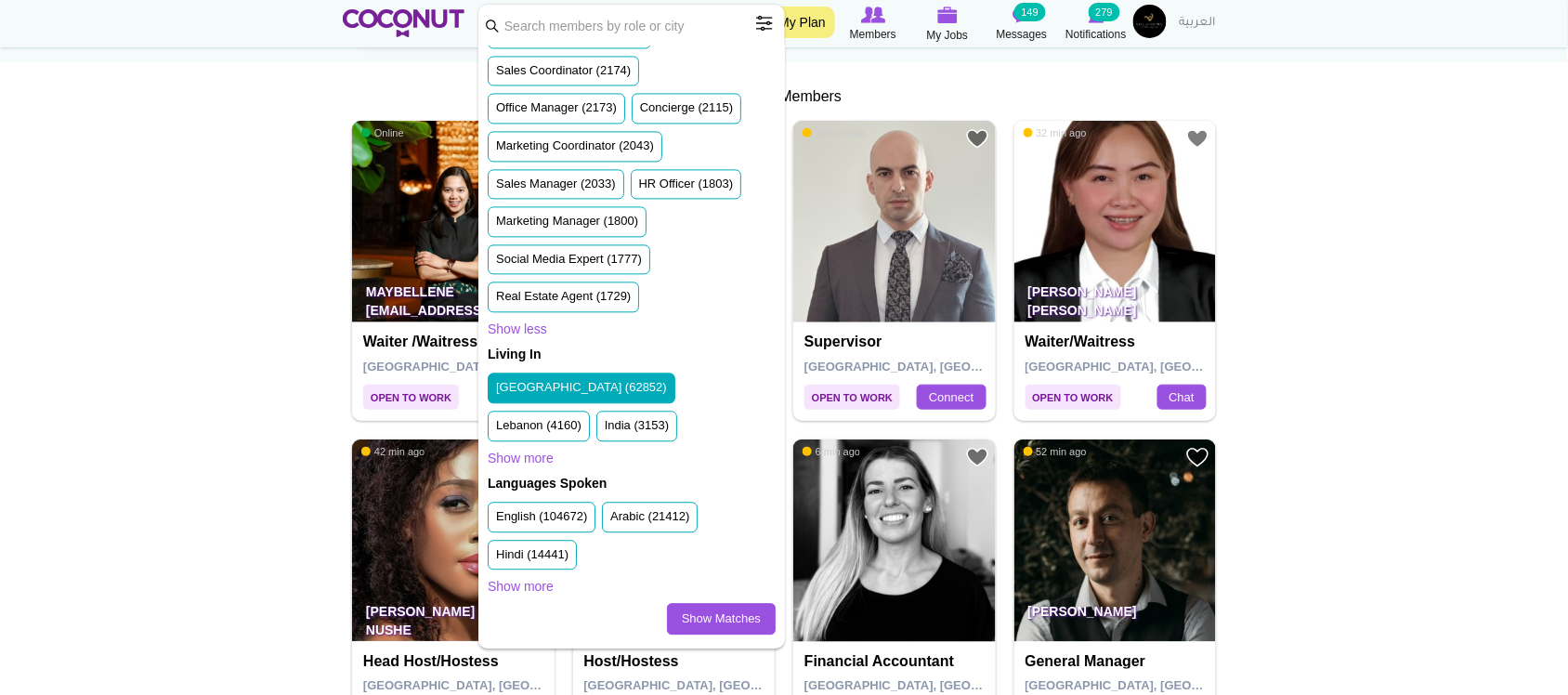
scroll to position [1296, 0]
click at [694, 624] on link "Show Matches" at bounding box center [722, 619] width 109 height 32
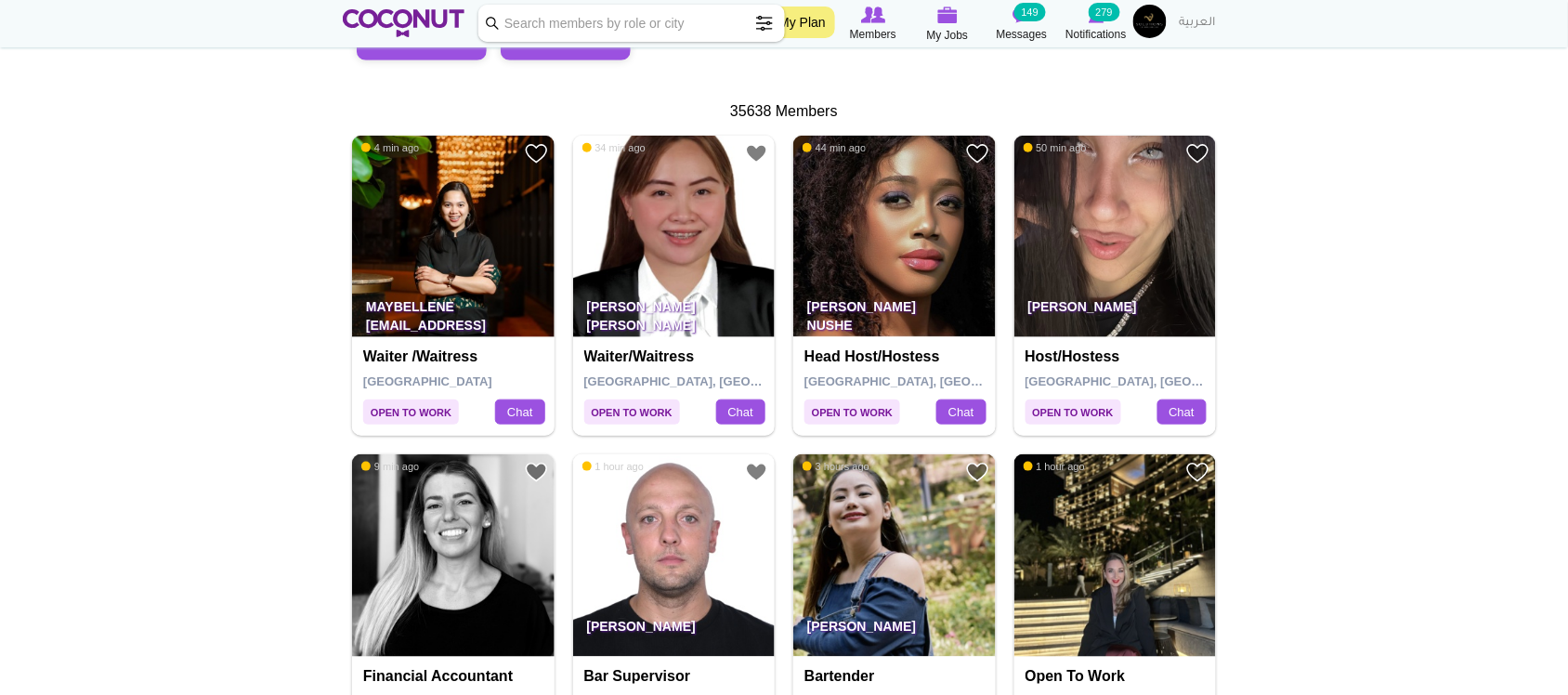
scroll to position [465, 0]
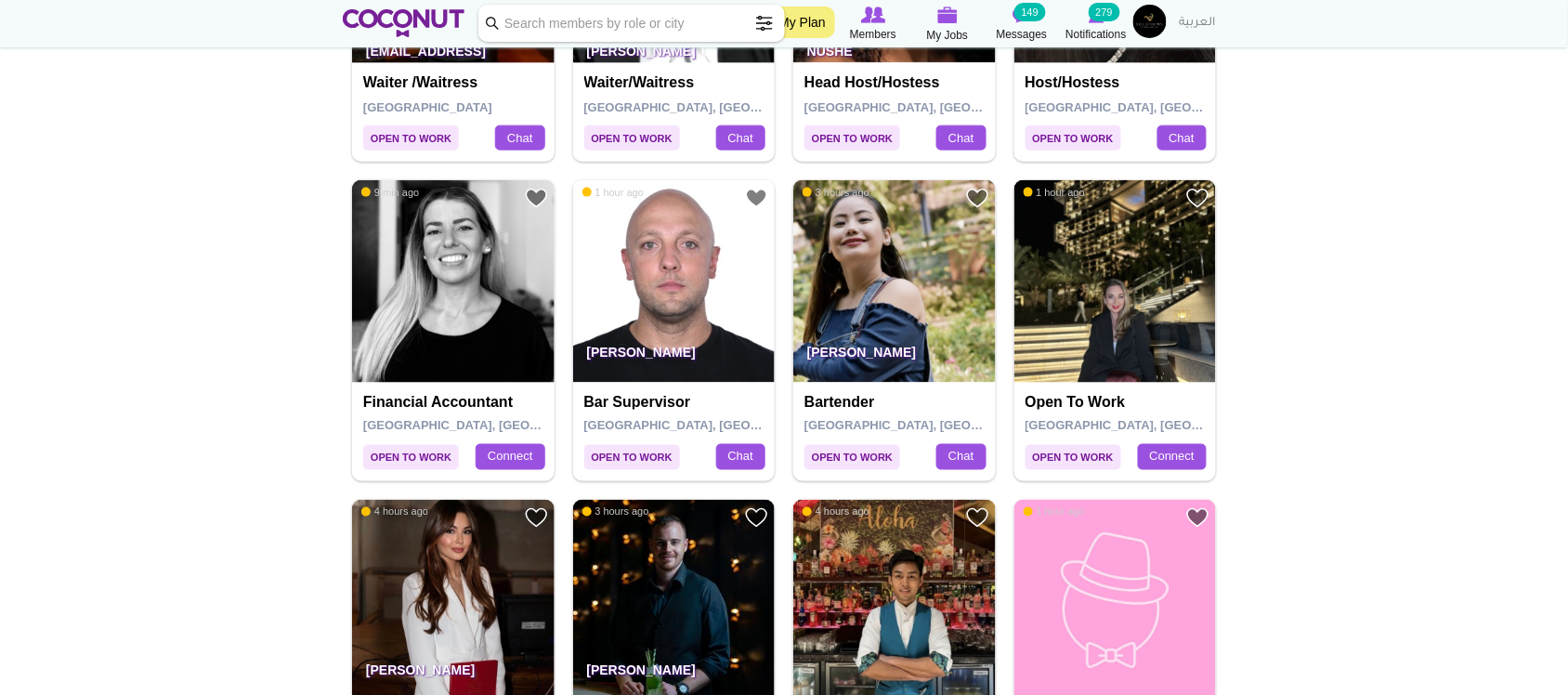
scroll to position [619, 0]
click at [1099, 286] on img at bounding box center [1115, 280] width 203 height 203
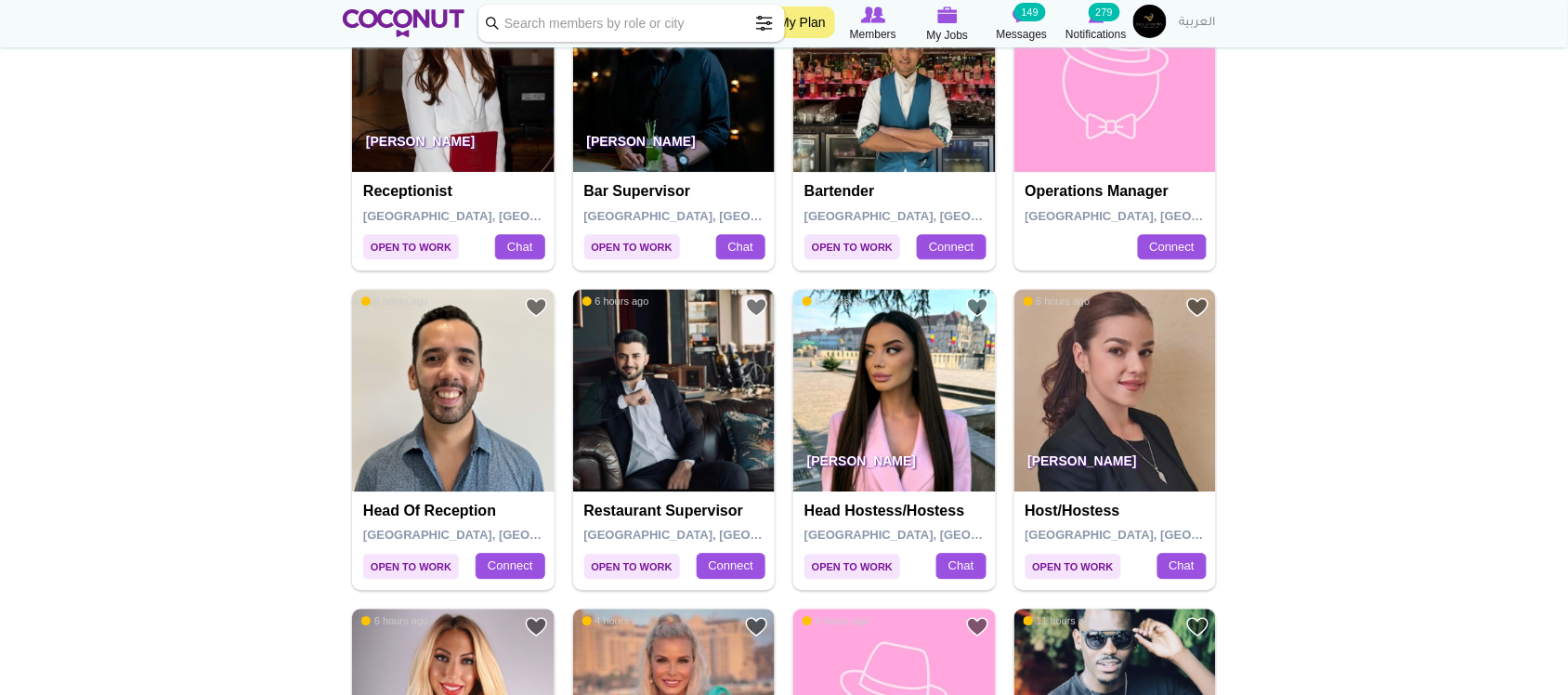
scroll to position [1084, 0]
